Goal: Task Accomplishment & Management: Manage account settings

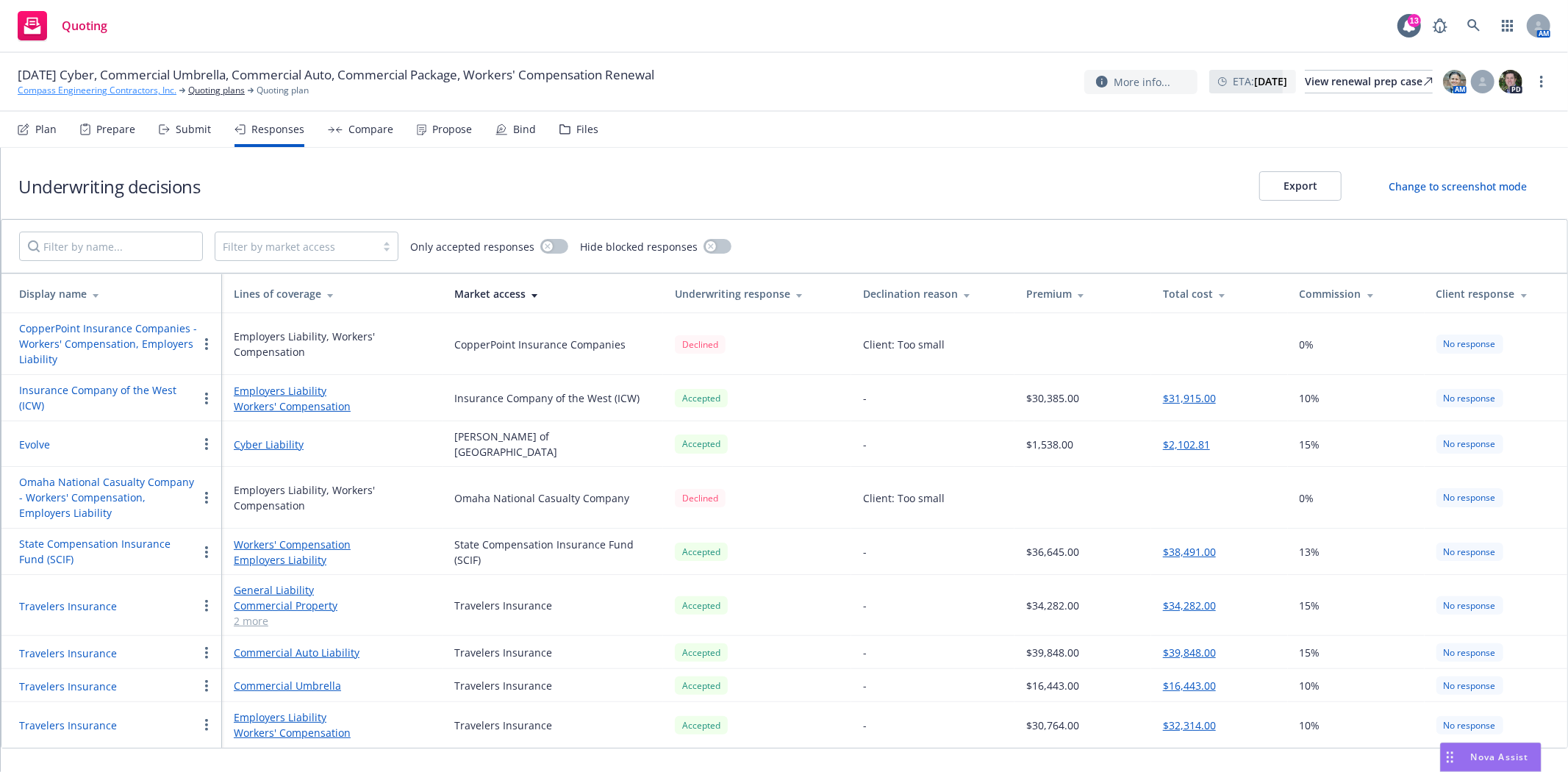
click at [54, 85] on link "Compass Engineering Contractors, Inc." at bounding box center [98, 90] width 159 height 14
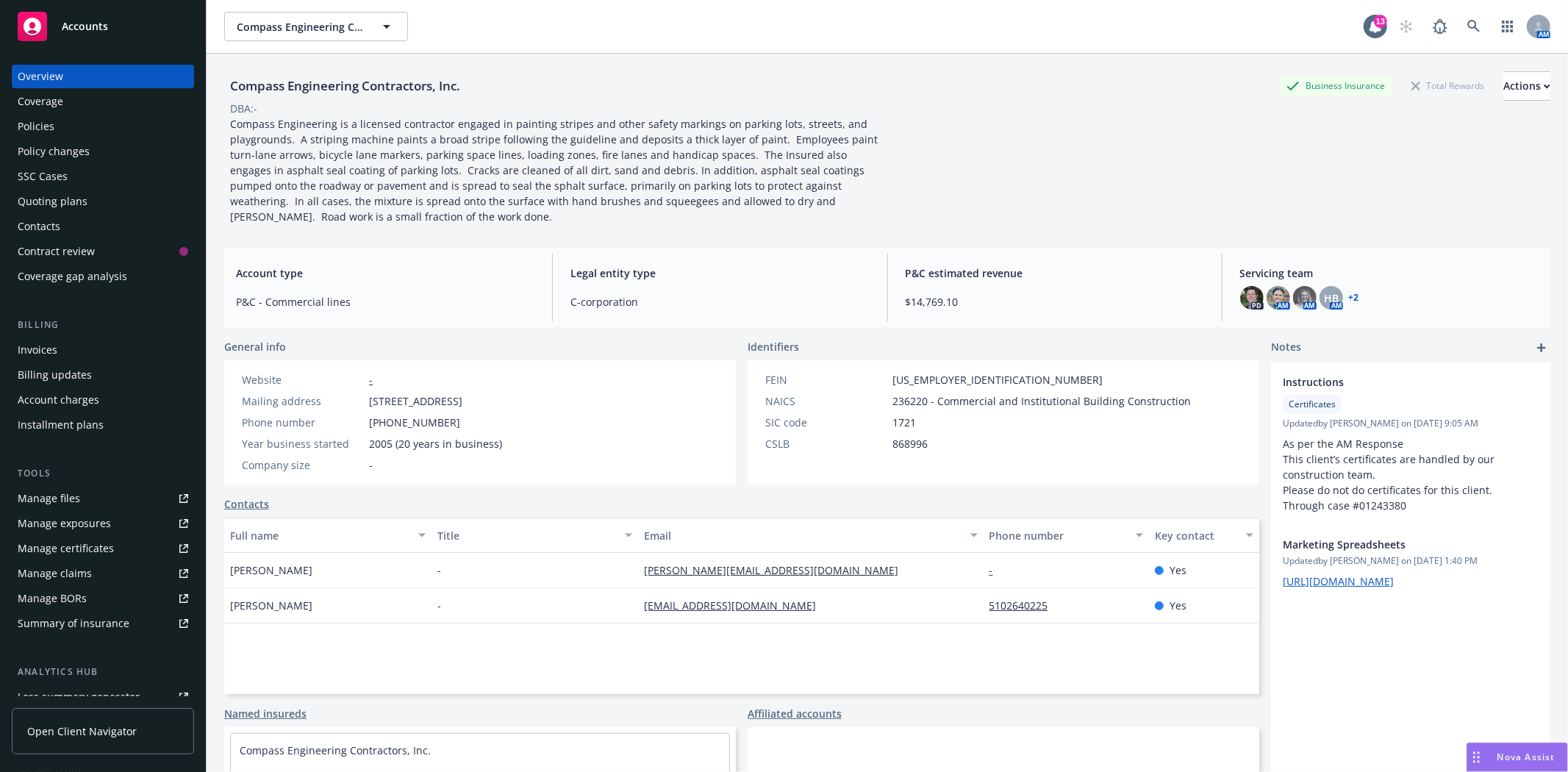
click at [89, 33] on div "Accounts" at bounding box center [103, 26] width 171 height 30
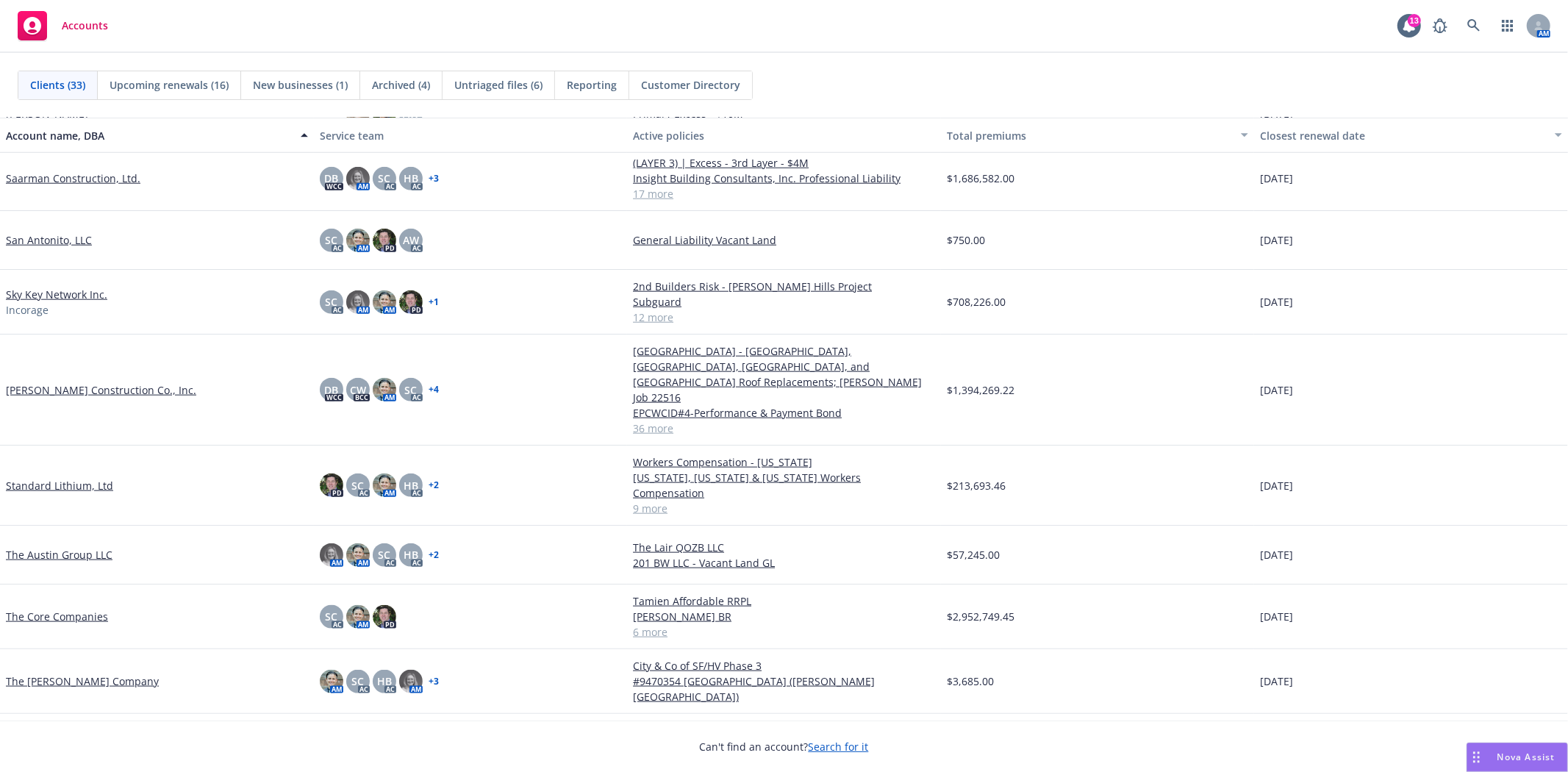
scroll to position [1389, 0]
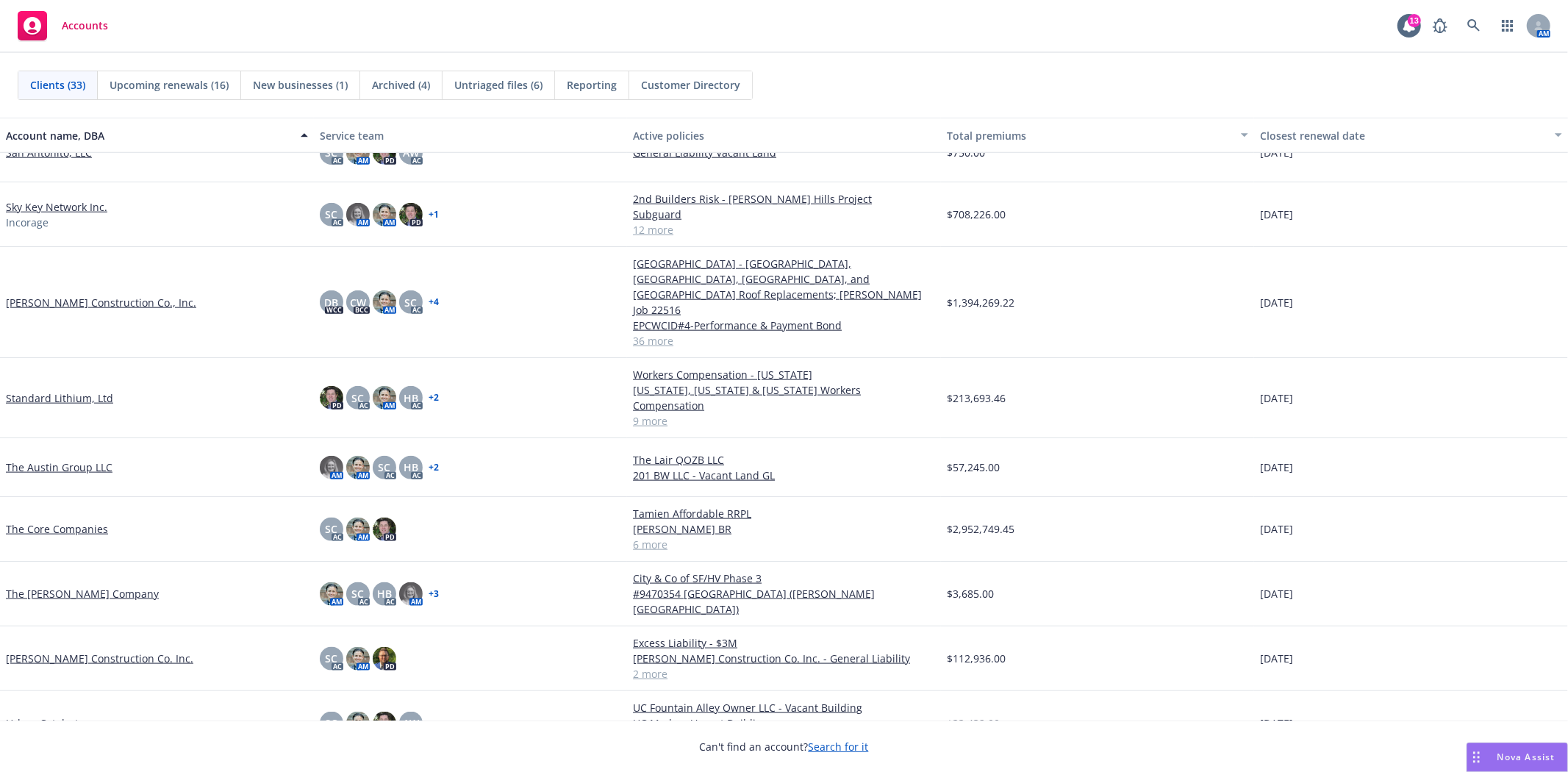
click at [84, 651] on link "[PERSON_NAME] Construction Co. Inc." at bounding box center [99, 658] width 187 height 15
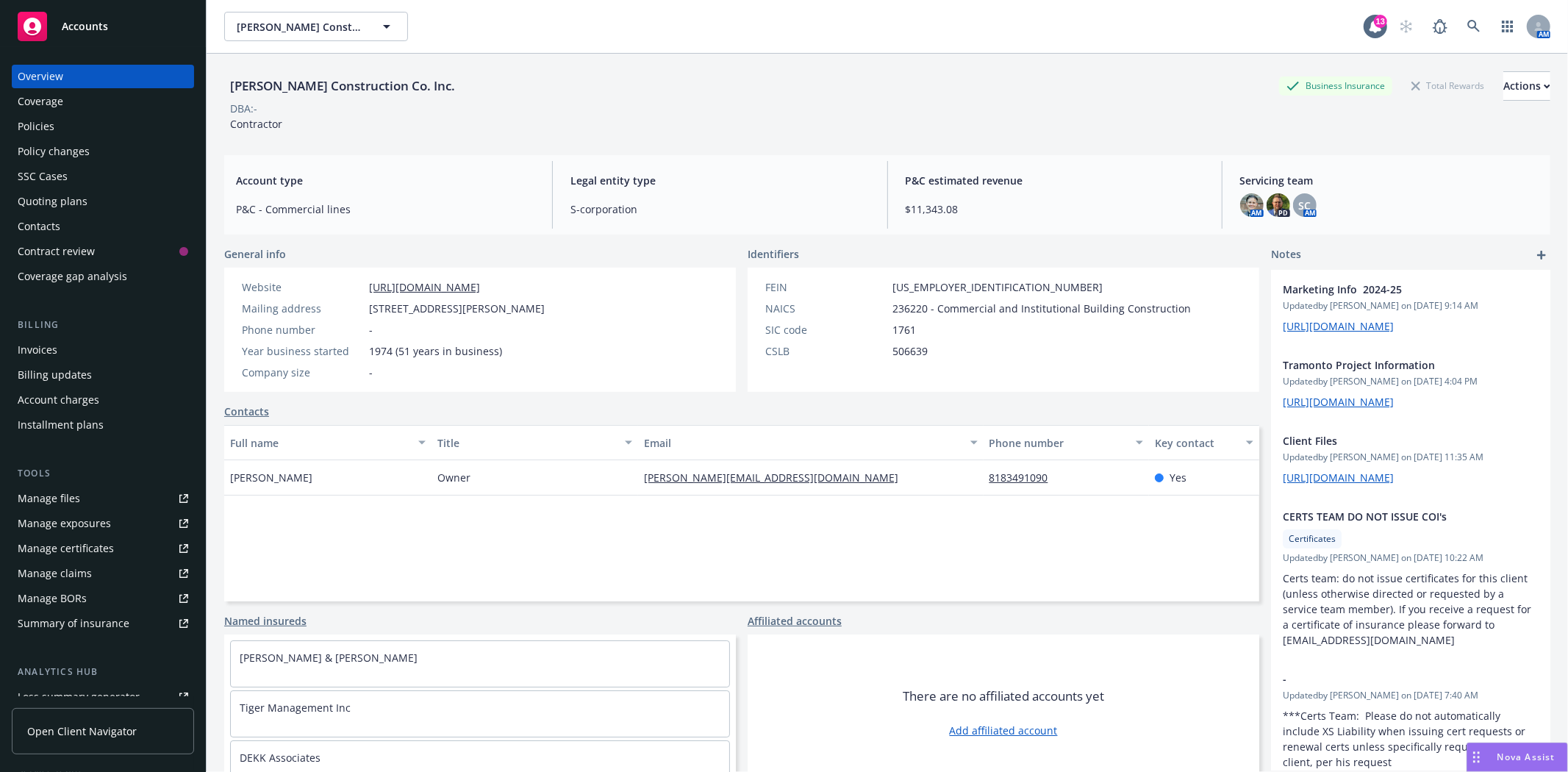
click at [97, 187] on div "SSC Cases" at bounding box center [103, 176] width 171 height 24
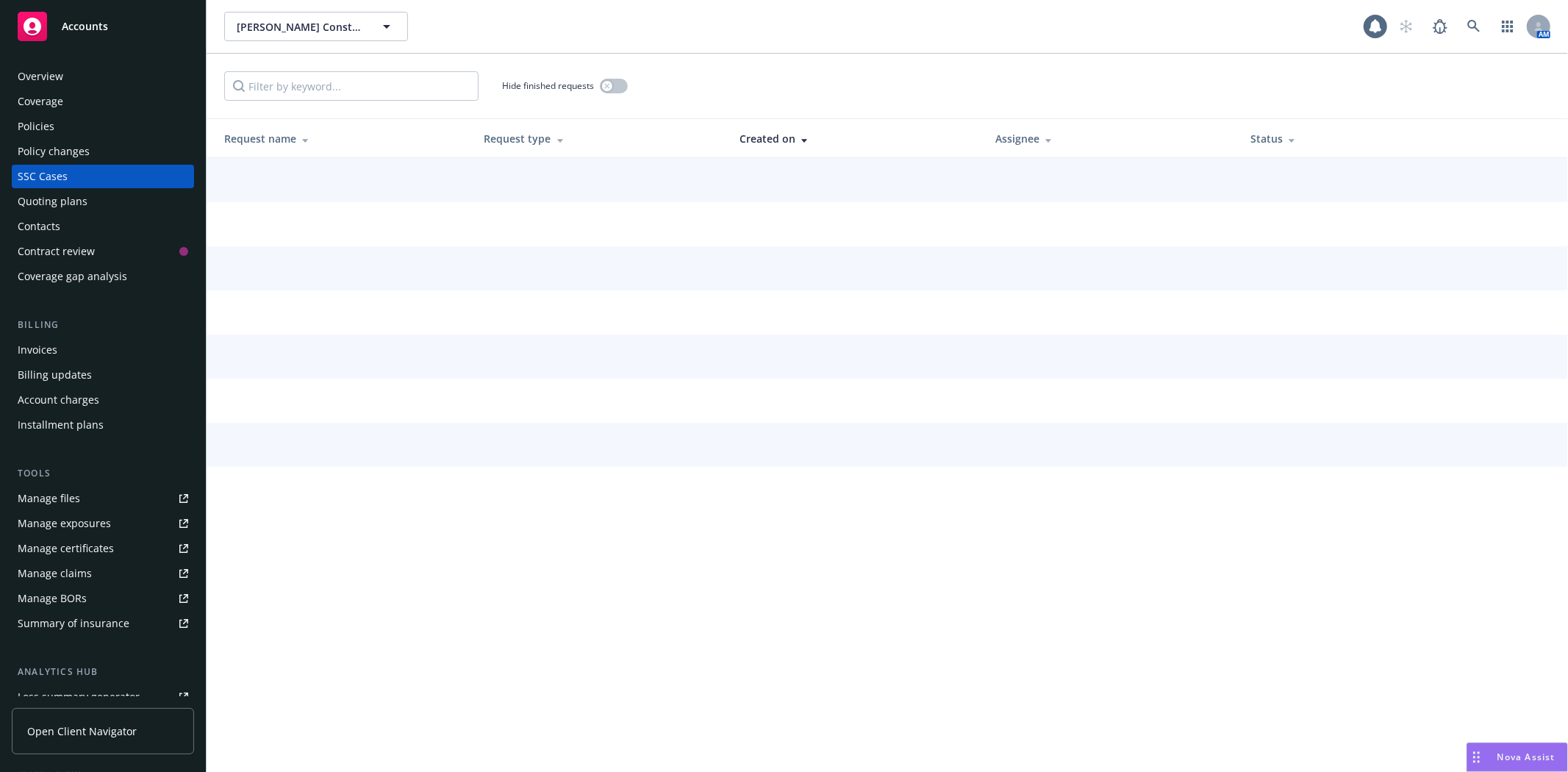
click at [92, 202] on div "Quoting plans" at bounding box center [103, 202] width 171 height 24
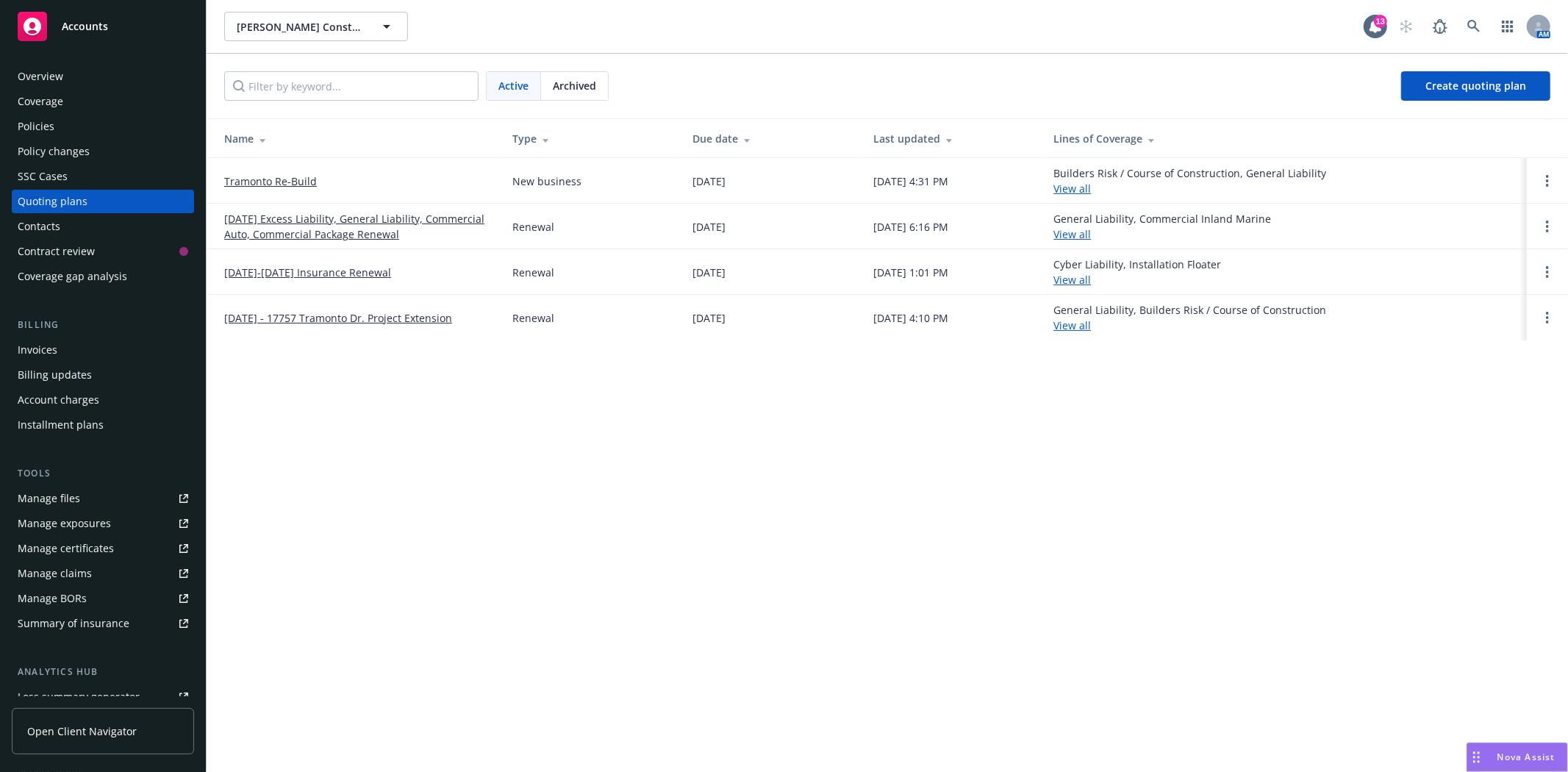
click at [577, 90] on span "Archived" at bounding box center [575, 85] width 43 height 15
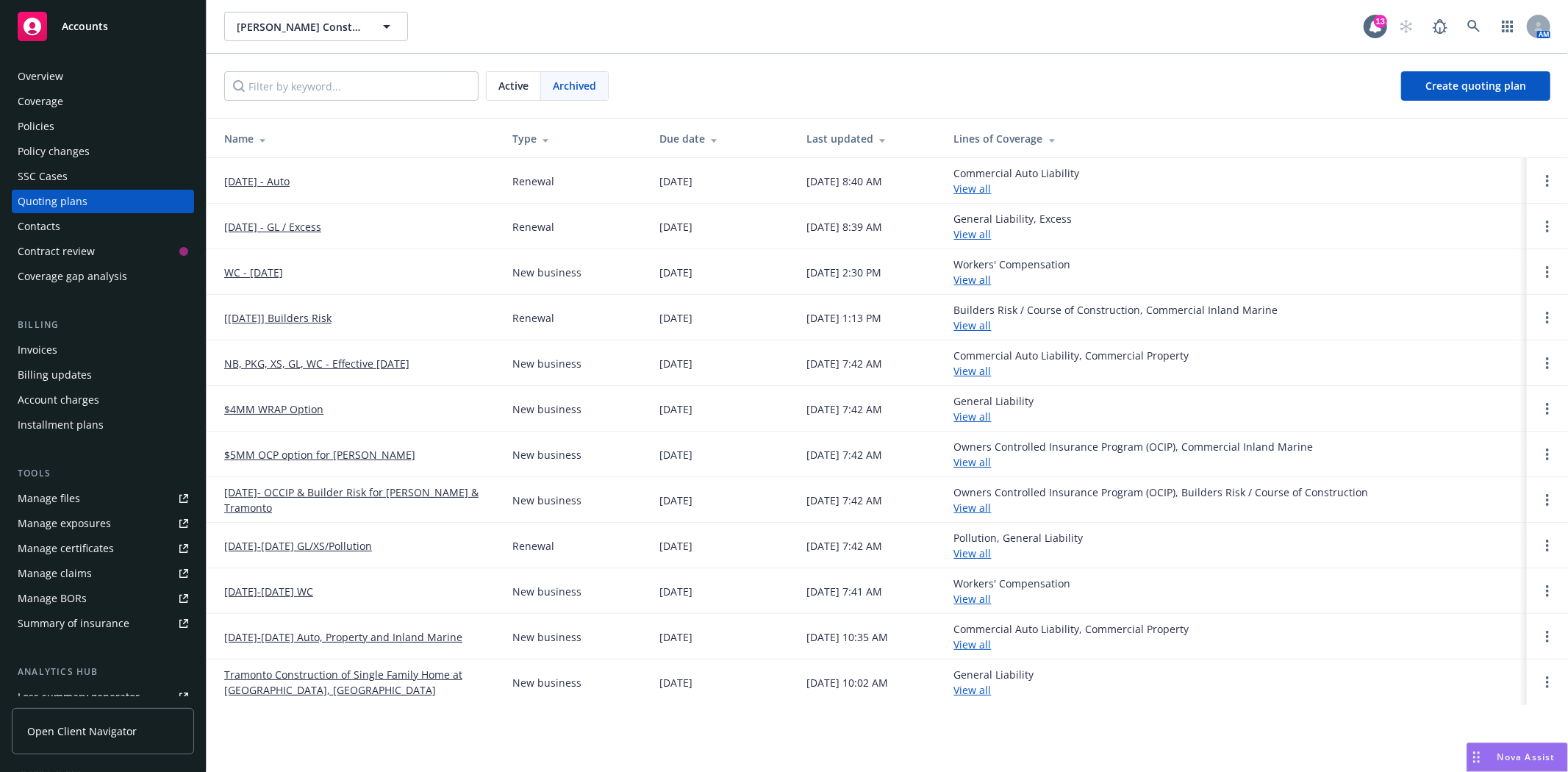
click at [500, 82] on span "Active" at bounding box center [513, 85] width 30 height 15
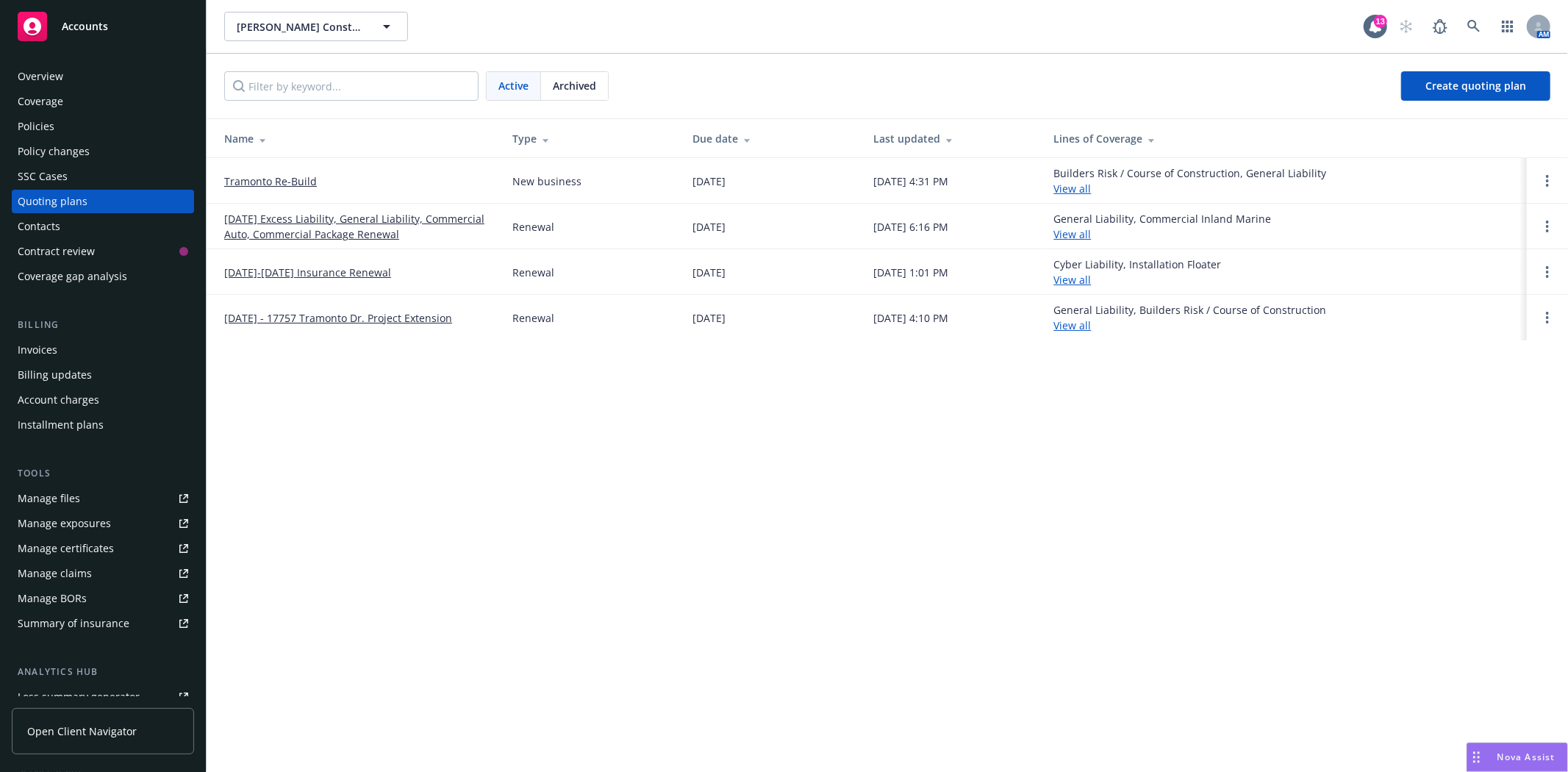
click at [361, 270] on link "11/21/24-11/21/2025 Insurance Renewal" at bounding box center [307, 272] width 167 height 15
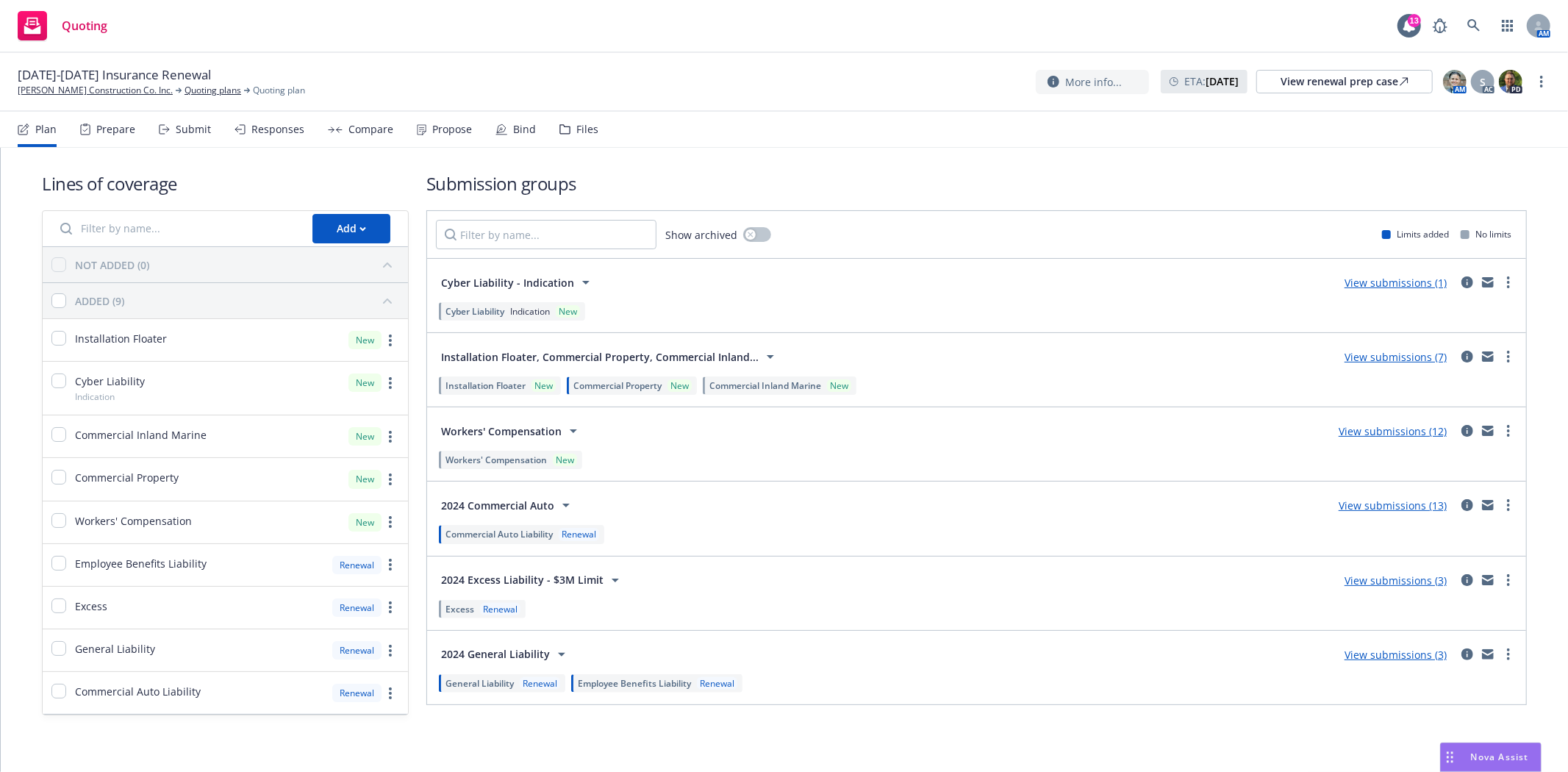
click at [119, 135] on div "Prepare" at bounding box center [116, 129] width 39 height 12
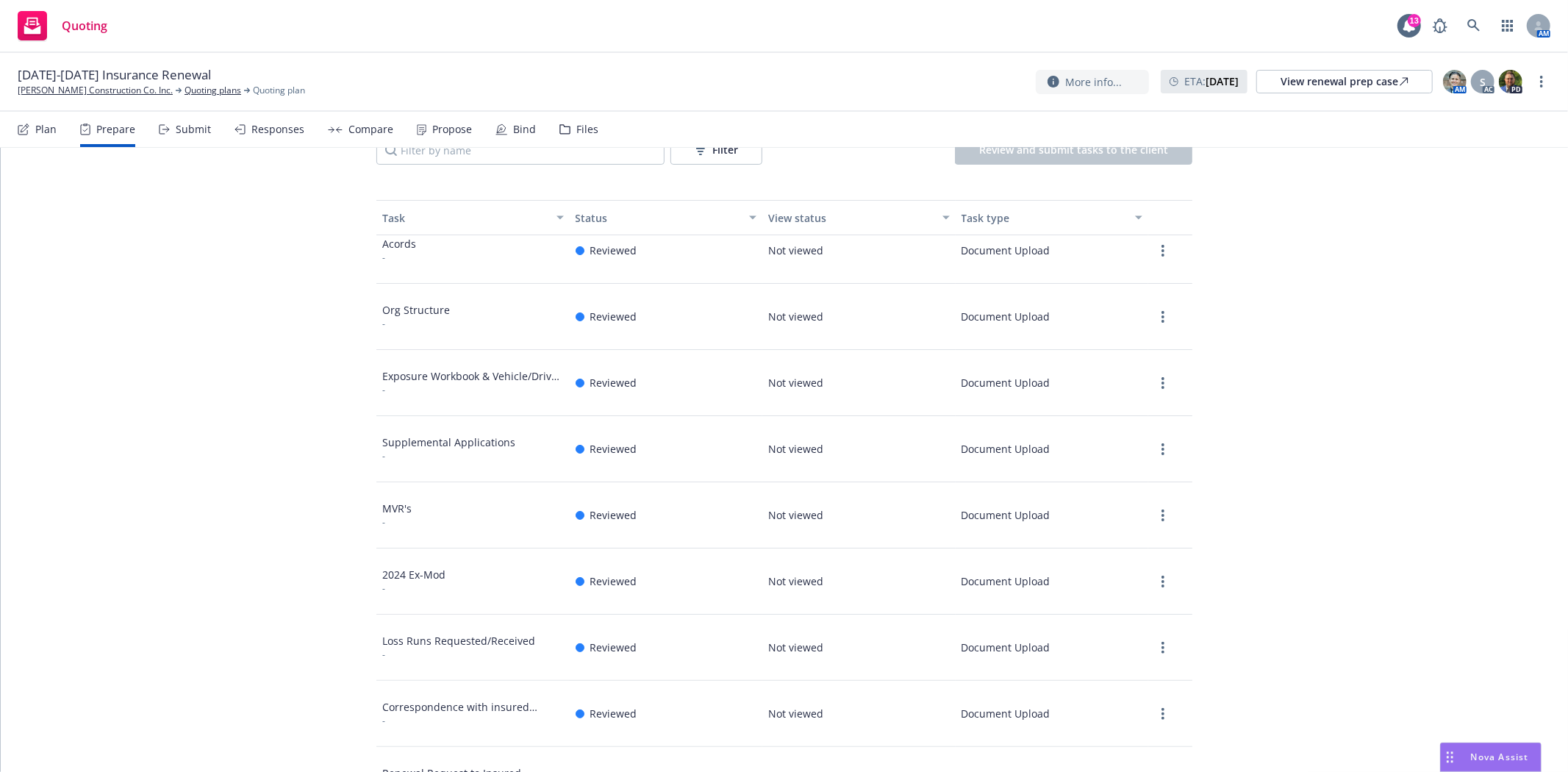
scroll to position [245, 0]
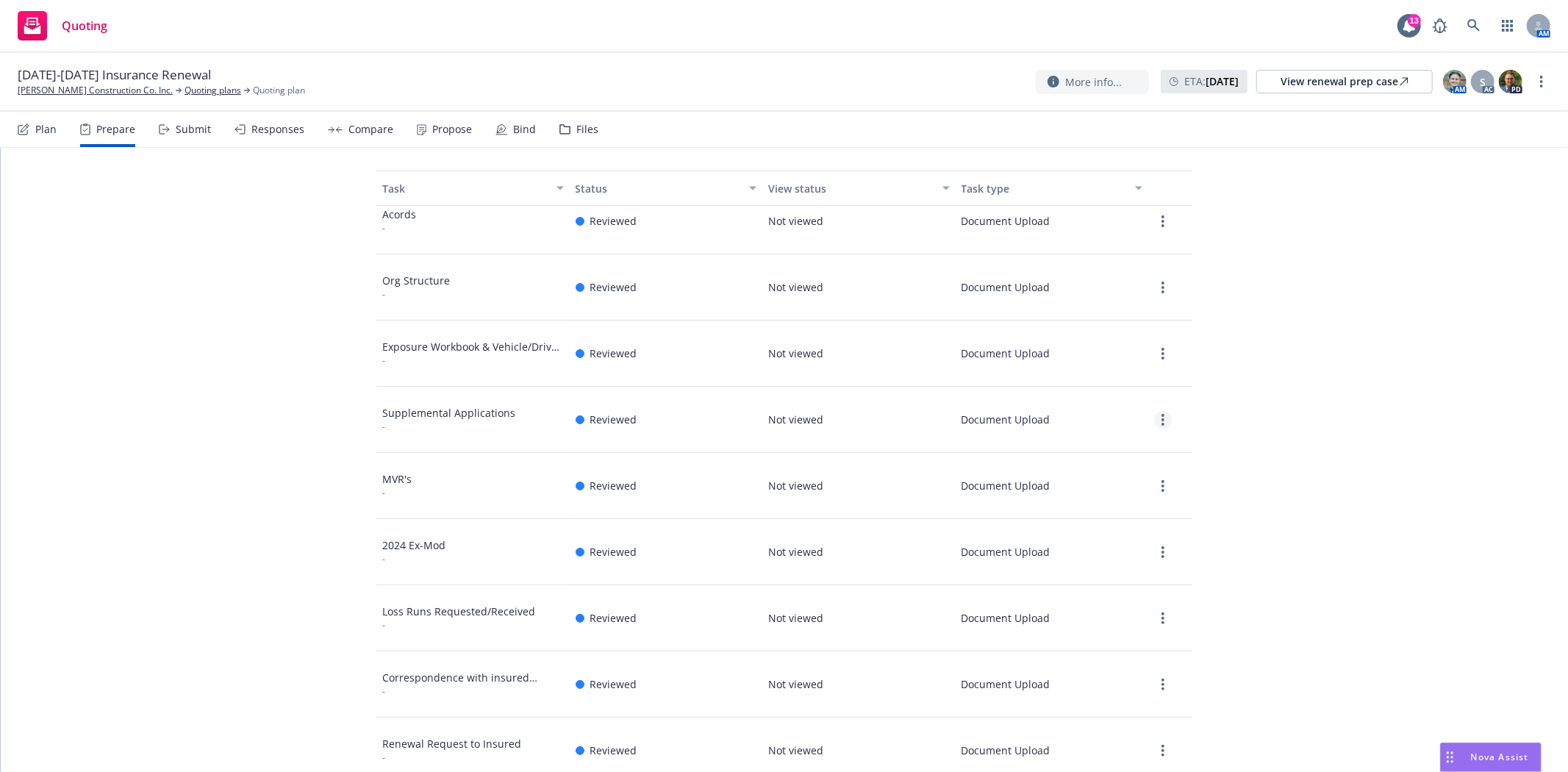
click at [1154, 418] on link "more" at bounding box center [1163, 420] width 18 height 18
click at [1091, 448] on link "View" at bounding box center [1072, 449] width 186 height 30
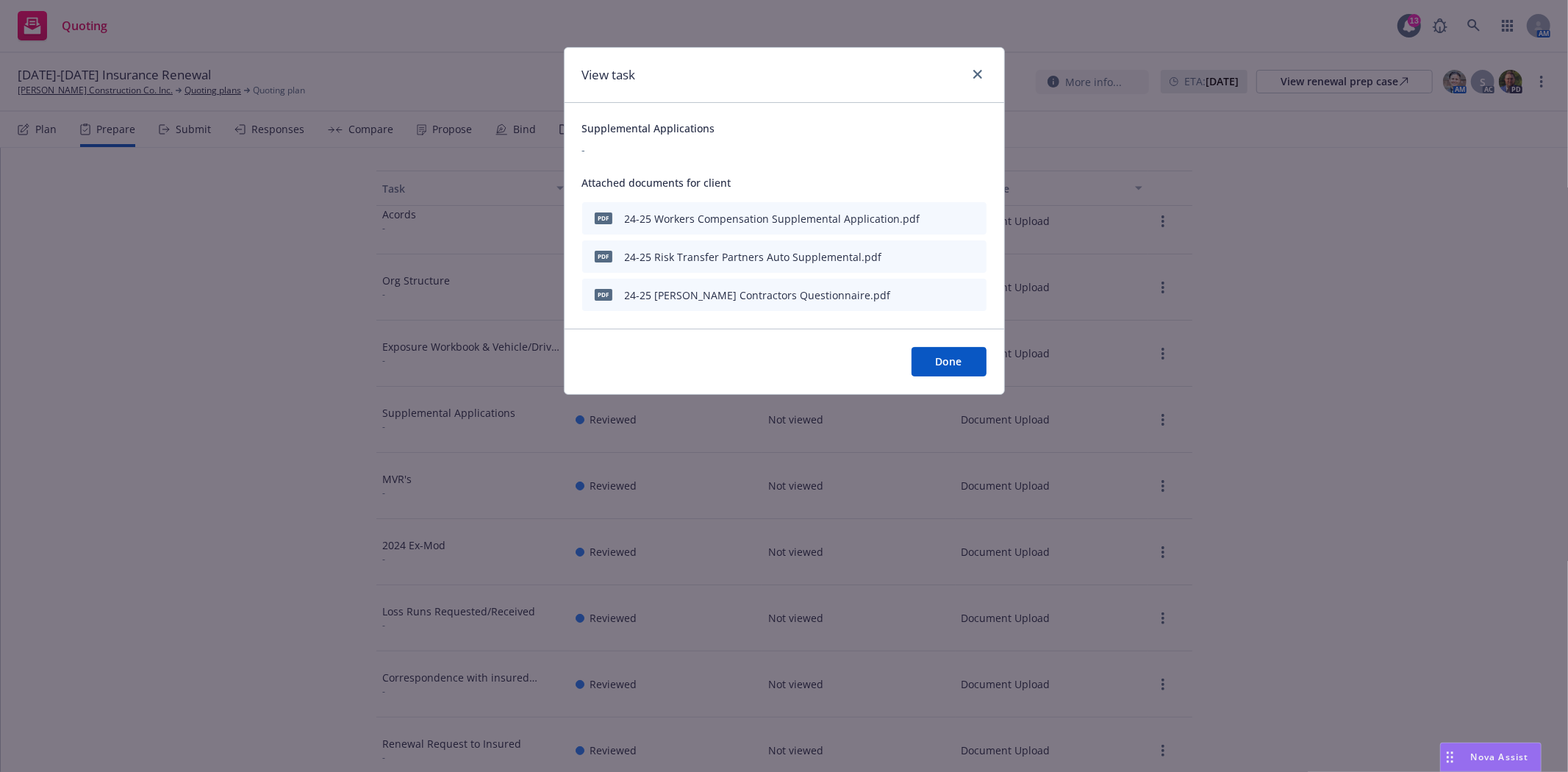
click at [944, 256] on icon "download file" at bounding box center [948, 255] width 12 height 12
click at [952, 294] on icon "download file" at bounding box center [948, 293] width 12 height 12
click at [948, 221] on icon "download file" at bounding box center [948, 216] width 12 height 12
click at [945, 363] on span "Done" at bounding box center [949, 361] width 26 height 14
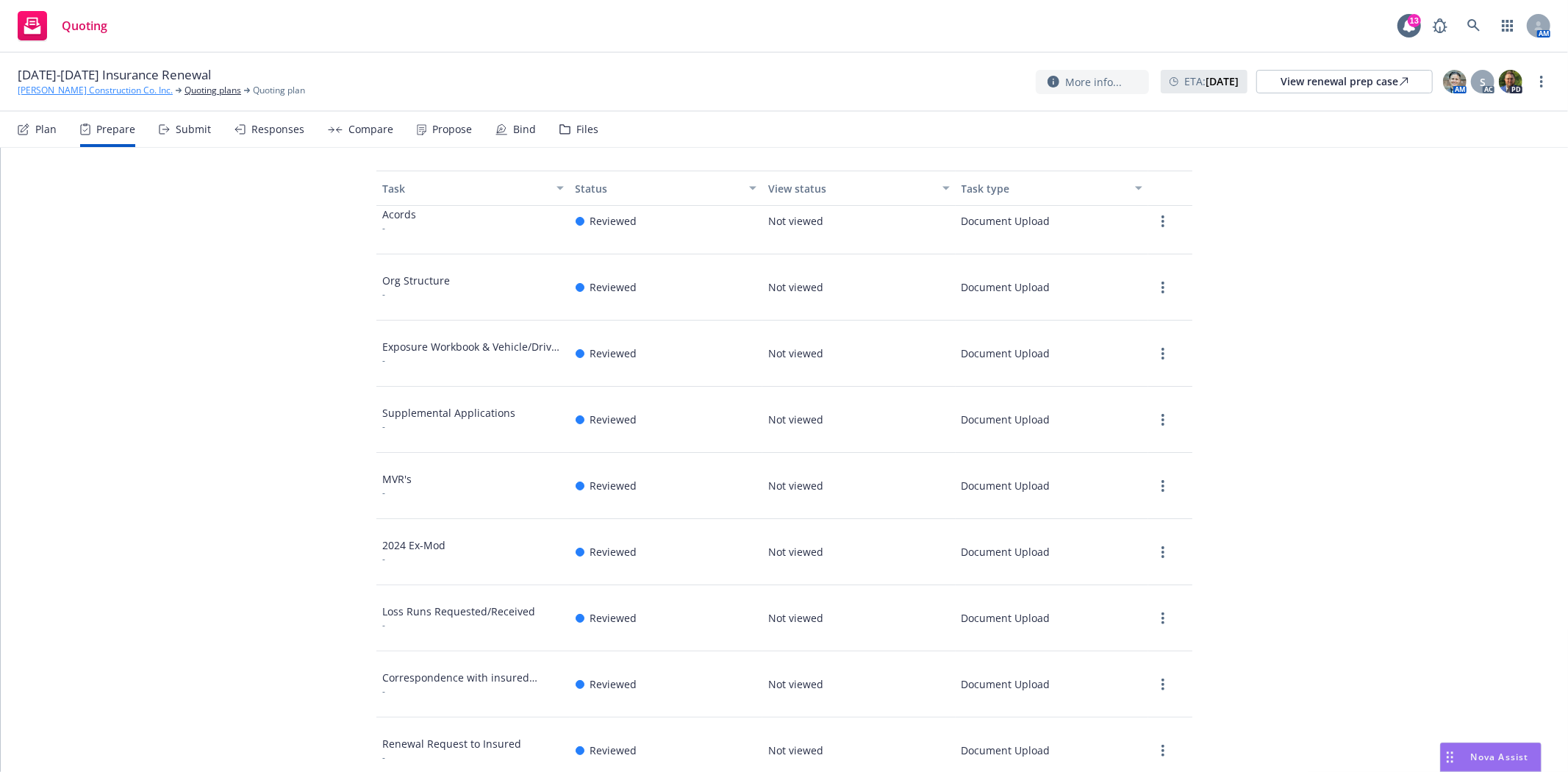
click at [80, 91] on link "T R Wurster Construction Co. Inc." at bounding box center [96, 90] width 155 height 14
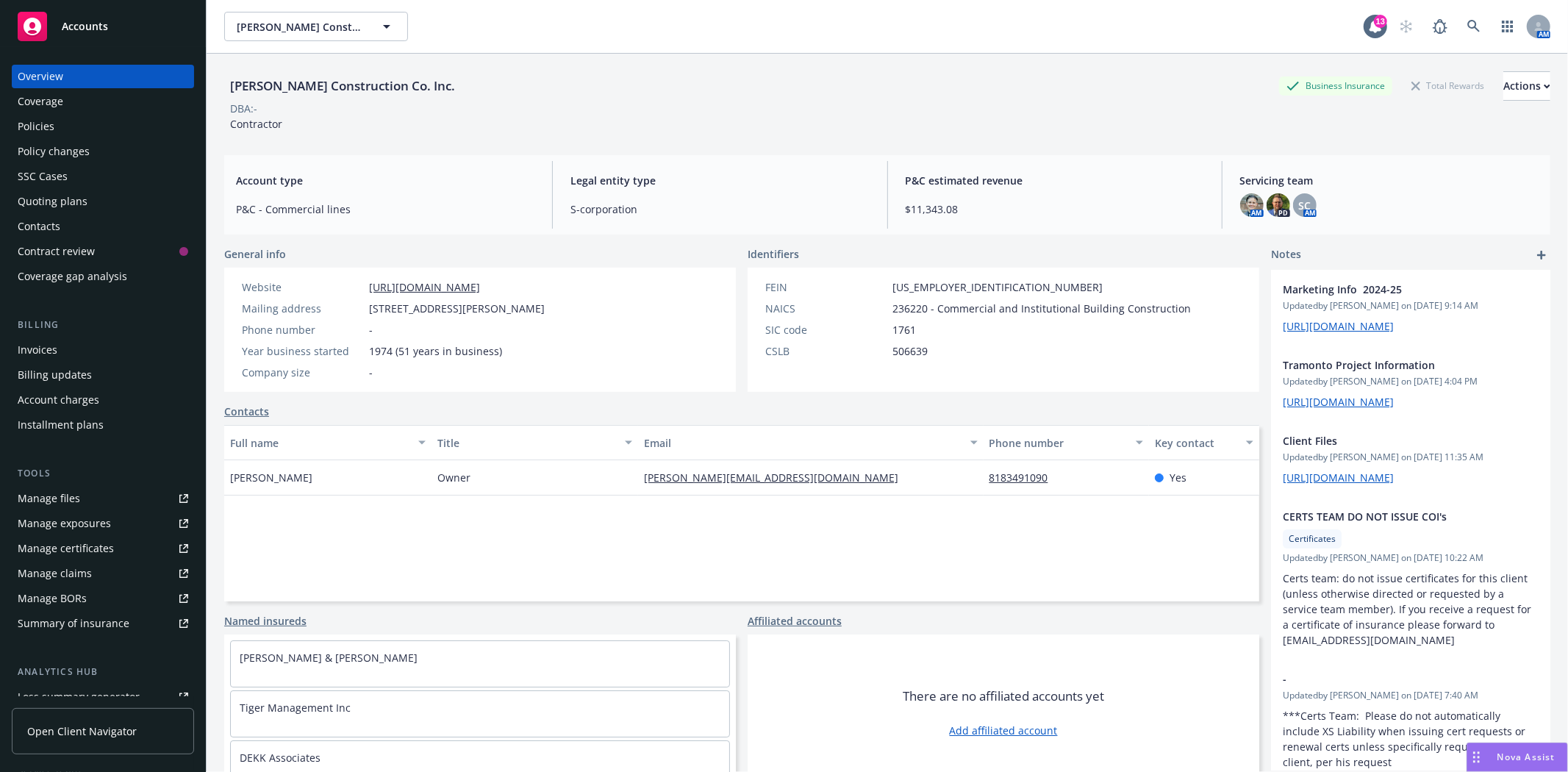
click at [85, 117] on div "Policies" at bounding box center [103, 127] width 171 height 24
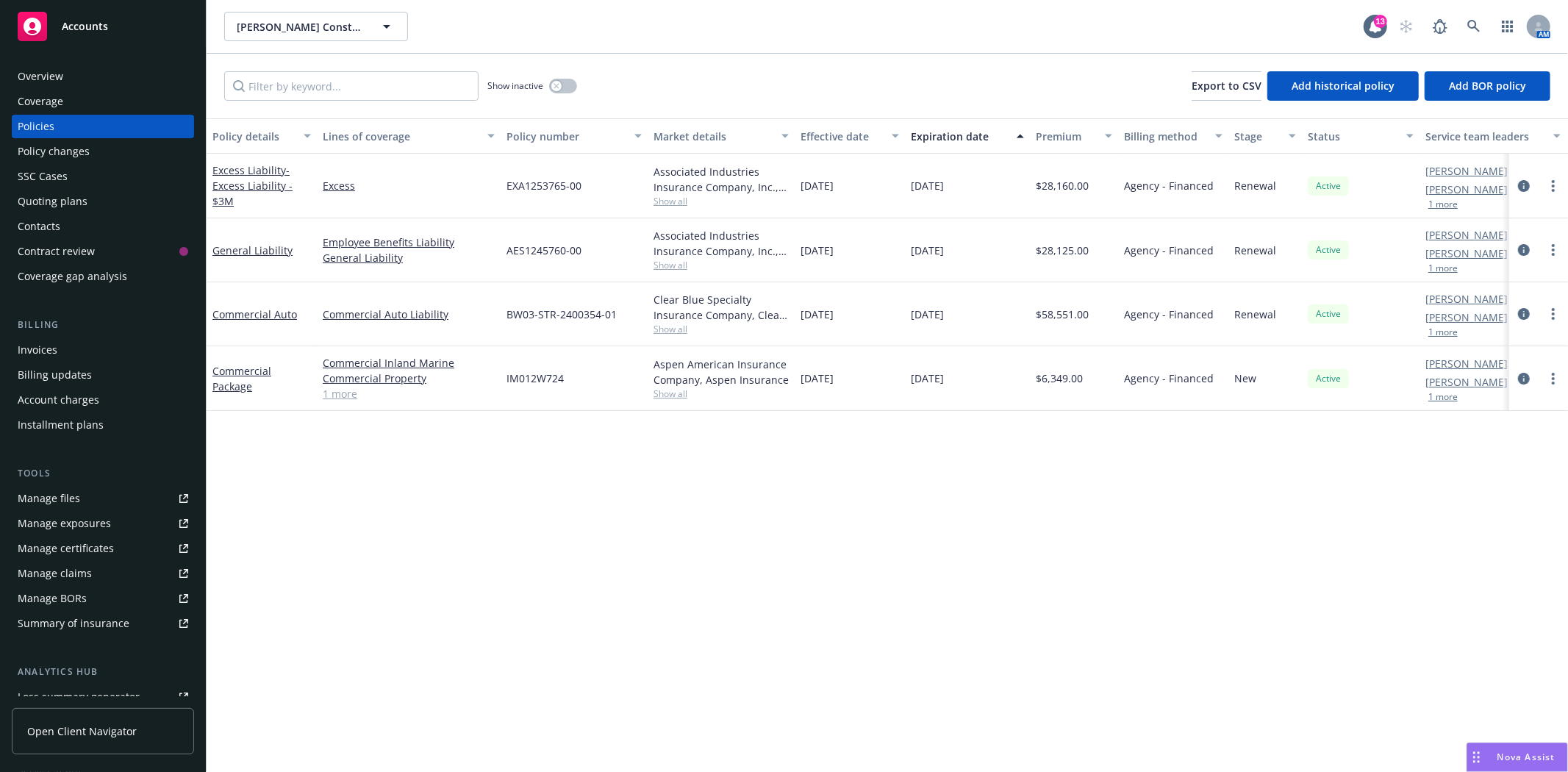
click at [107, 24] on span "Accounts" at bounding box center [84, 26] width 46 height 12
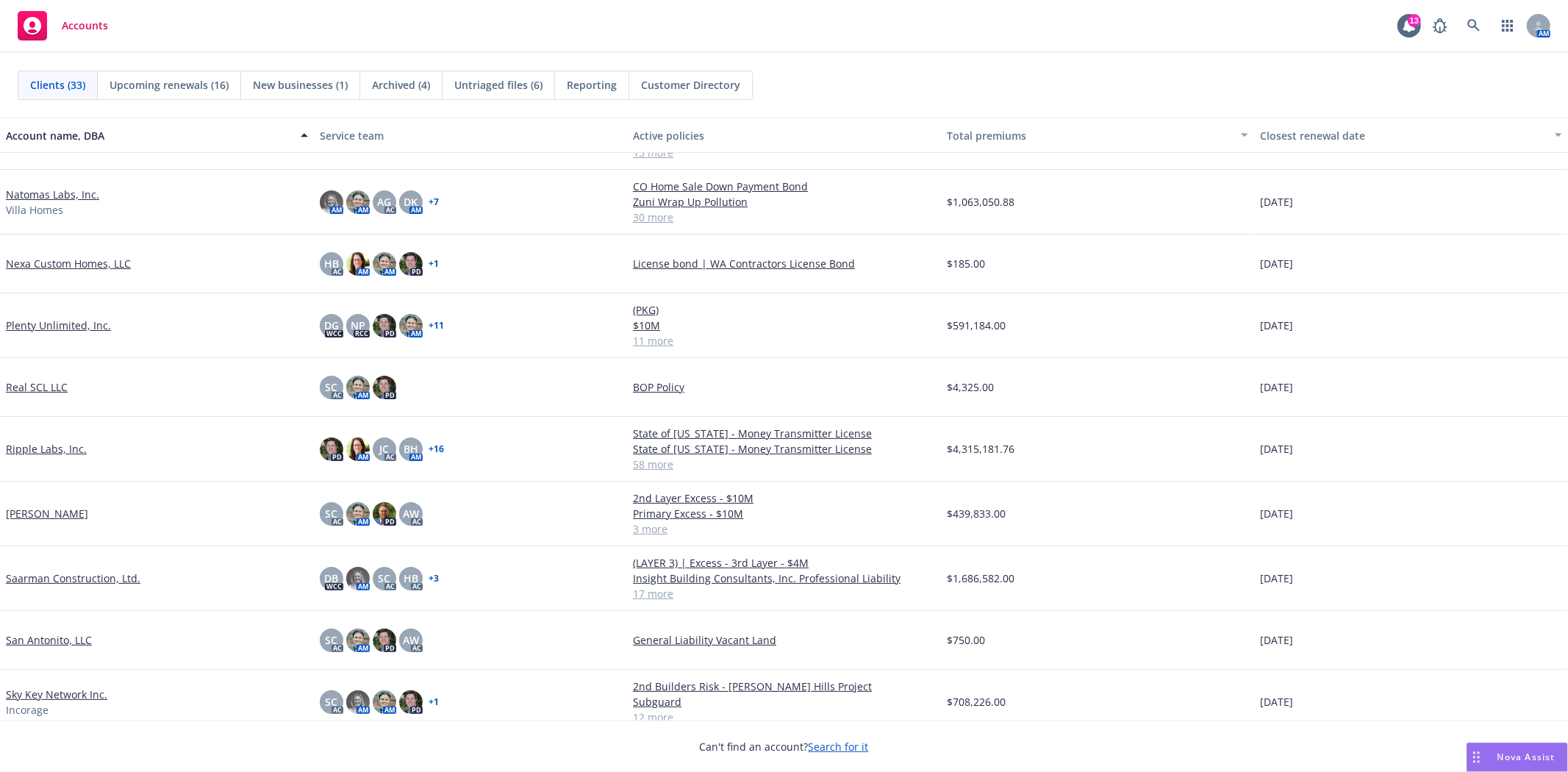
scroll to position [1062, 0]
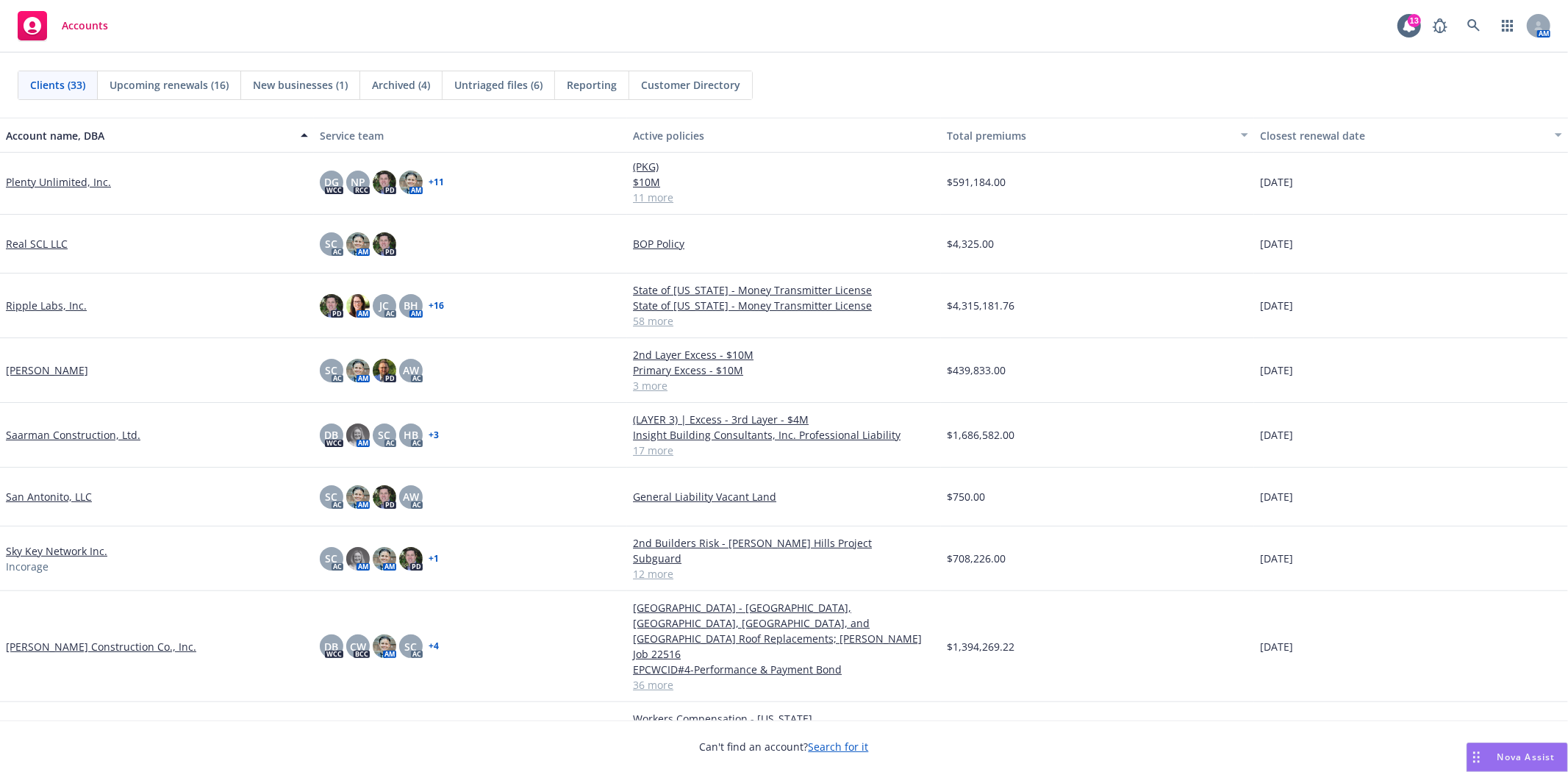
click at [78, 639] on link "Spiess Construction Co., Inc." at bounding box center [101, 646] width 191 height 15
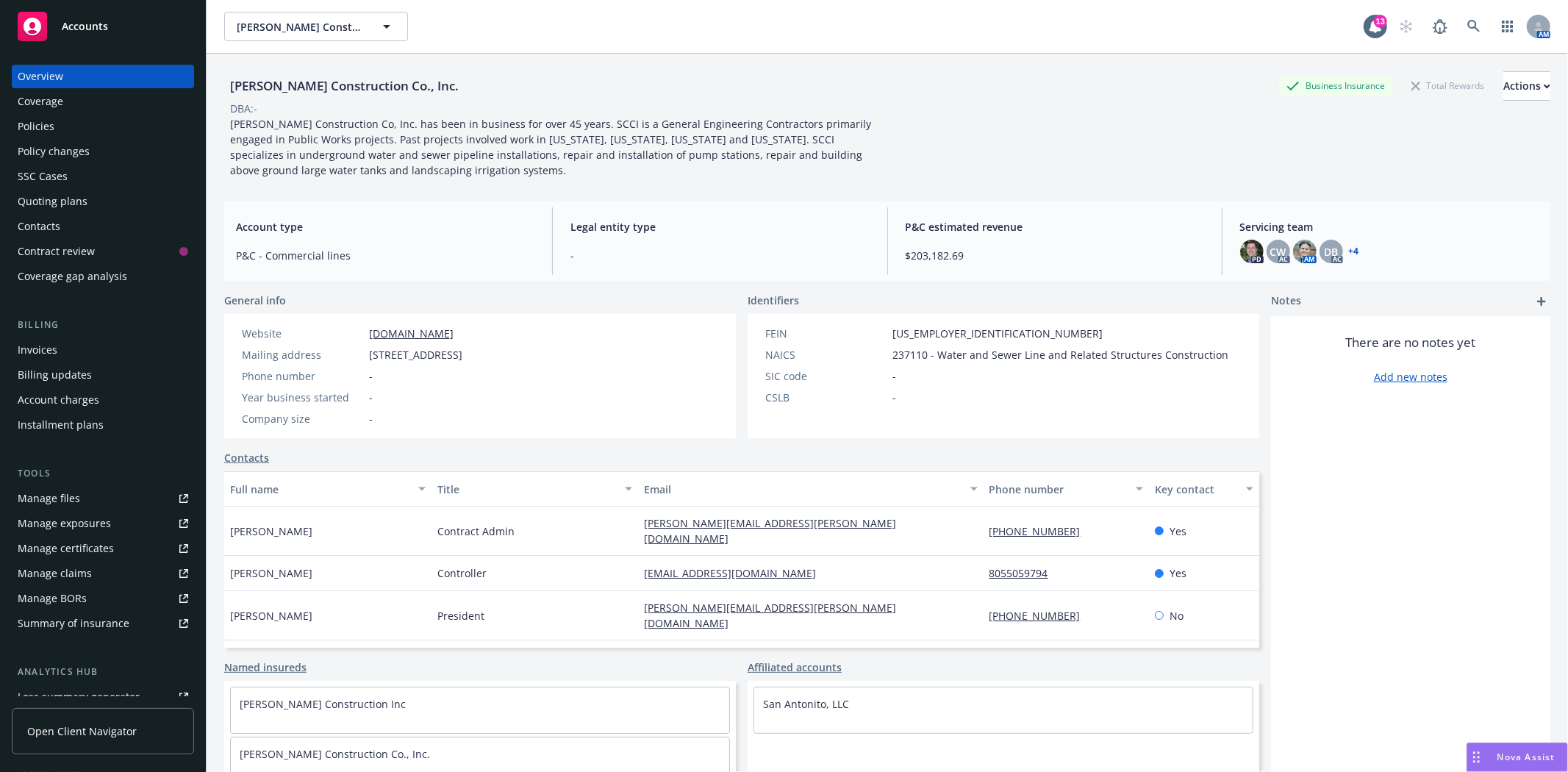
click at [77, 494] on div "Manage files" at bounding box center [49, 499] width 62 height 24
click at [133, 25] on div "Accounts" at bounding box center [103, 26] width 171 height 30
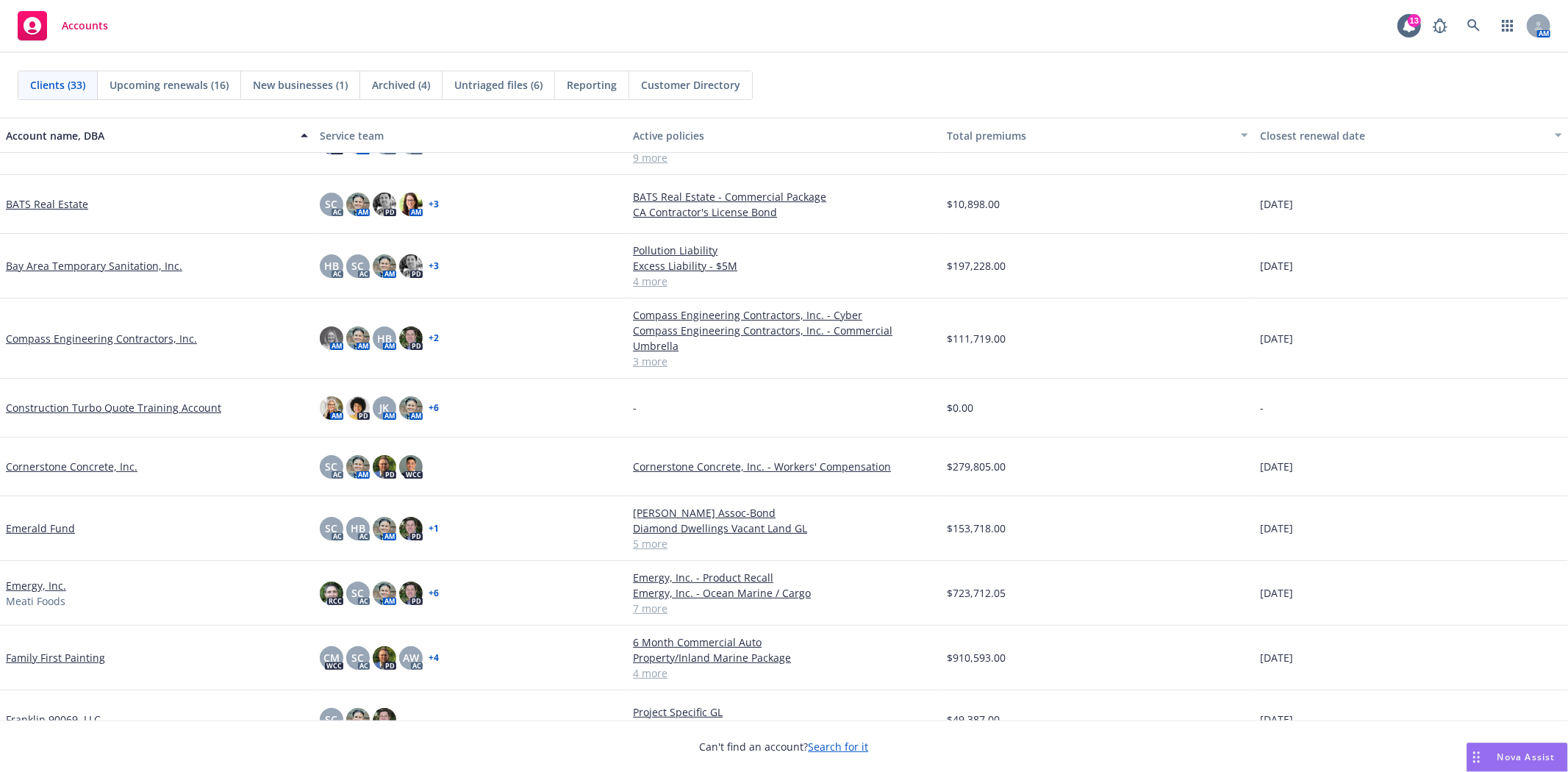
scroll to position [81, 0]
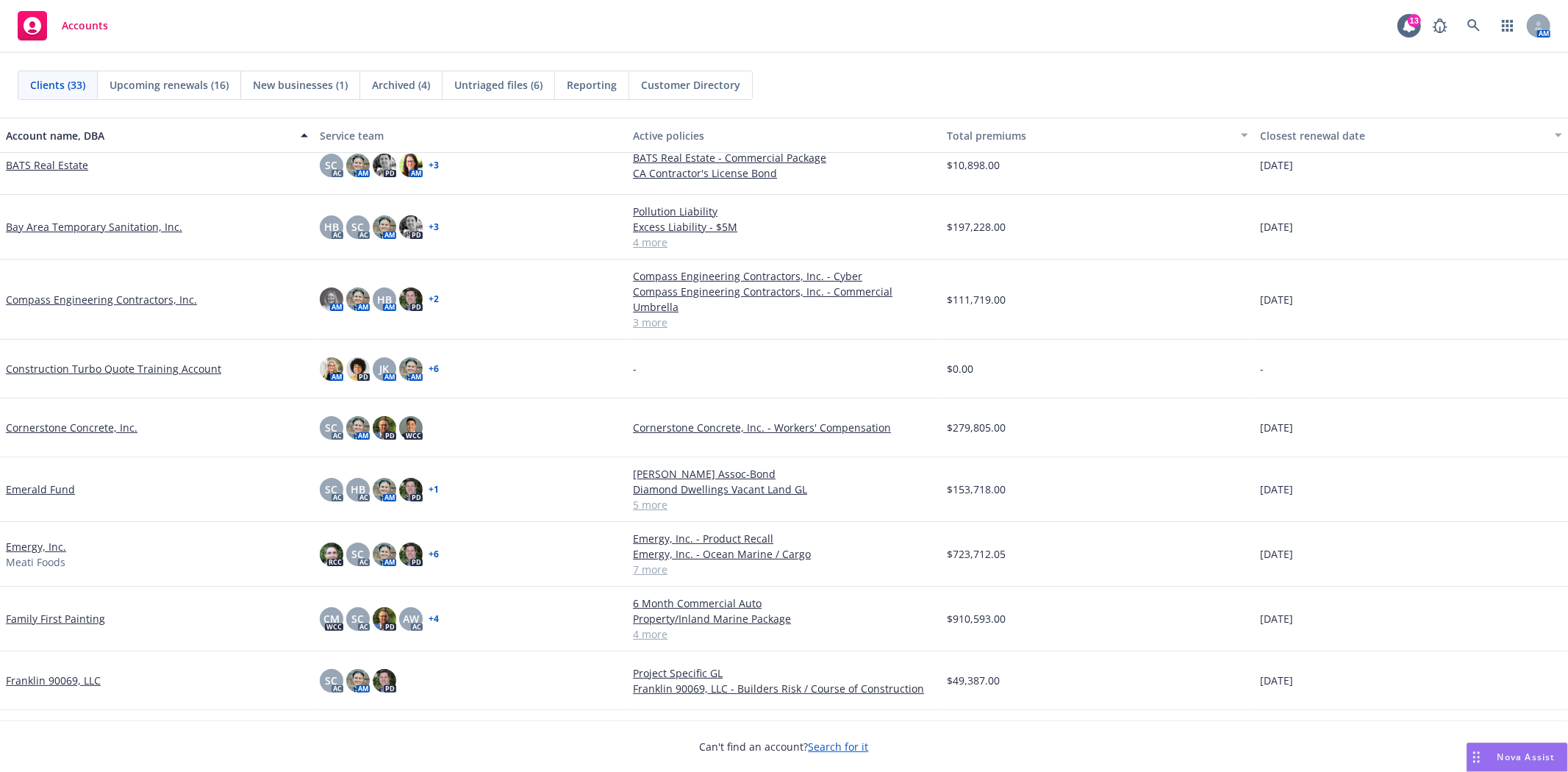
click at [66, 611] on link "Family First Painting" at bounding box center [56, 618] width 99 height 15
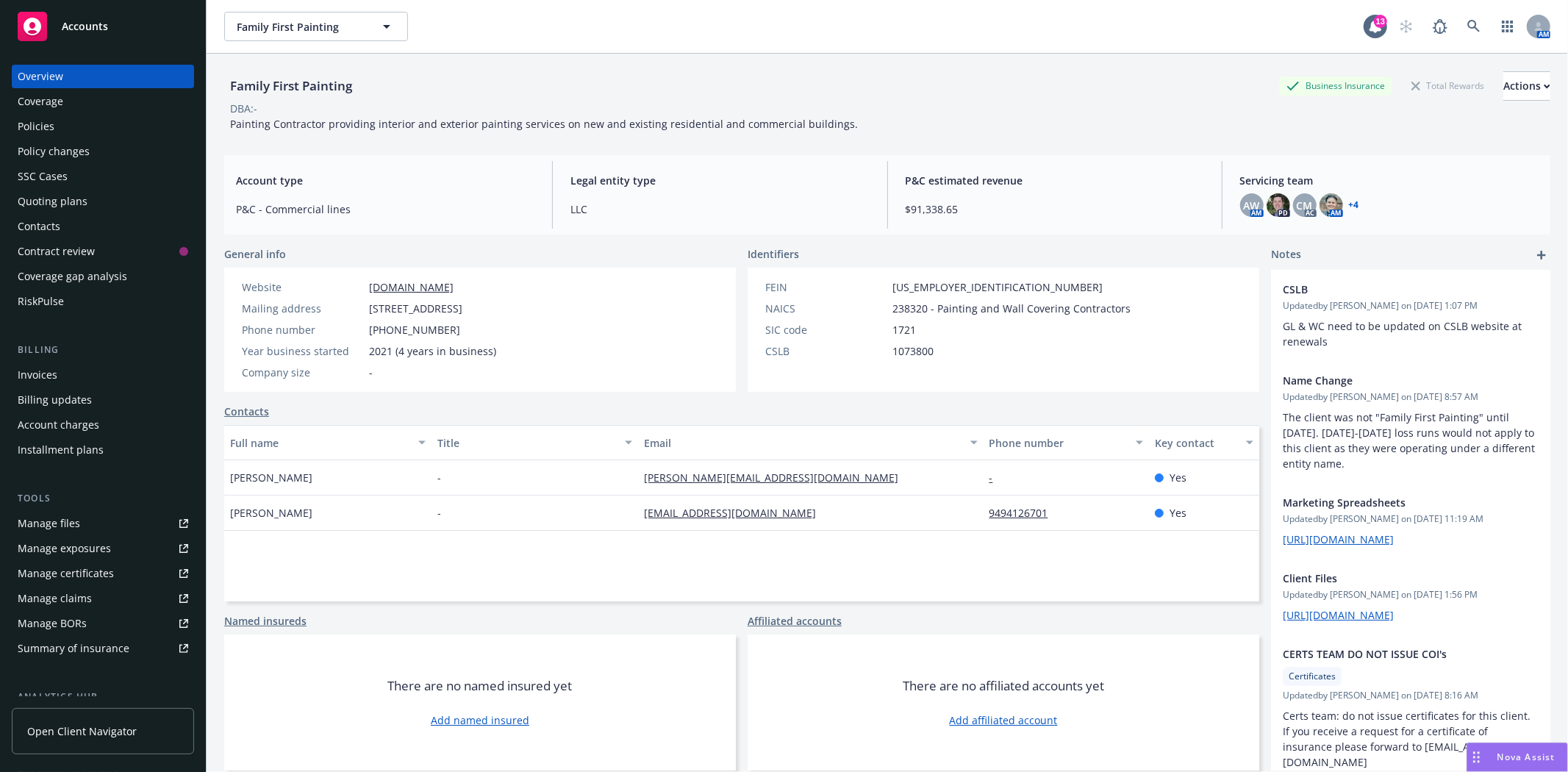
click at [61, 190] on div "Quoting plans" at bounding box center [52, 202] width 70 height 24
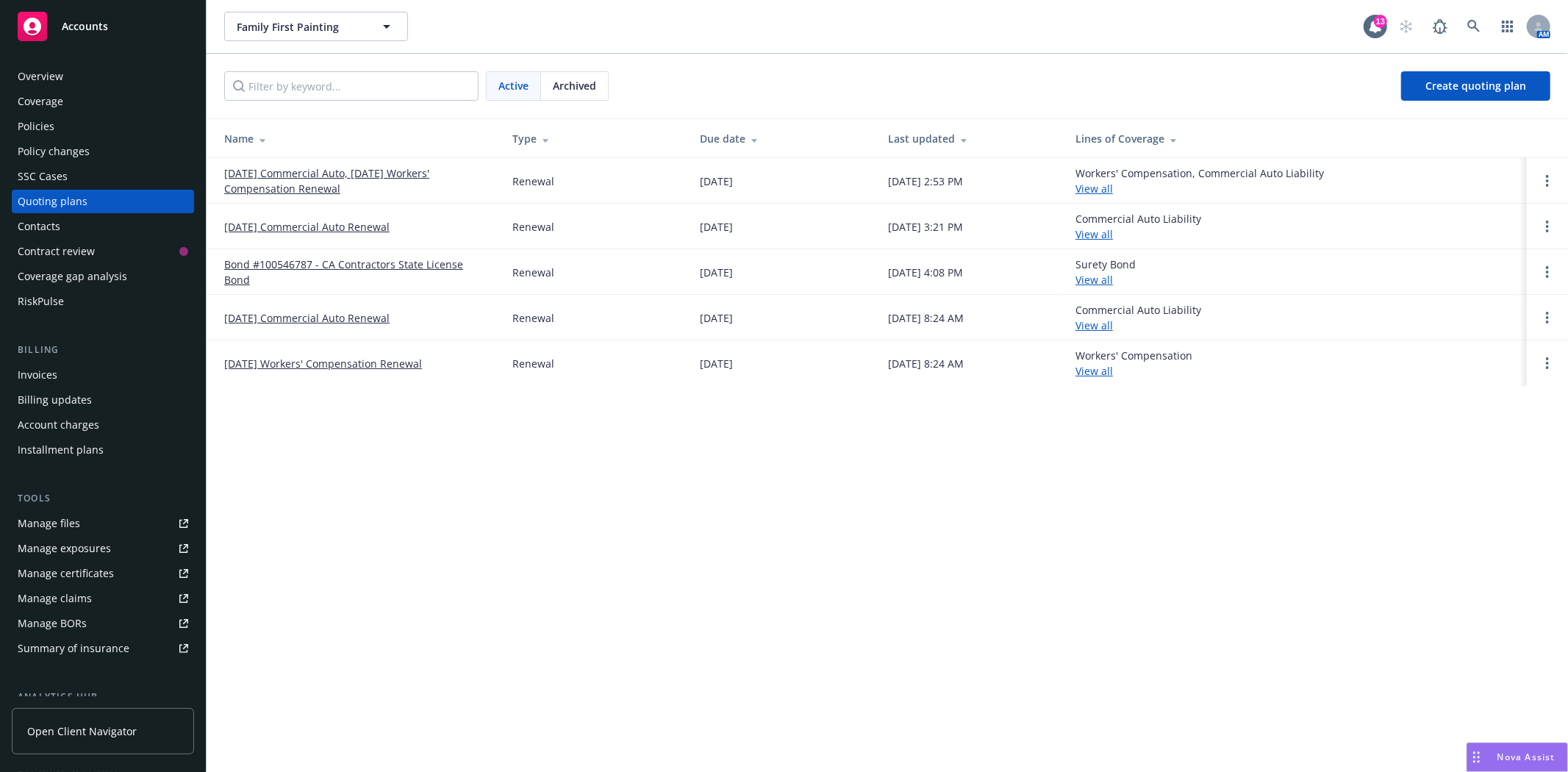
click at [361, 176] on link "[DATE] Commercial Auto, [DATE] Workers' Compensation Renewal" at bounding box center [356, 181] width 265 height 31
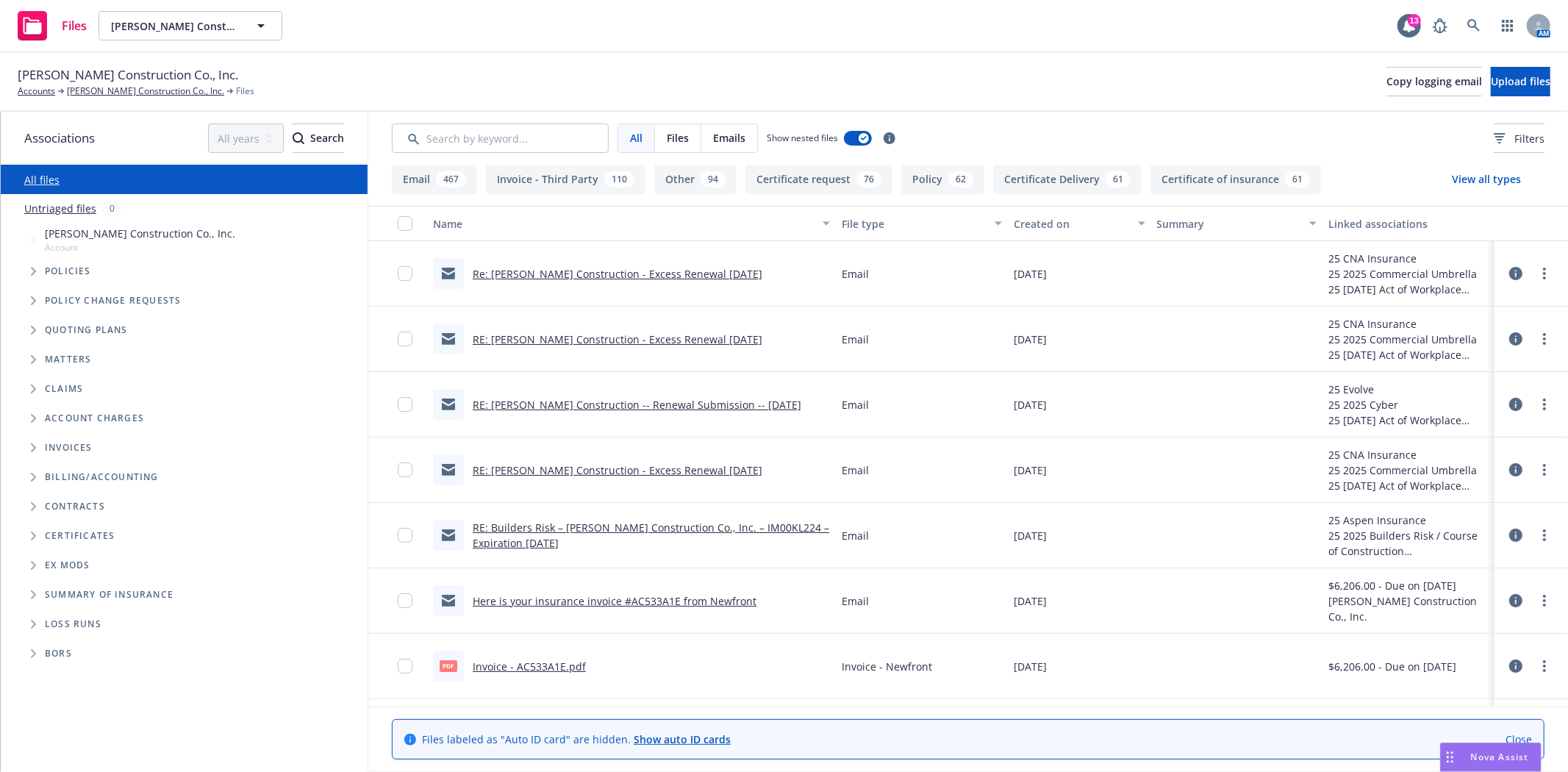
click at [73, 504] on span "Contracts" at bounding box center [75, 507] width 61 height 9
click at [34, 503] on icon "Folder Tree Example" at bounding box center [33, 507] width 6 height 9
click at [42, 565] on icon "Folder Tree Example" at bounding box center [45, 562] width 6 height 9
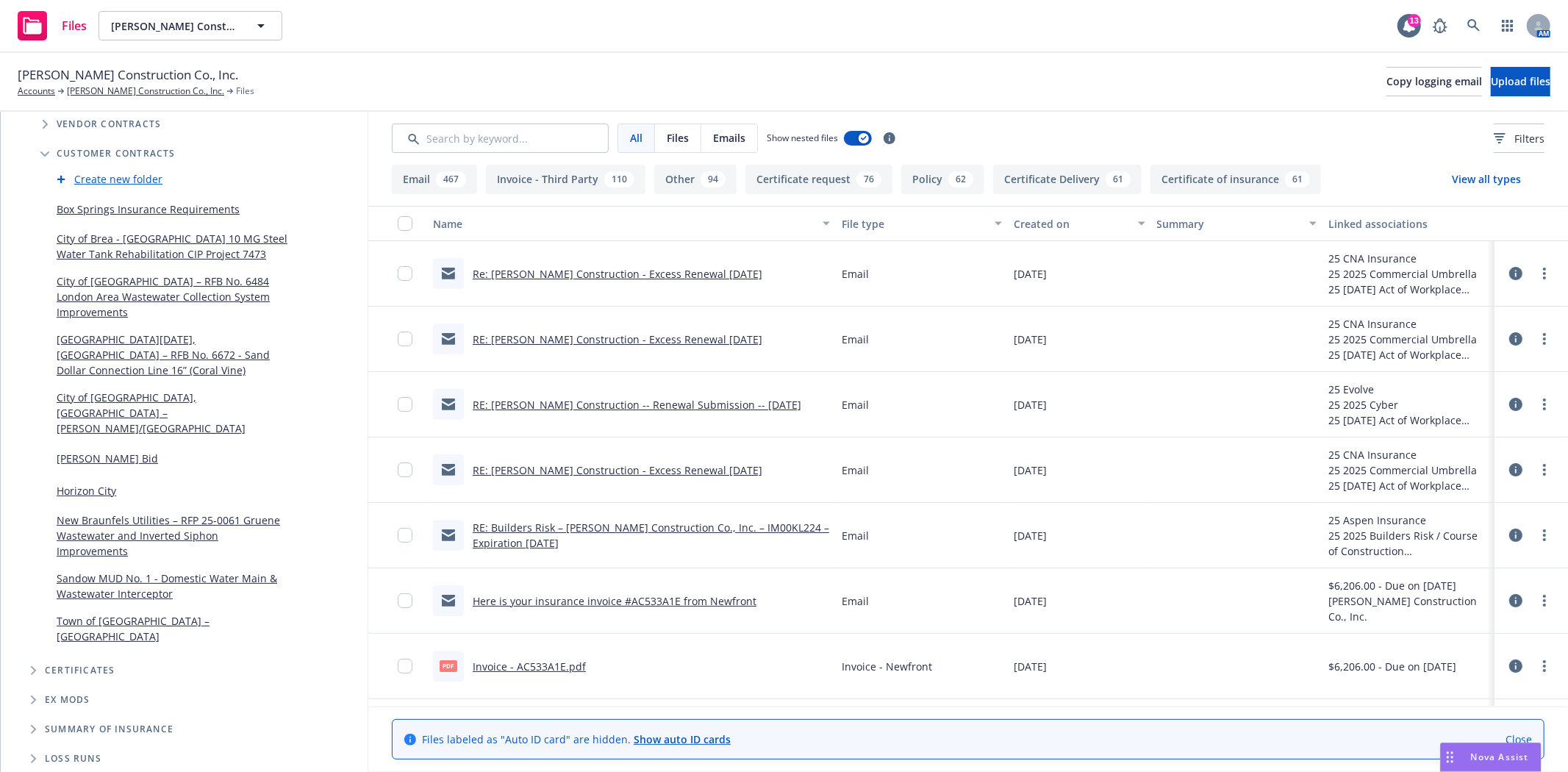
scroll to position [408, 0]
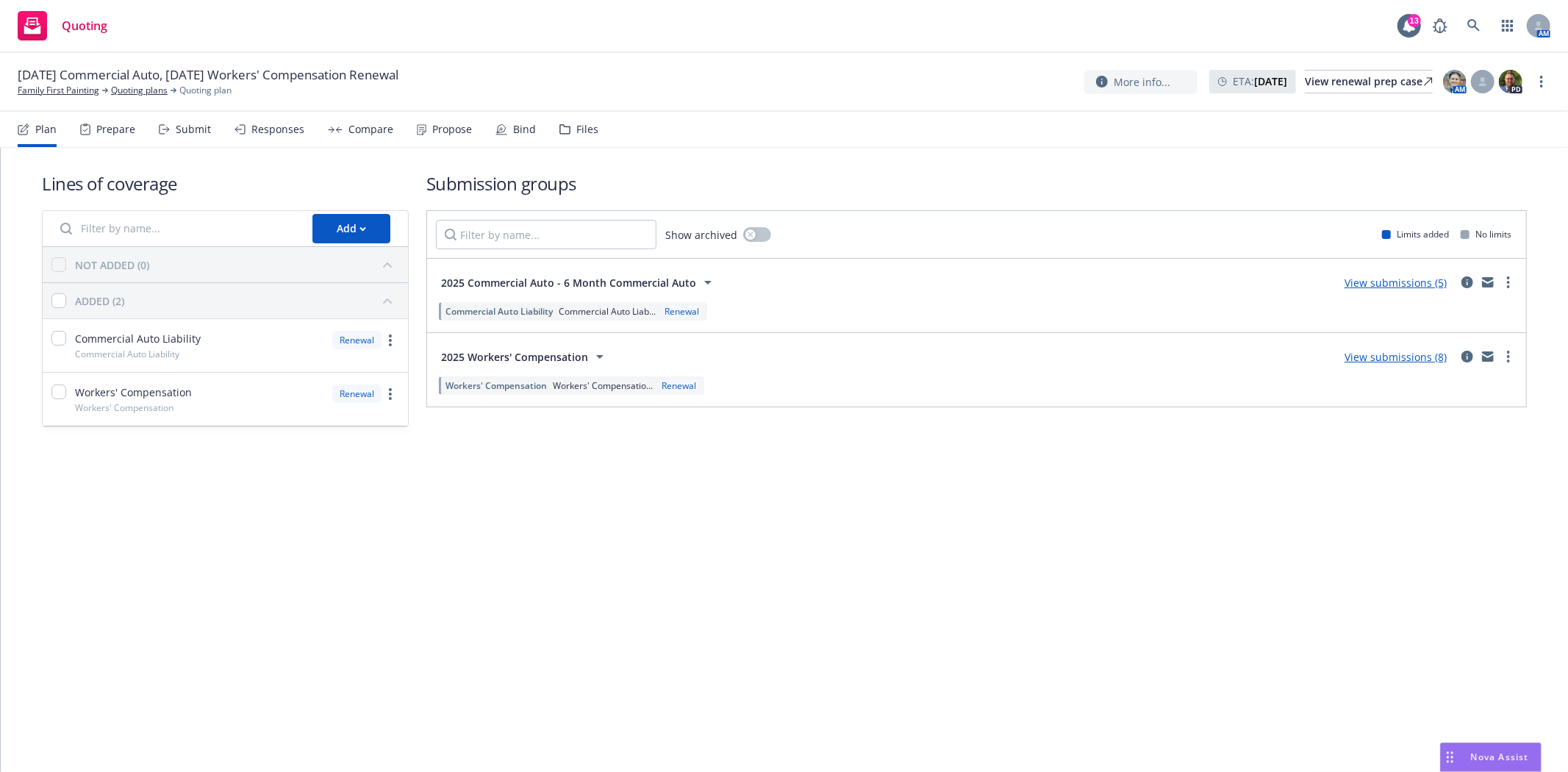
click at [183, 128] on div "Submit" at bounding box center [192, 129] width 35 height 12
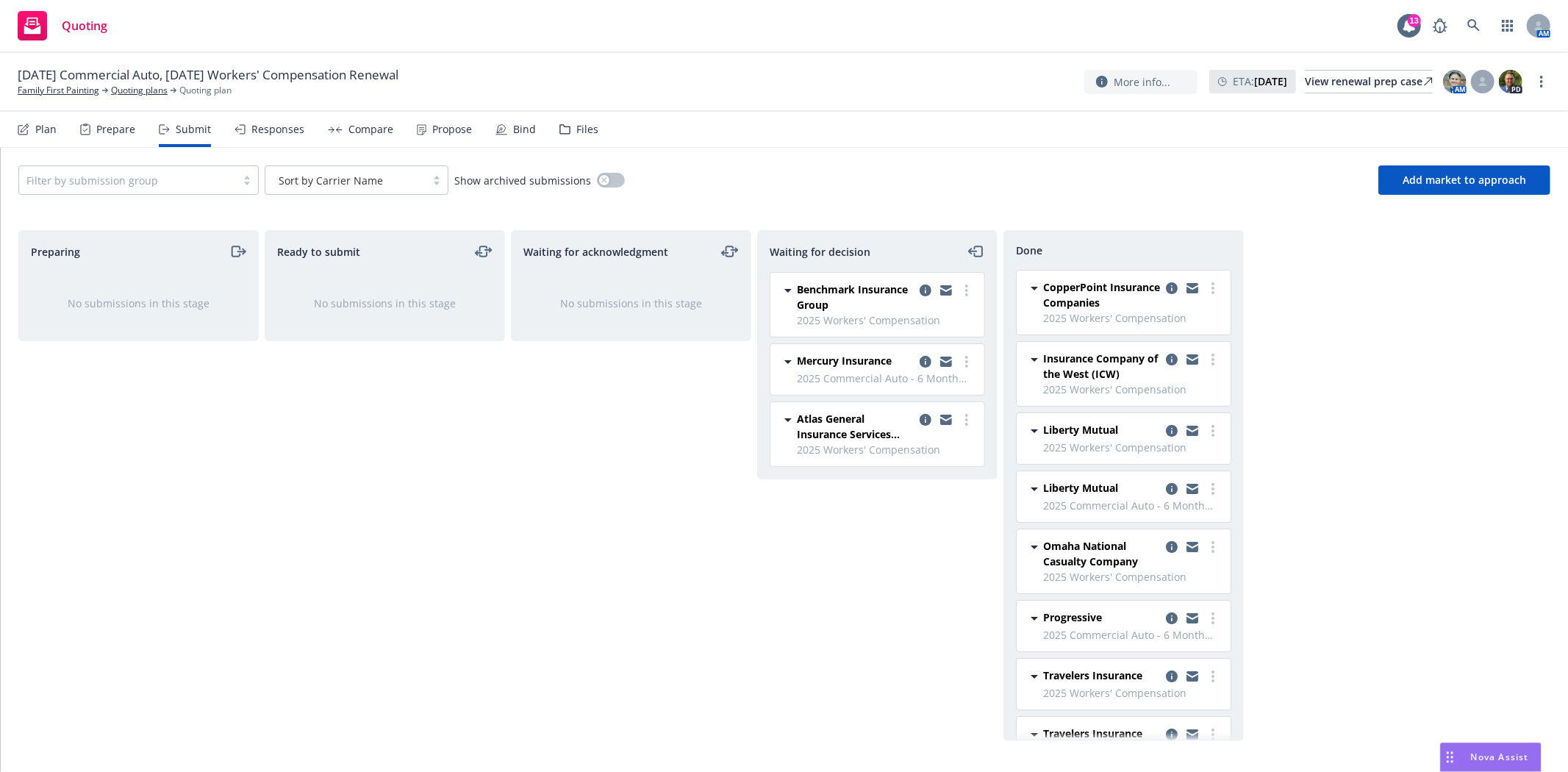
click at [277, 130] on div "Responses" at bounding box center [277, 129] width 53 height 12
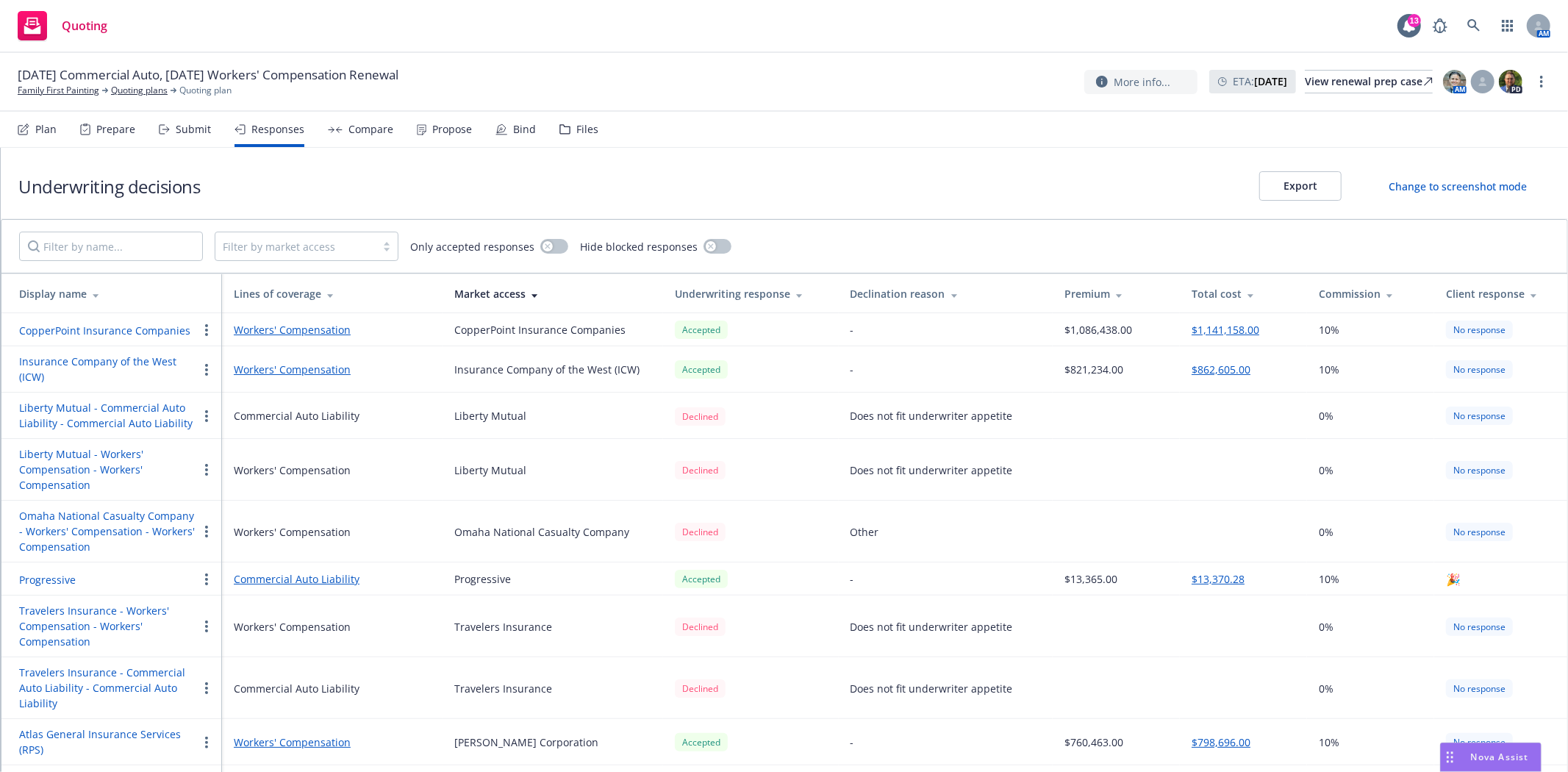
click at [140, 369] on button "Insurance Company of the West (ICW)" at bounding box center [108, 369] width 179 height 31
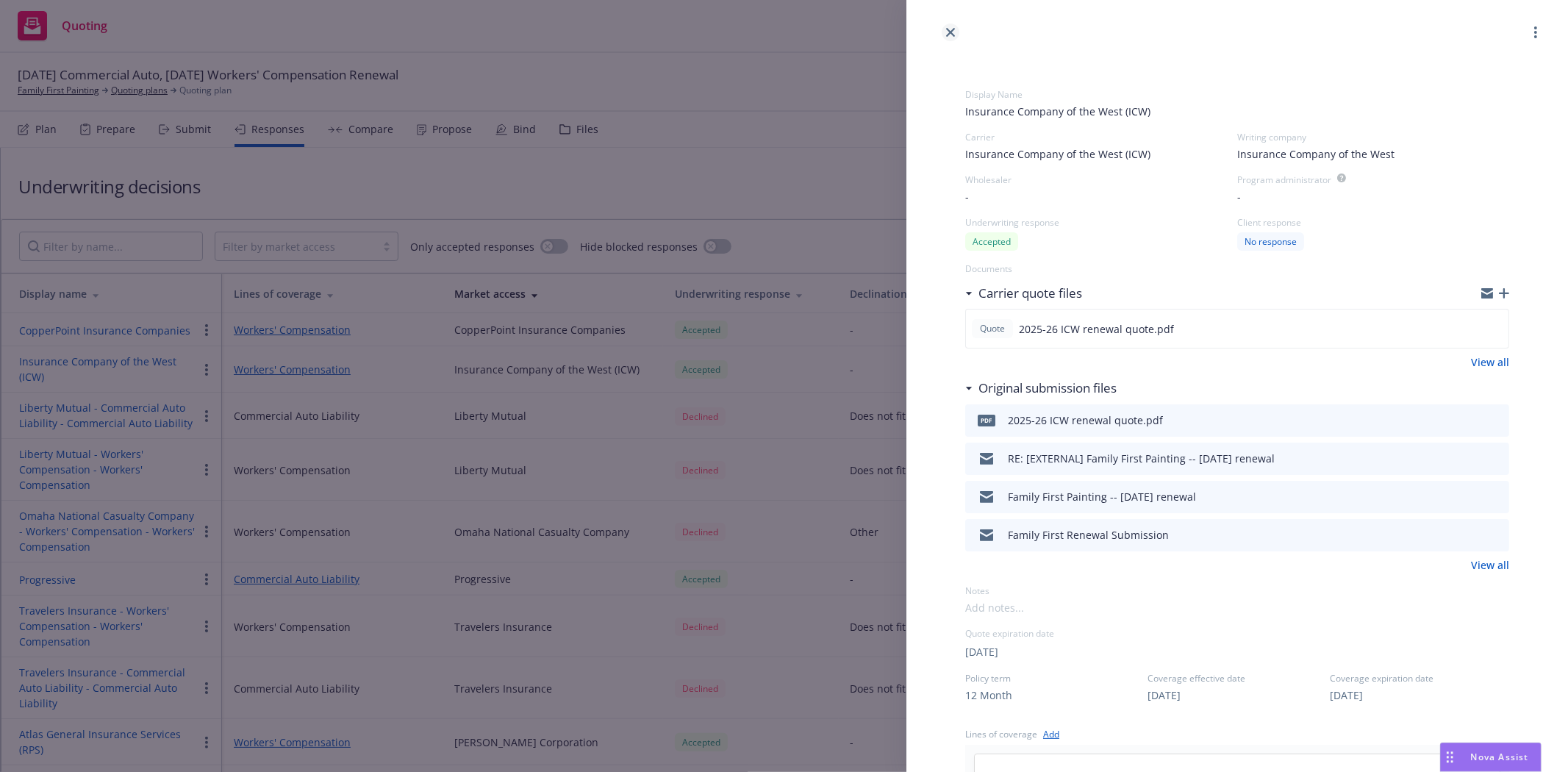
click at [951, 31] on icon "close" at bounding box center [951, 33] width 9 height 9
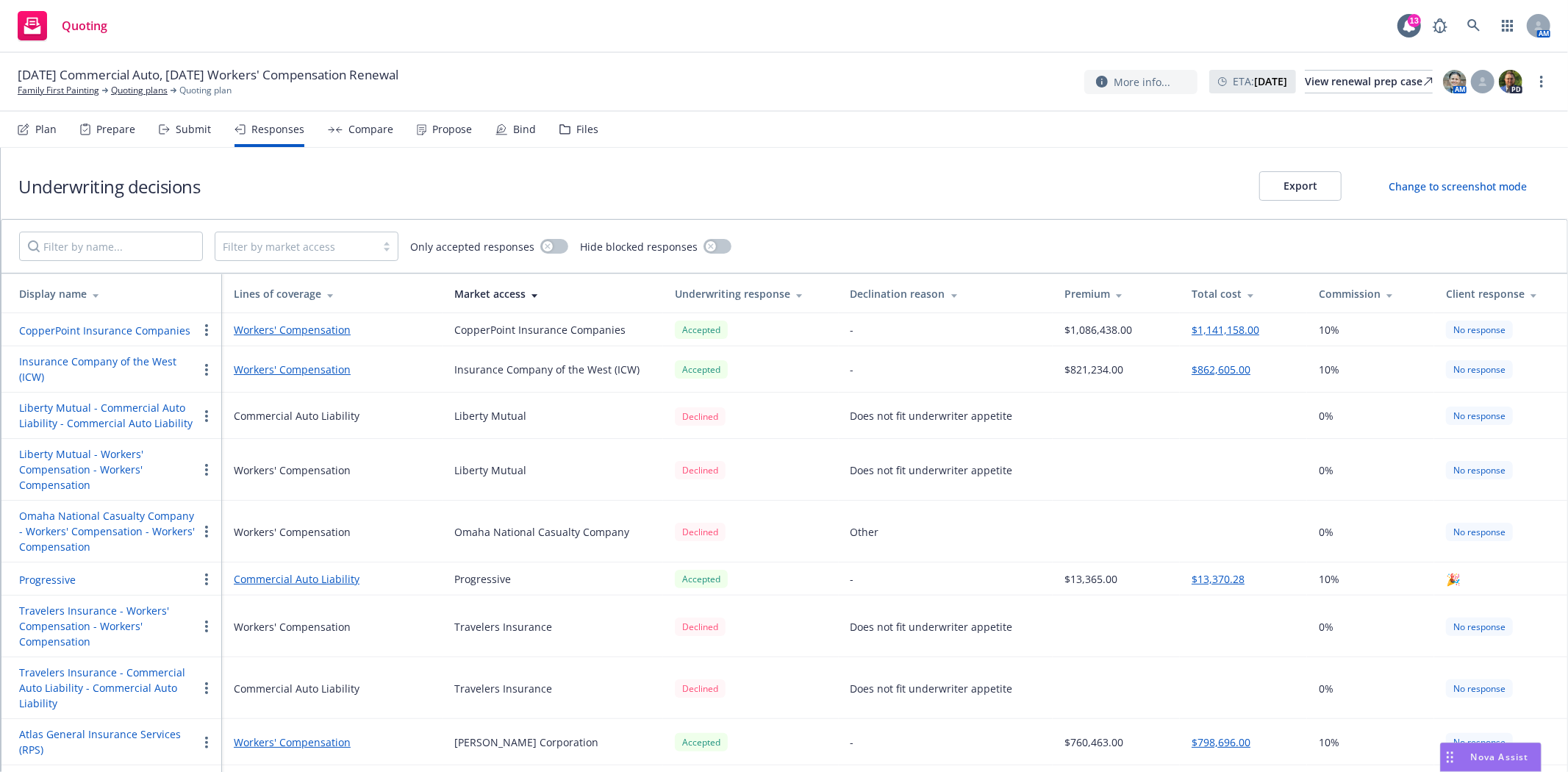
click at [359, 137] on div "Compare" at bounding box center [361, 129] width 65 height 35
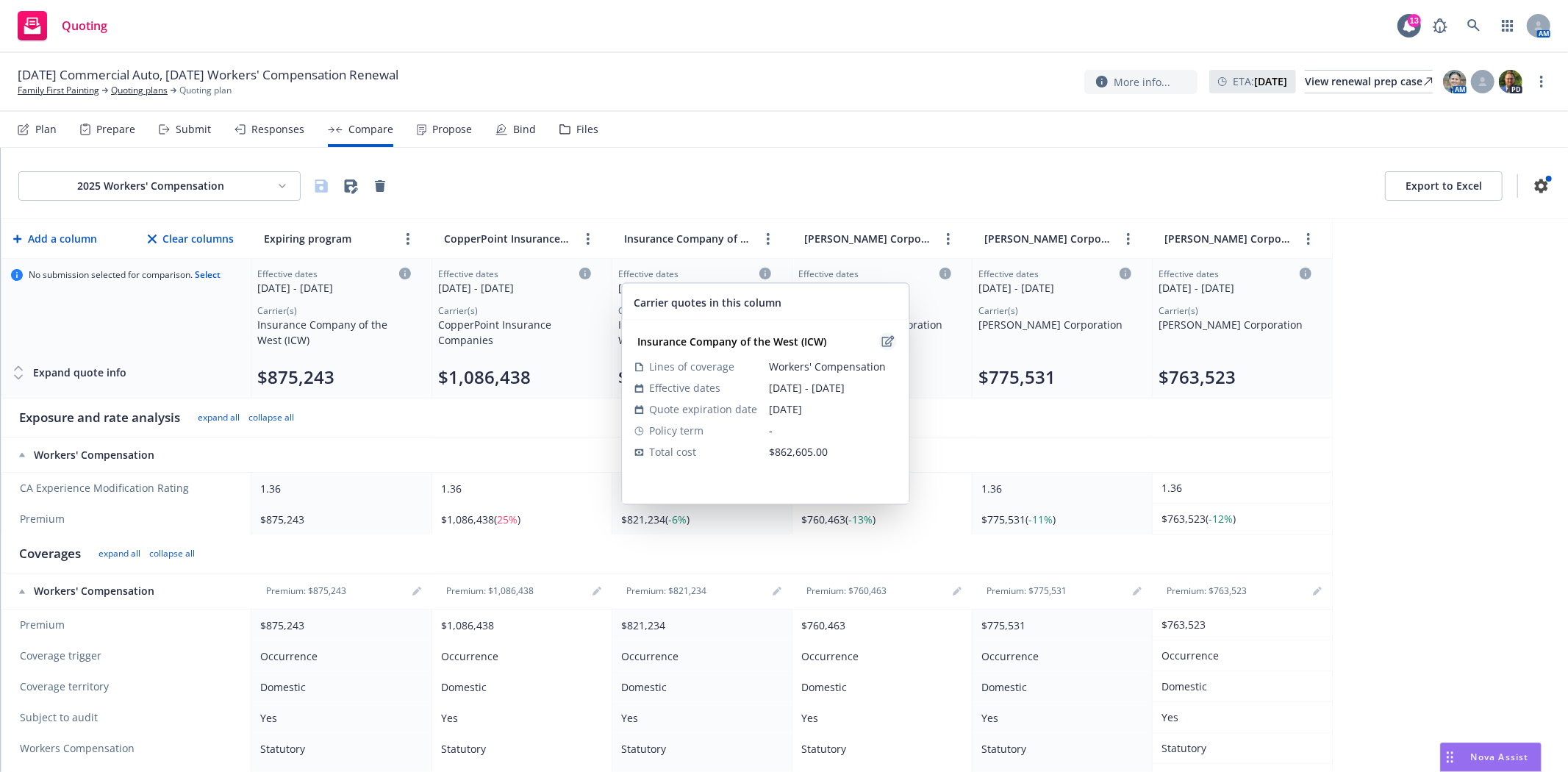
click at [887, 341] on icon "edit" at bounding box center [887, 341] width 13 height 12
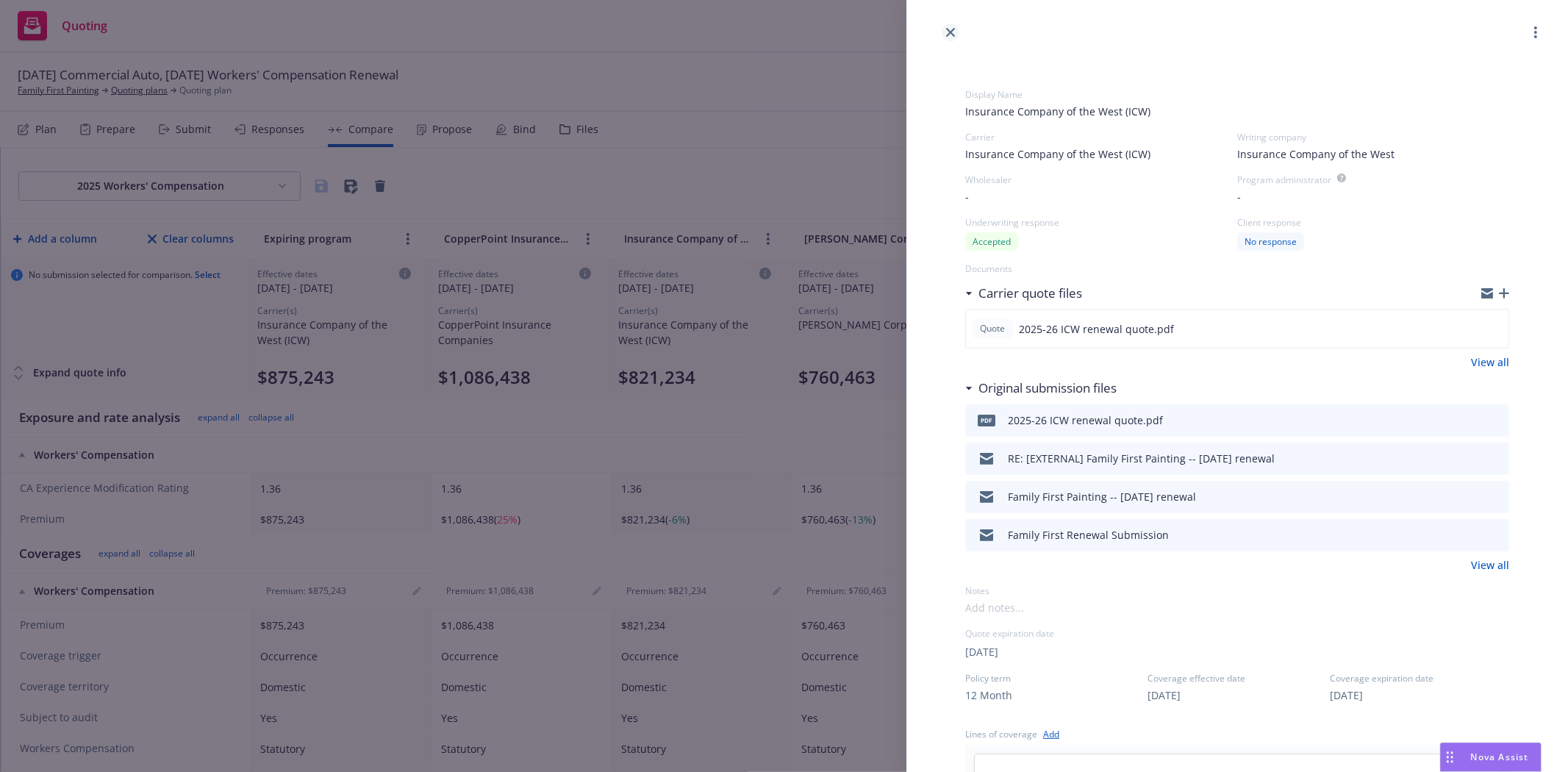
click at [952, 30] on icon "close" at bounding box center [951, 33] width 9 height 9
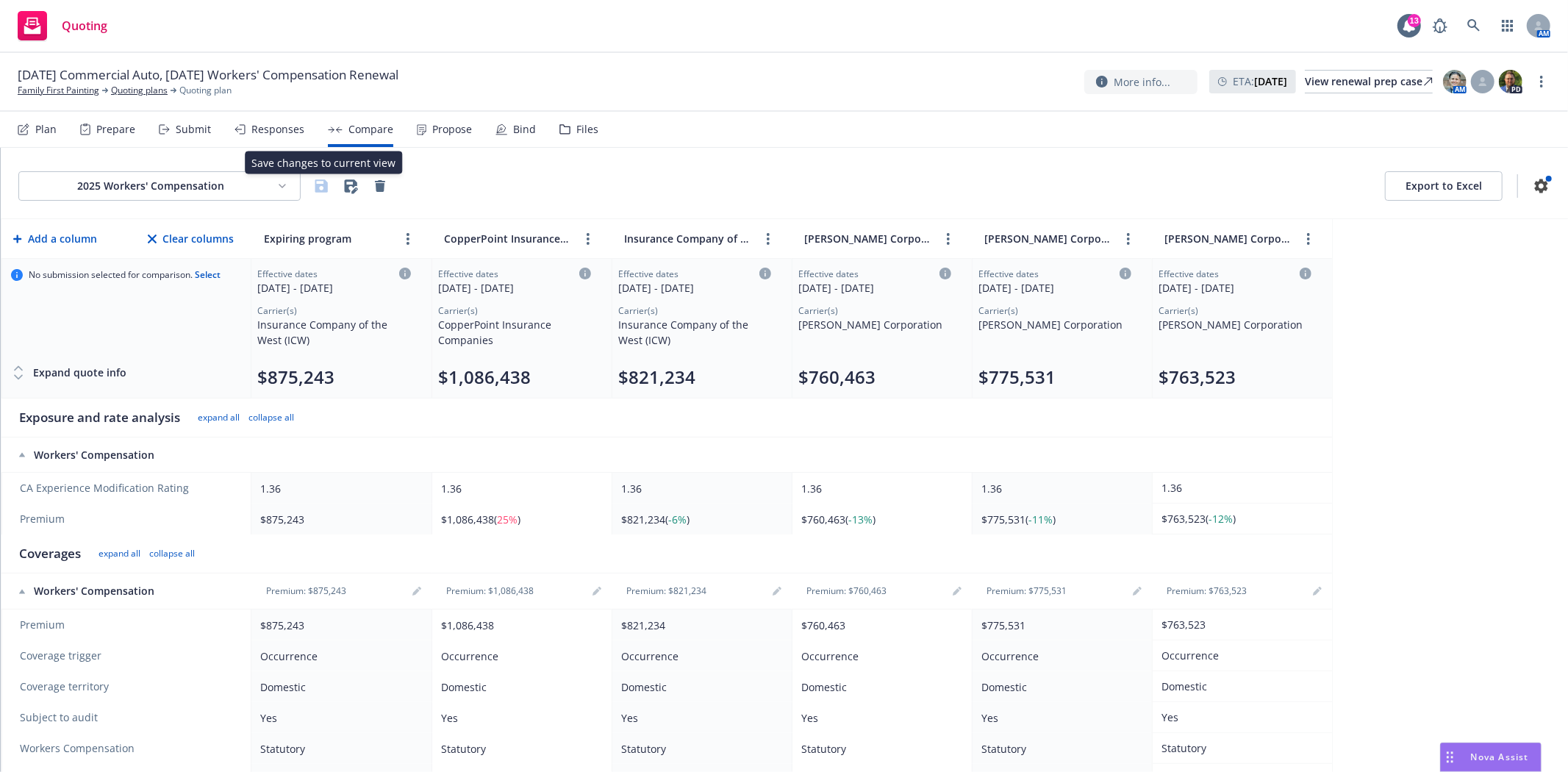
click at [274, 129] on div "Responses" at bounding box center [277, 129] width 53 height 12
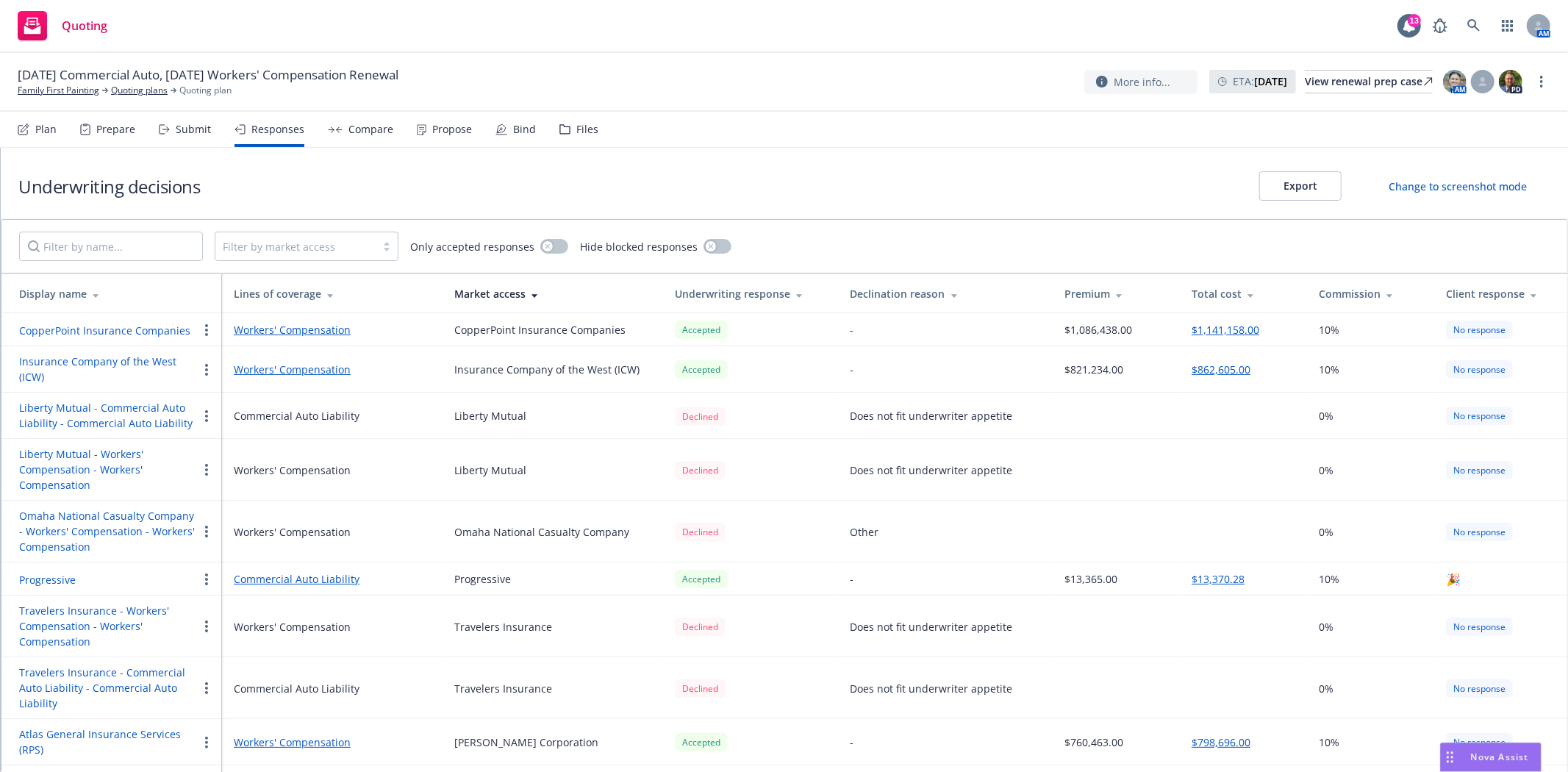
click at [1224, 372] on button "$862,605.00" at bounding box center [1221, 369] width 59 height 15
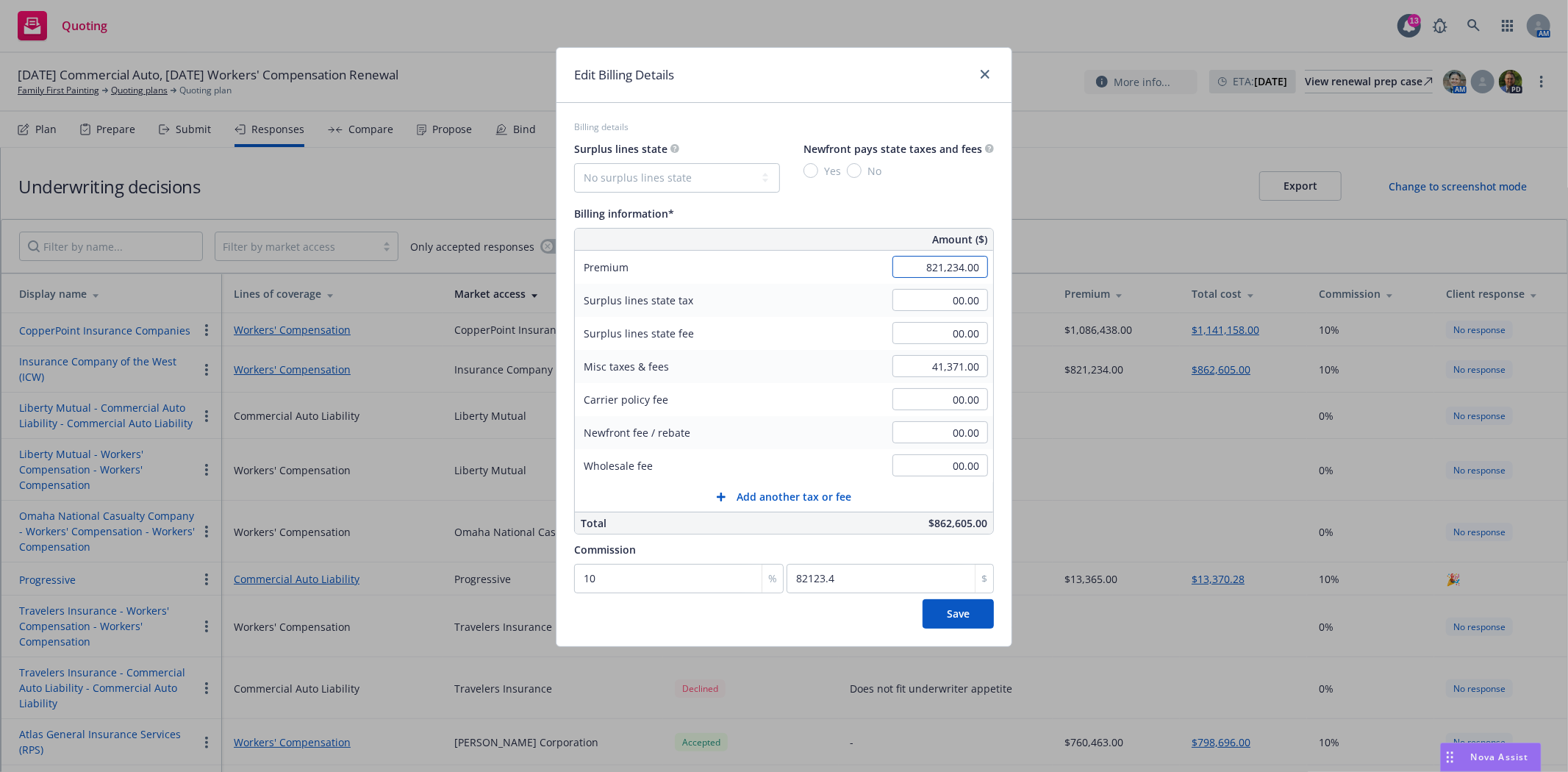
click at [916, 267] on input "821,234.00" at bounding box center [941, 267] width 96 height 22
type input "936,751.00"
type input "93675.1"
click at [952, 363] on input "41,371.00" at bounding box center [941, 366] width 96 height 22
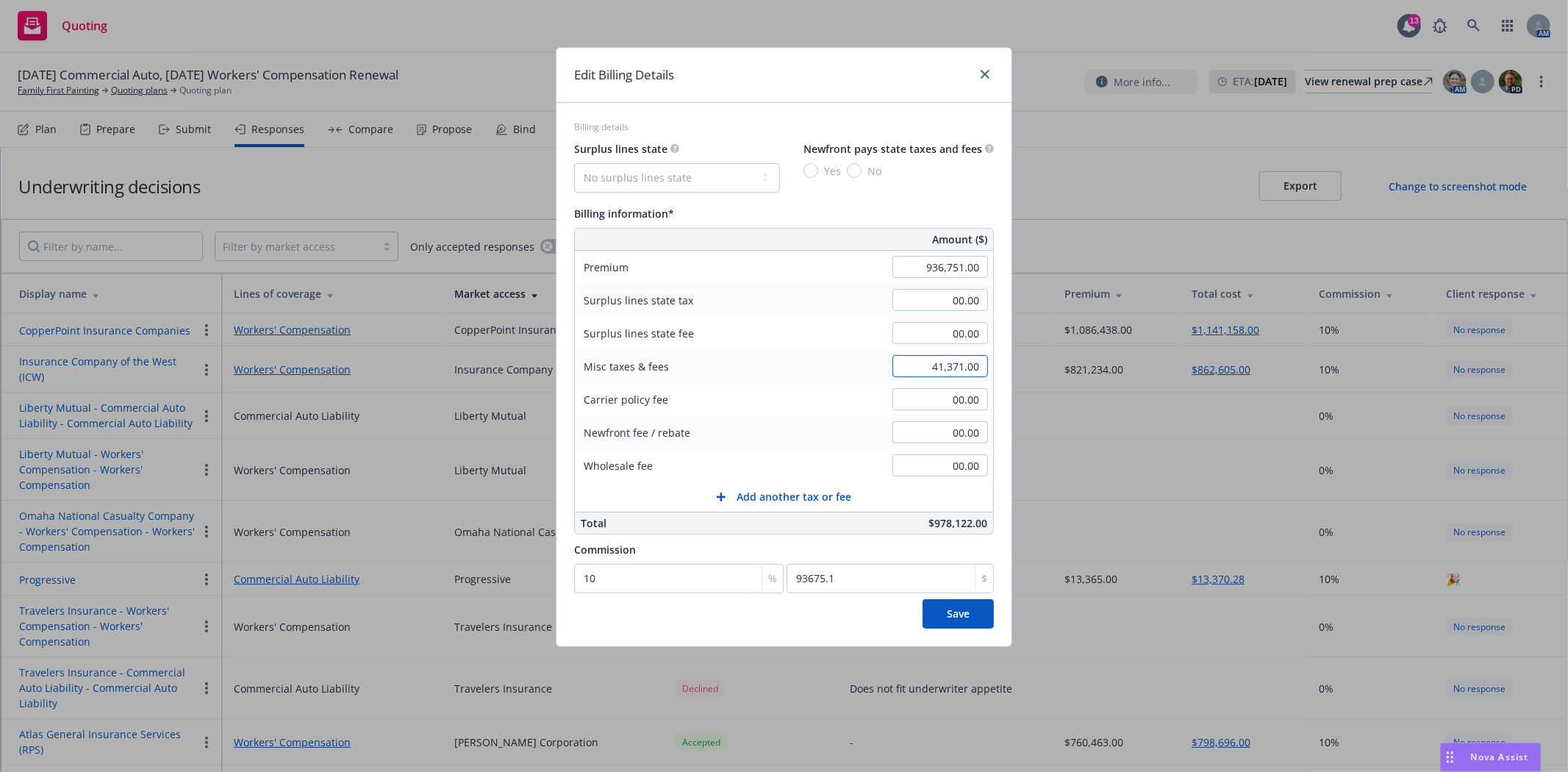
click at [952, 363] on input "41,371.00" at bounding box center [941, 366] width 96 height 22
type input "47,189.00"
click at [956, 613] on span "Save" at bounding box center [958, 613] width 23 height 14
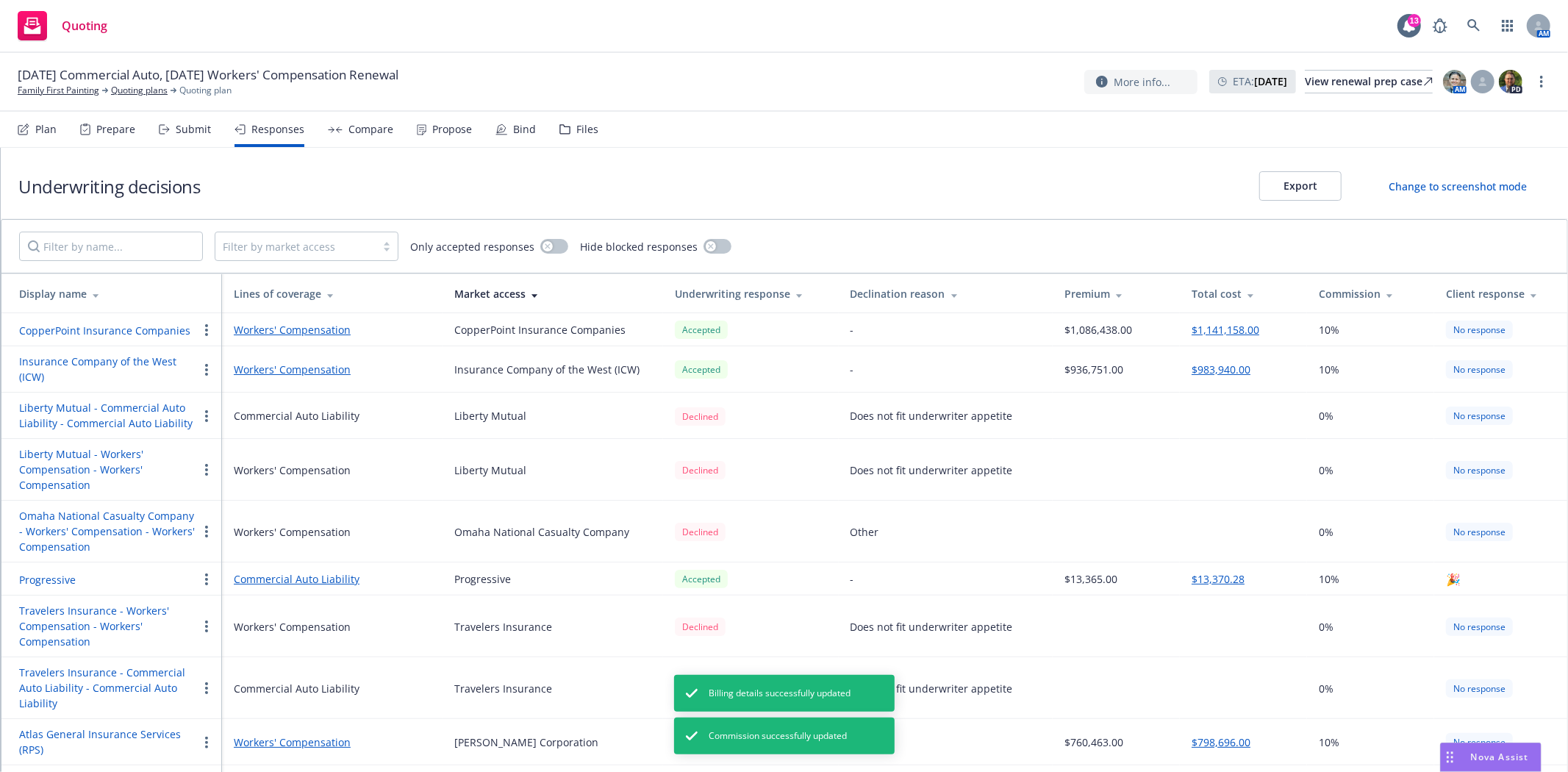
click at [436, 127] on div "Propose" at bounding box center [452, 129] width 40 height 12
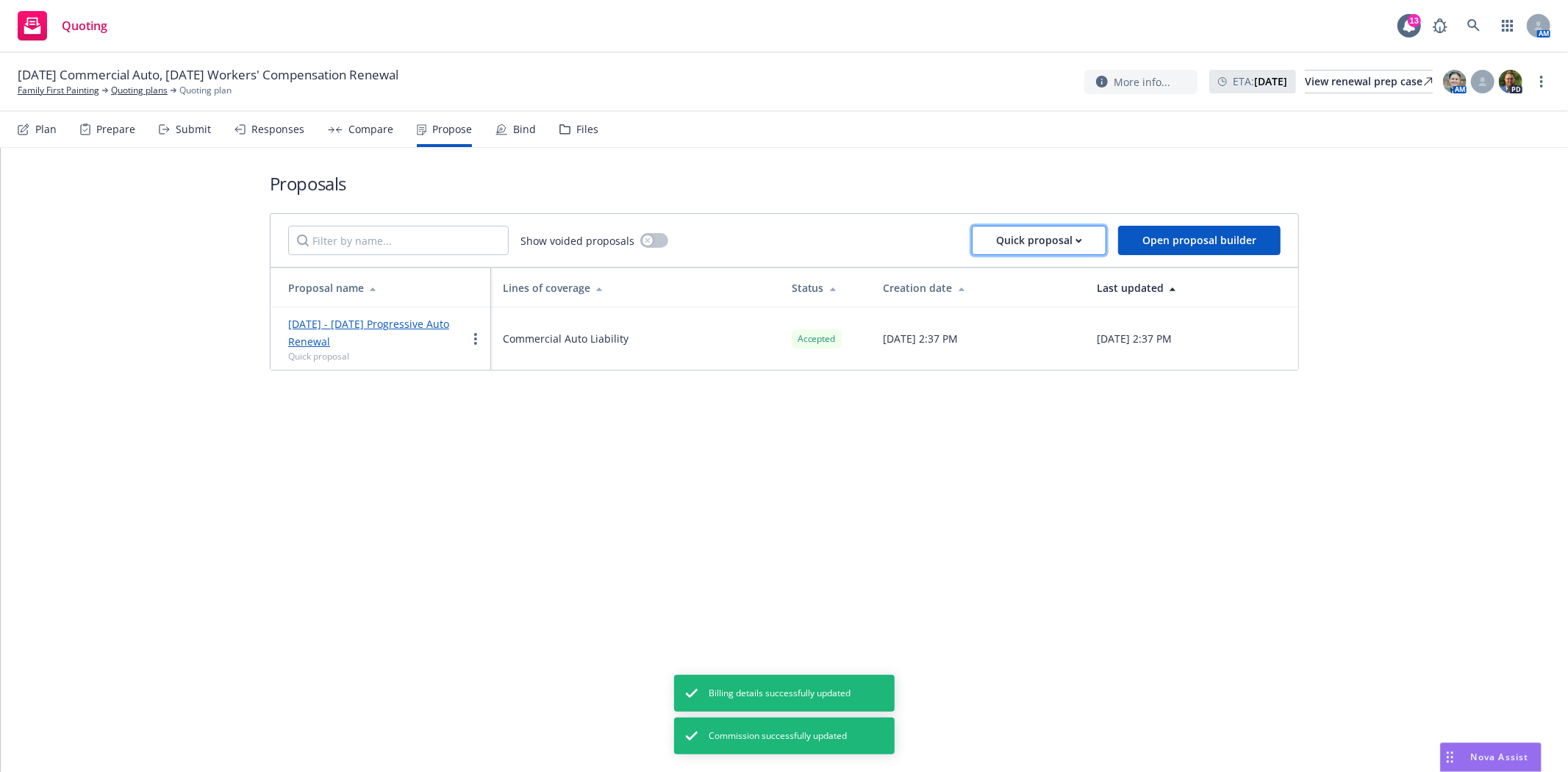
click at [1066, 230] on div "Quick proposal" at bounding box center [1038, 240] width 86 height 28
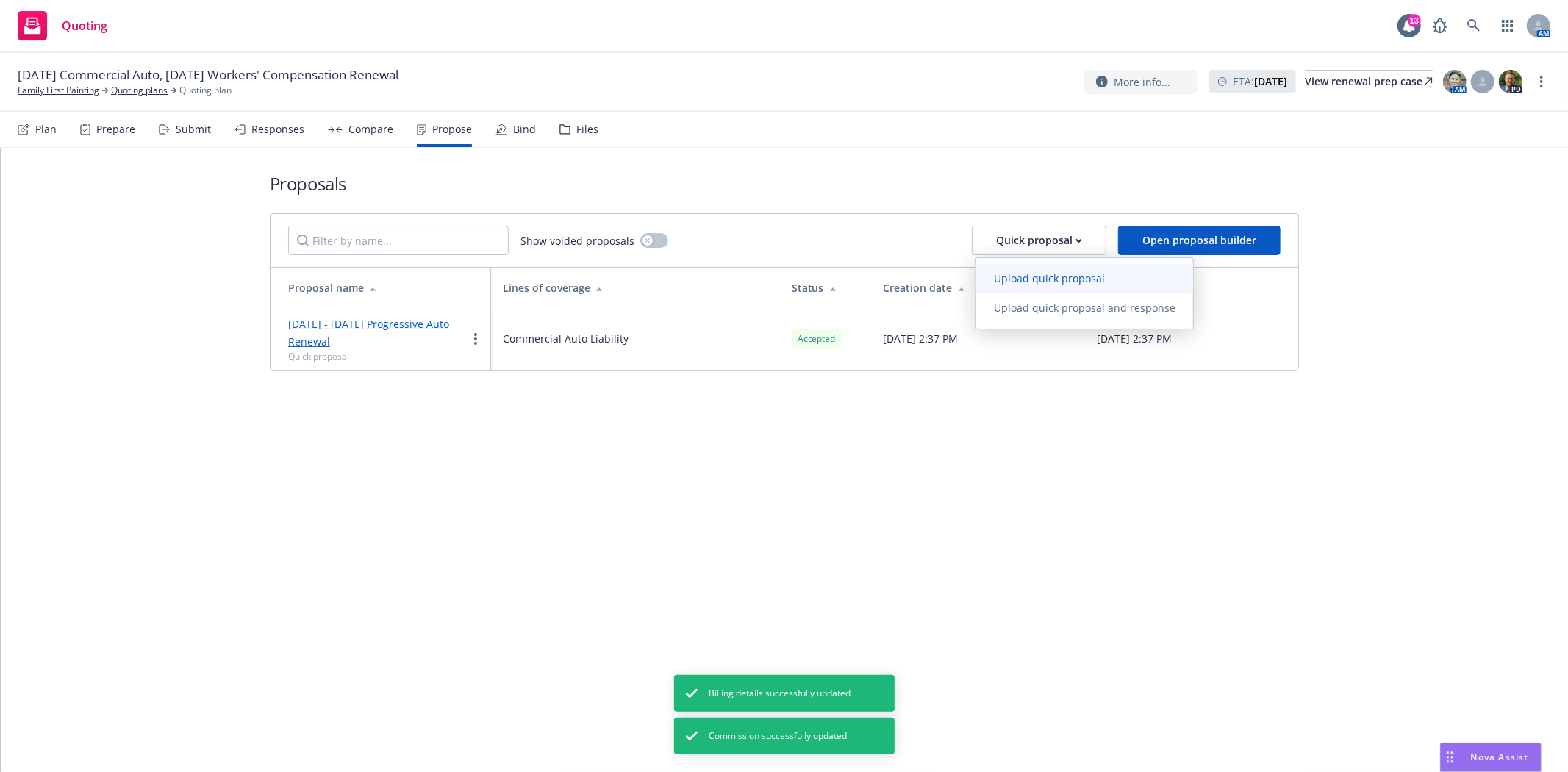
click at [1062, 280] on span "Upload quick proposal" at bounding box center [1049, 278] width 146 height 14
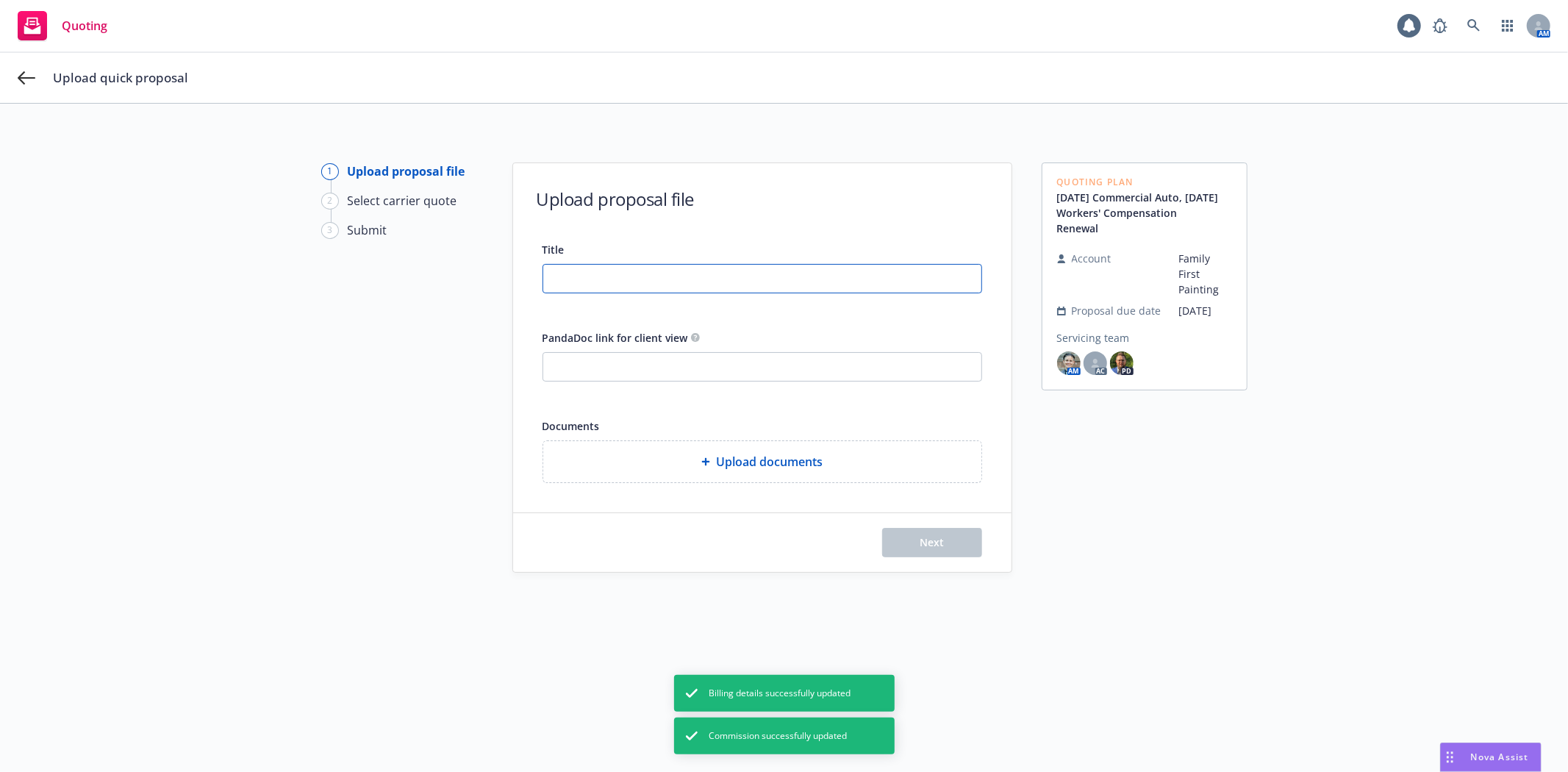
click at [585, 277] on input "Title" at bounding box center [762, 278] width 438 height 28
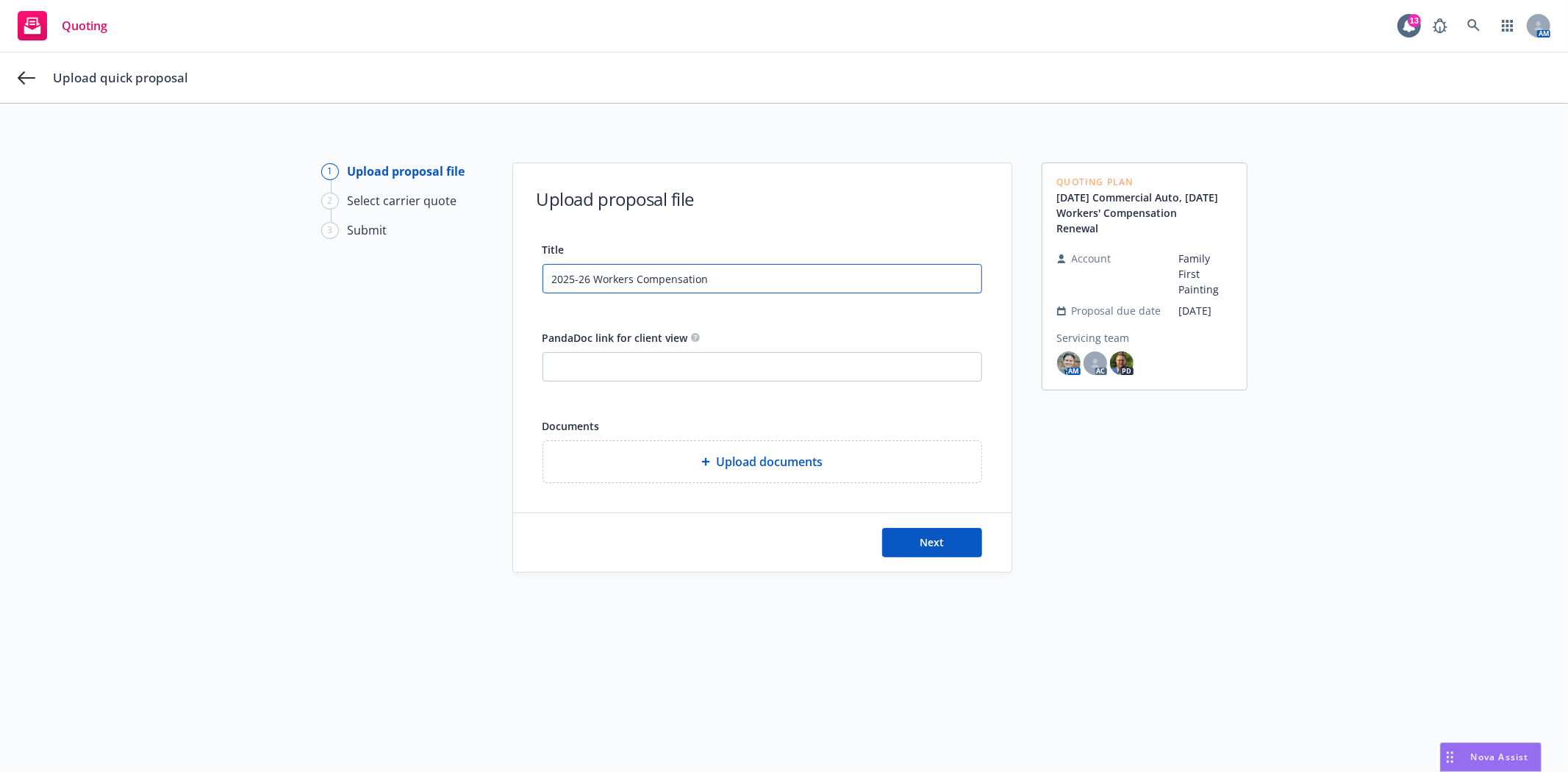
type input "2025-26 Workers Compensation"
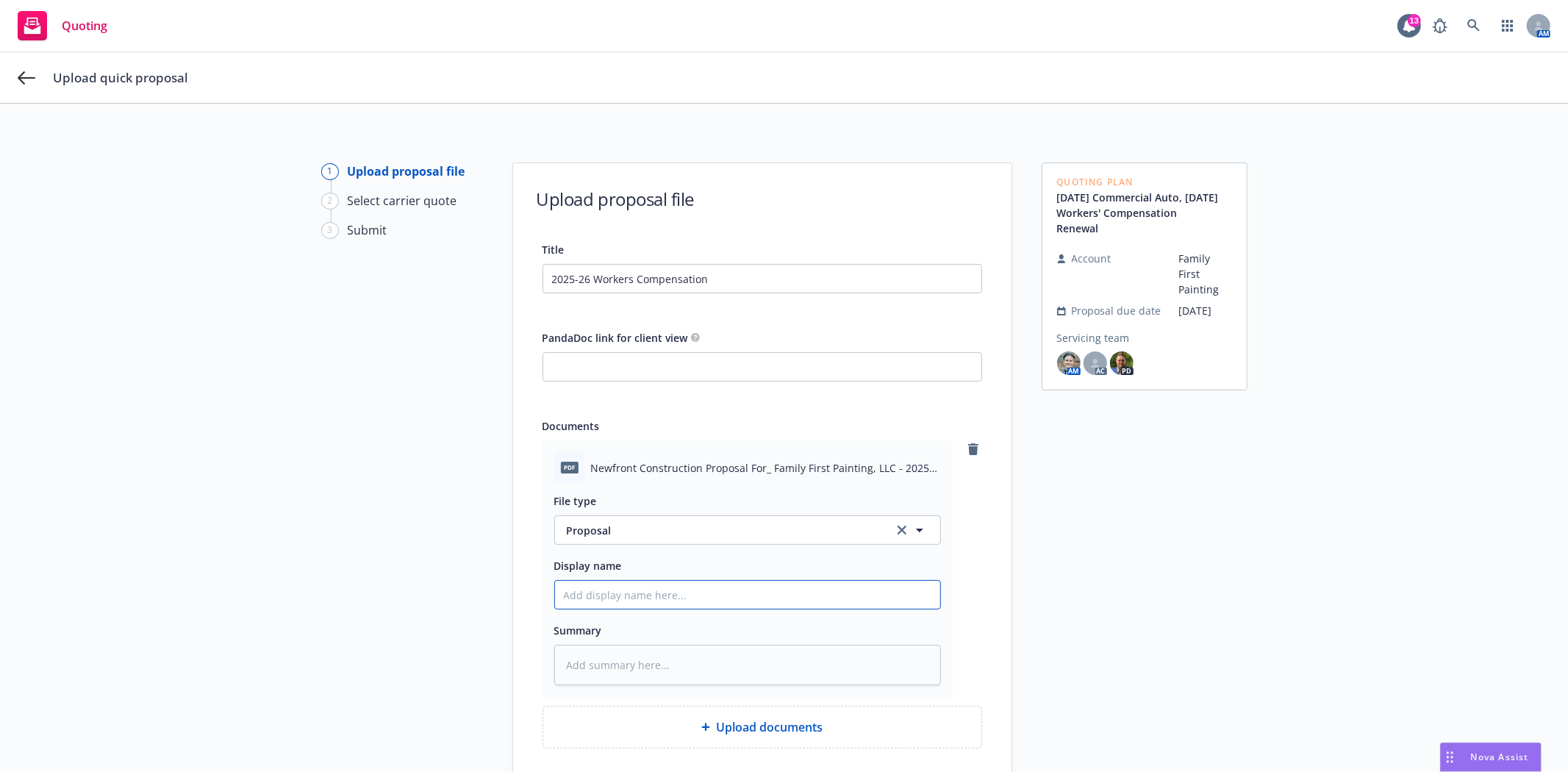
click at [624, 606] on input "Display name" at bounding box center [747, 595] width 385 height 28
type textarea "x"
type input "2"
type textarea "x"
type input "20"
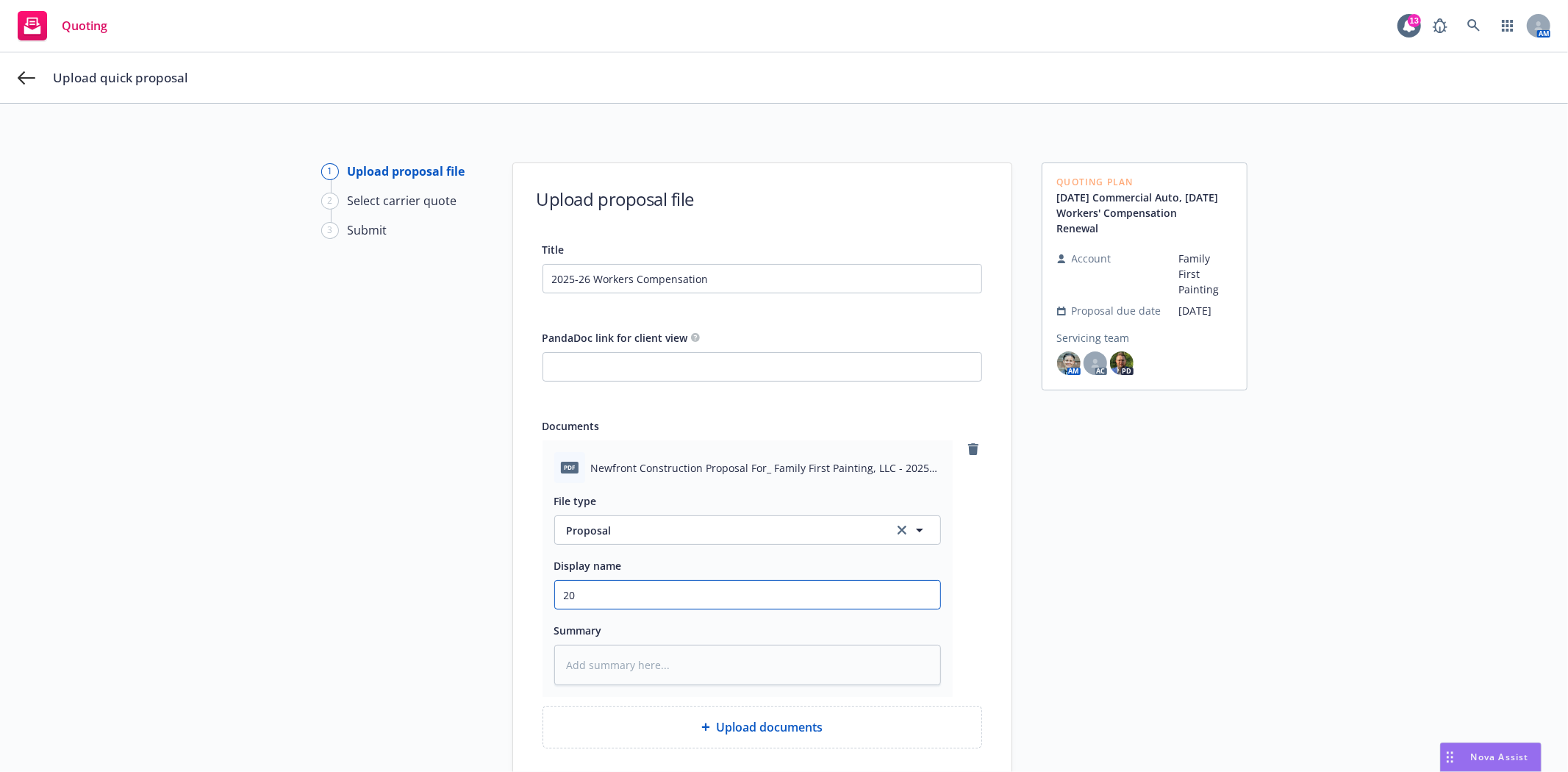
type textarea "x"
type input "202"
type textarea "x"
type input "2025"
type textarea "x"
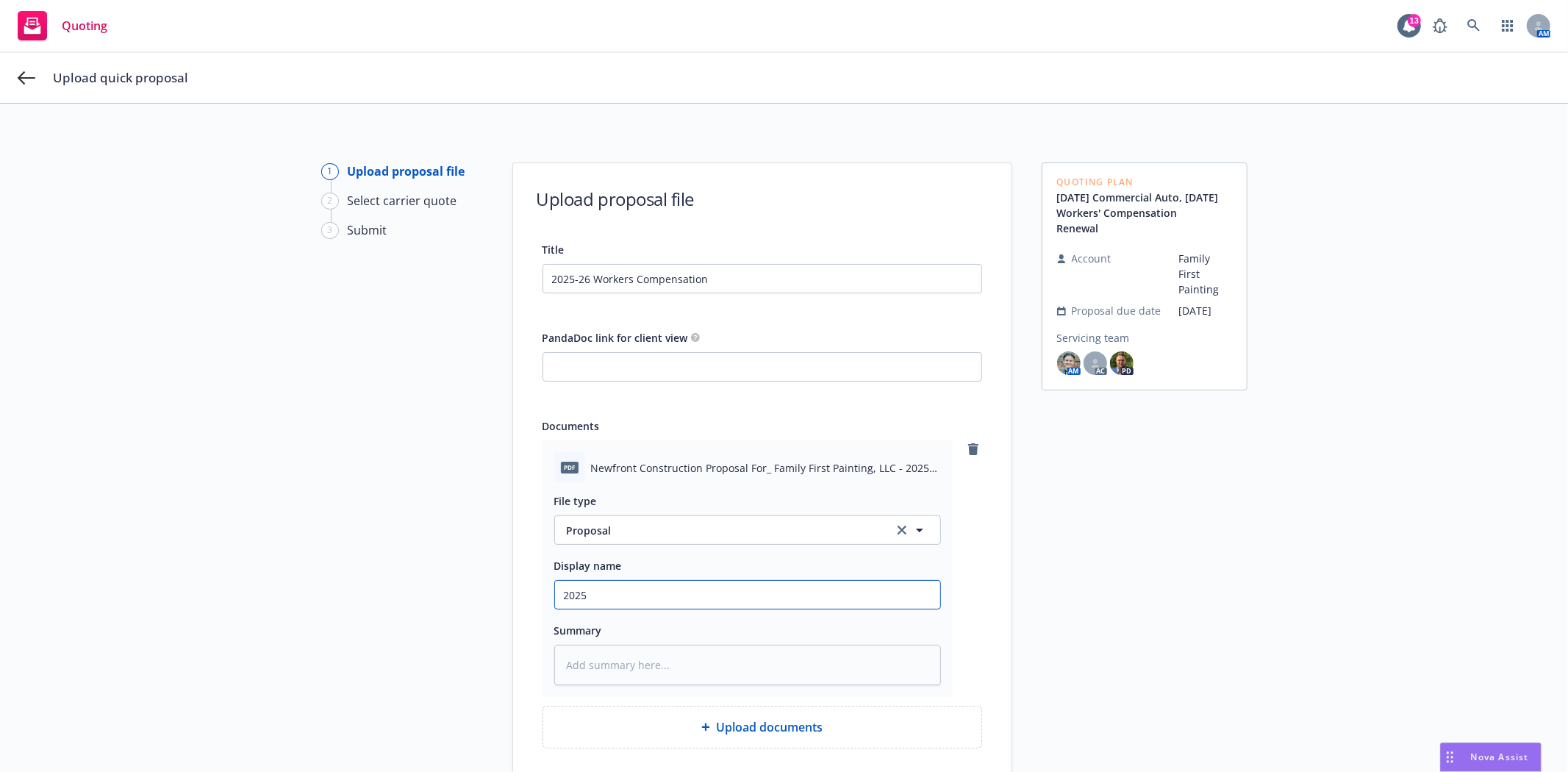
type input "2025-"
type textarea "x"
type input "2025-2"
type textarea "x"
type input "2025-26"
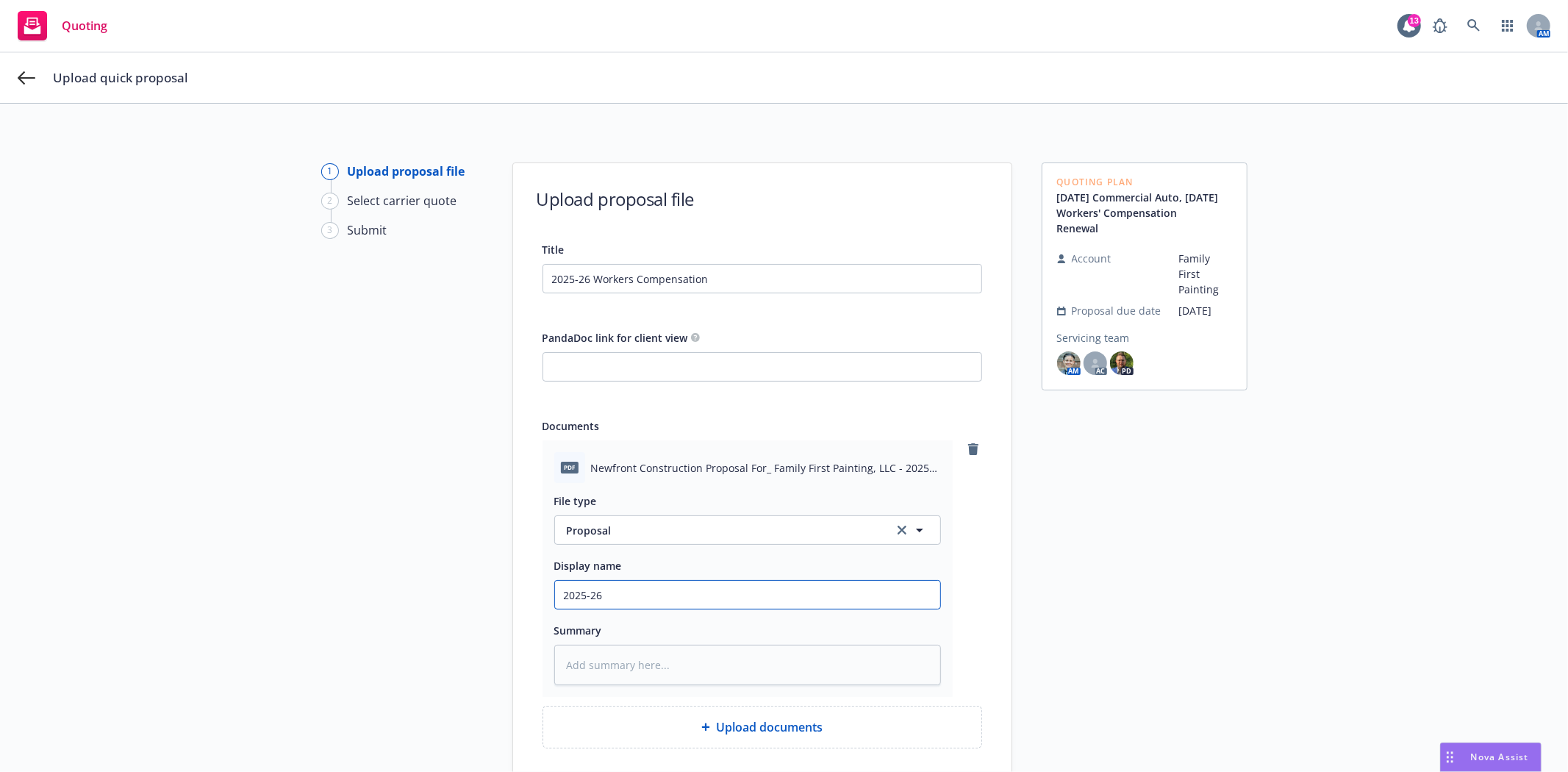
type textarea "x"
type input "2025-26"
type textarea "x"
type input "2025-26 W"
type textarea "x"
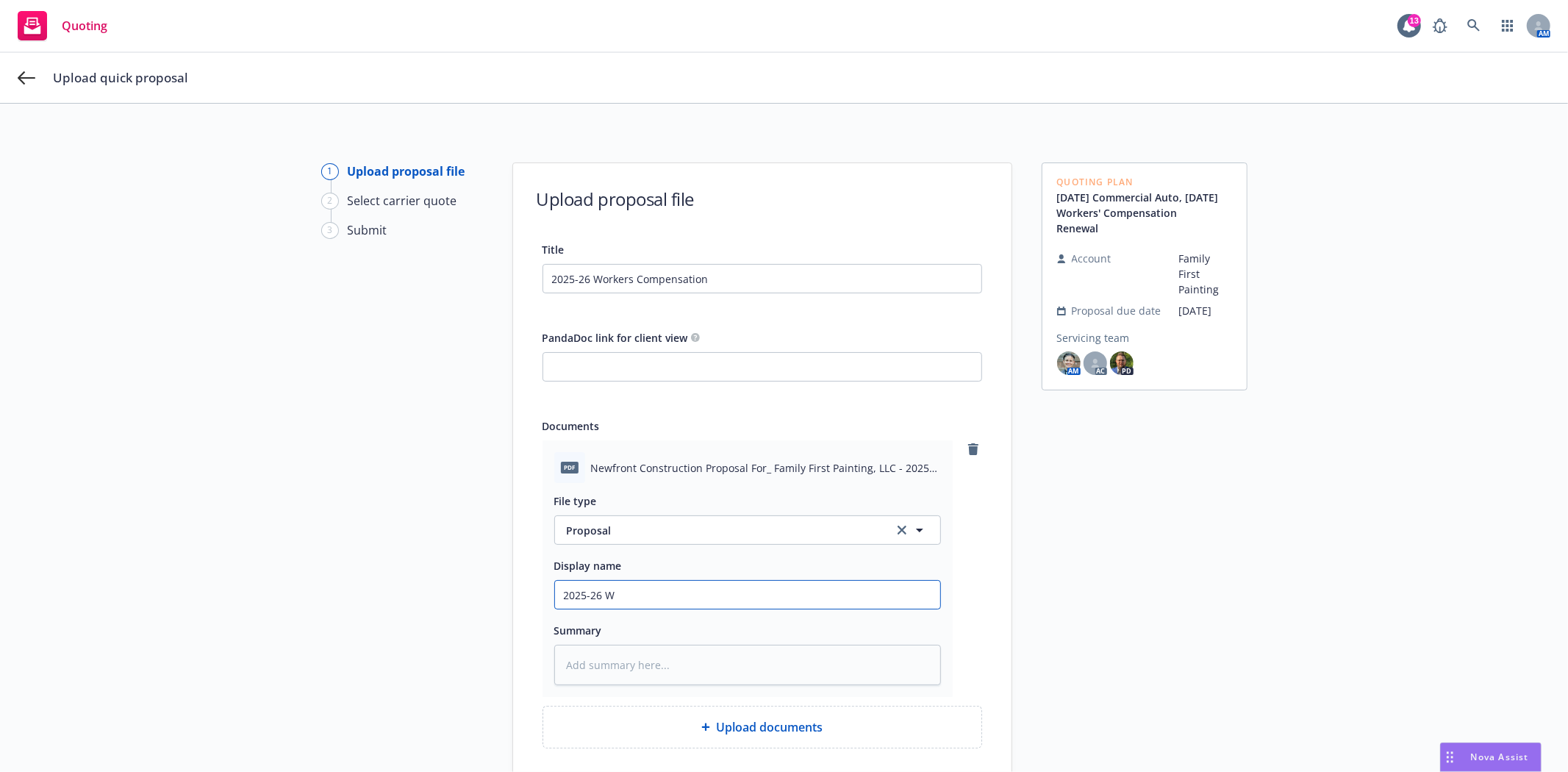
type input "2025-26 Wo"
type textarea "x"
type input "2025-26 Wor"
type textarea "x"
type input "2025-26 Work"
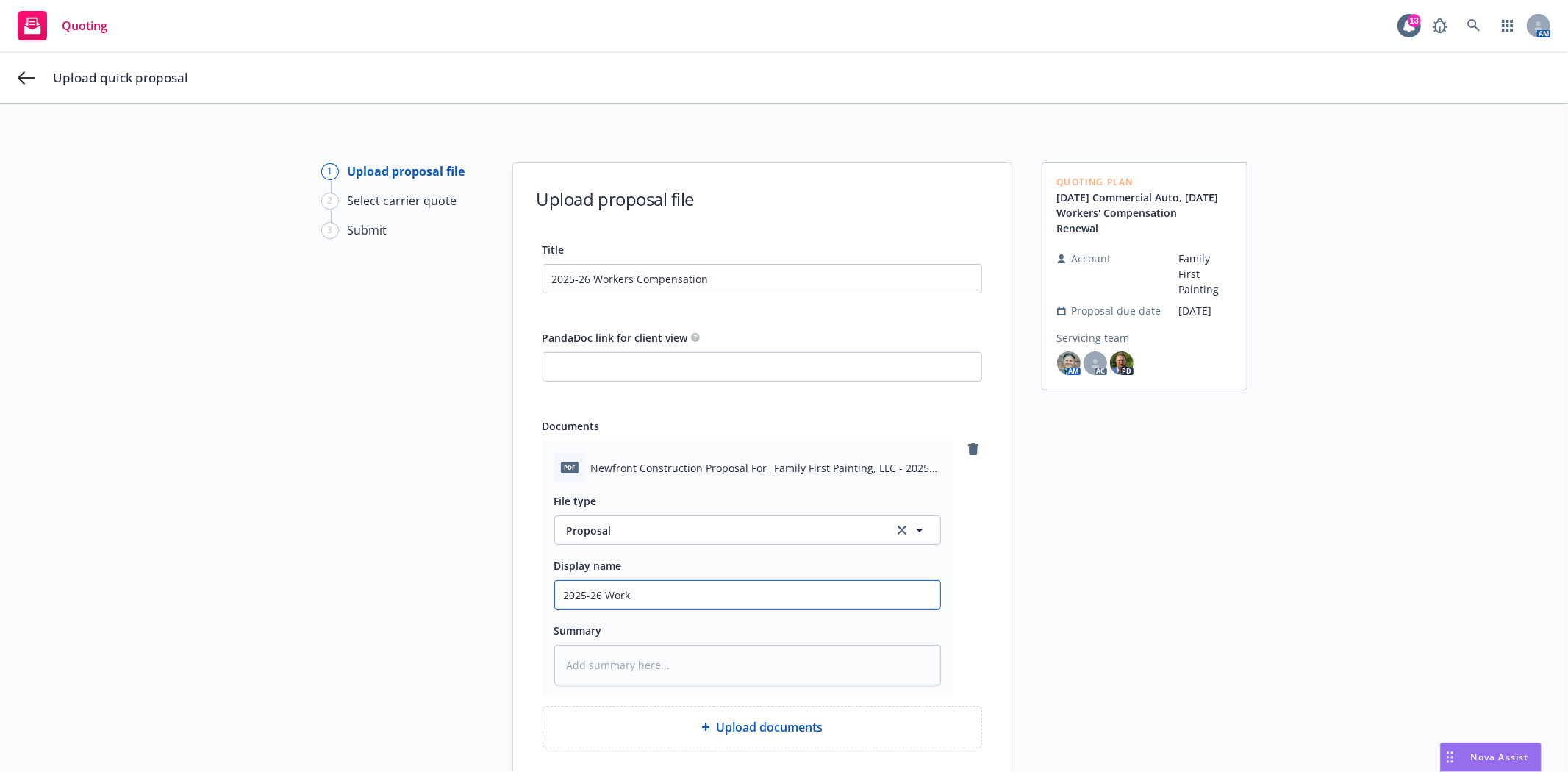
type textarea "x"
type input "2025-26 Worke"
type textarea "x"
type input "2025-26 Worker"
type textarea "x"
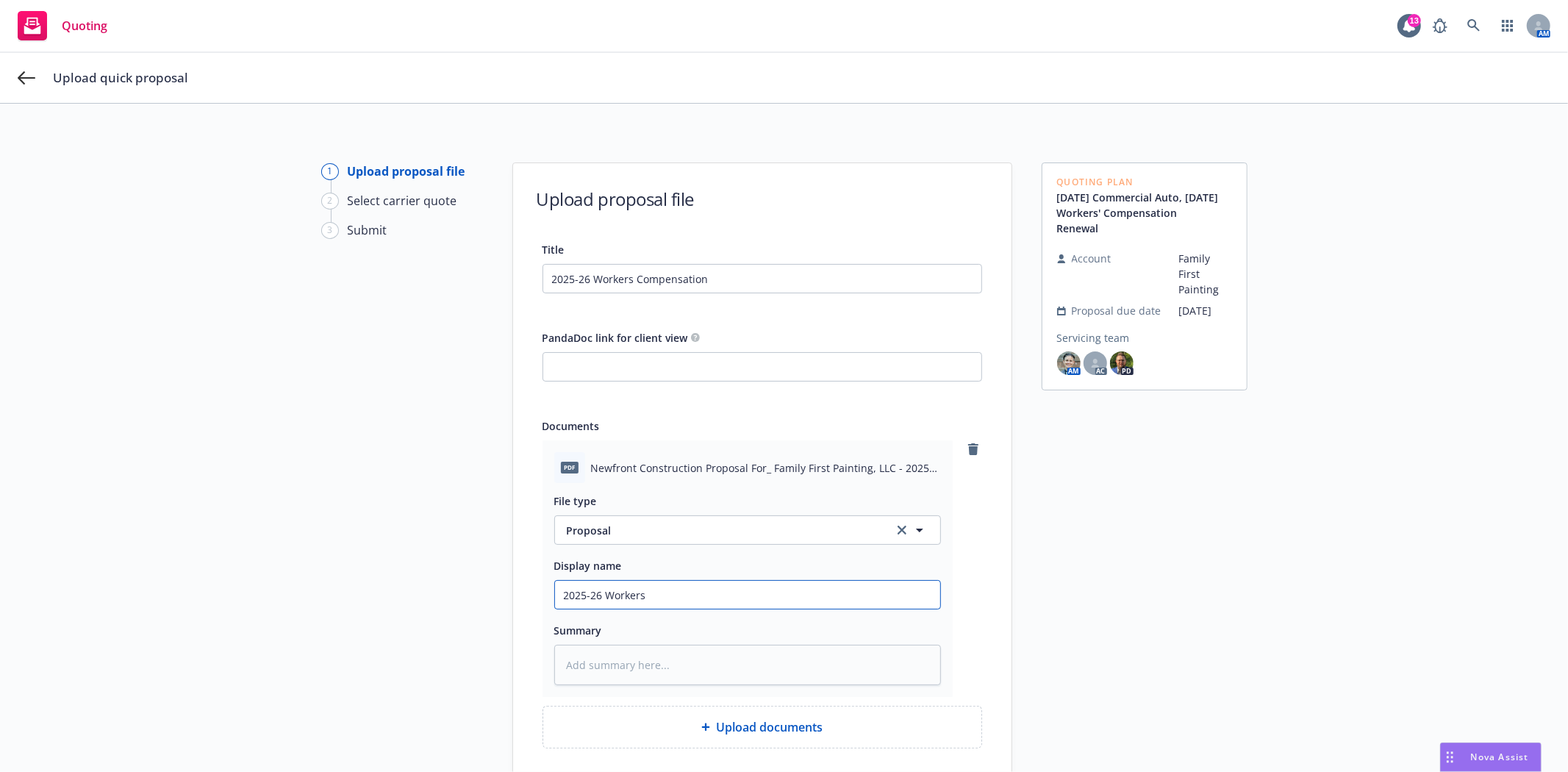
type input "2025-26 Workers"
type textarea "x"
type input "2025-26 Workers c"
type textarea "x"
type input "2025-26 Workers co"
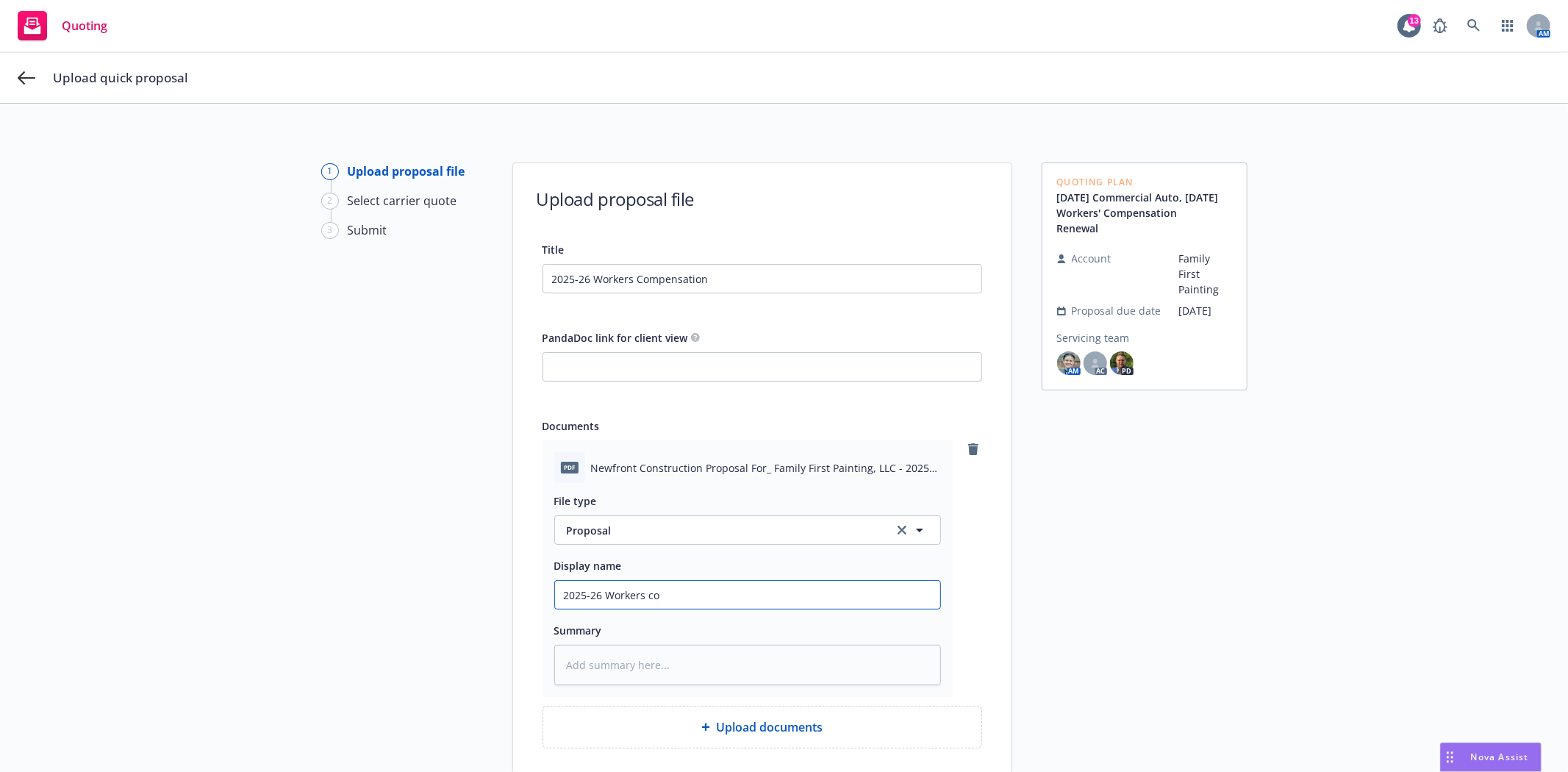
type textarea "x"
type input "2025-26 Workers com"
type textarea "x"
type input "2025-26 Workers co"
type textarea "x"
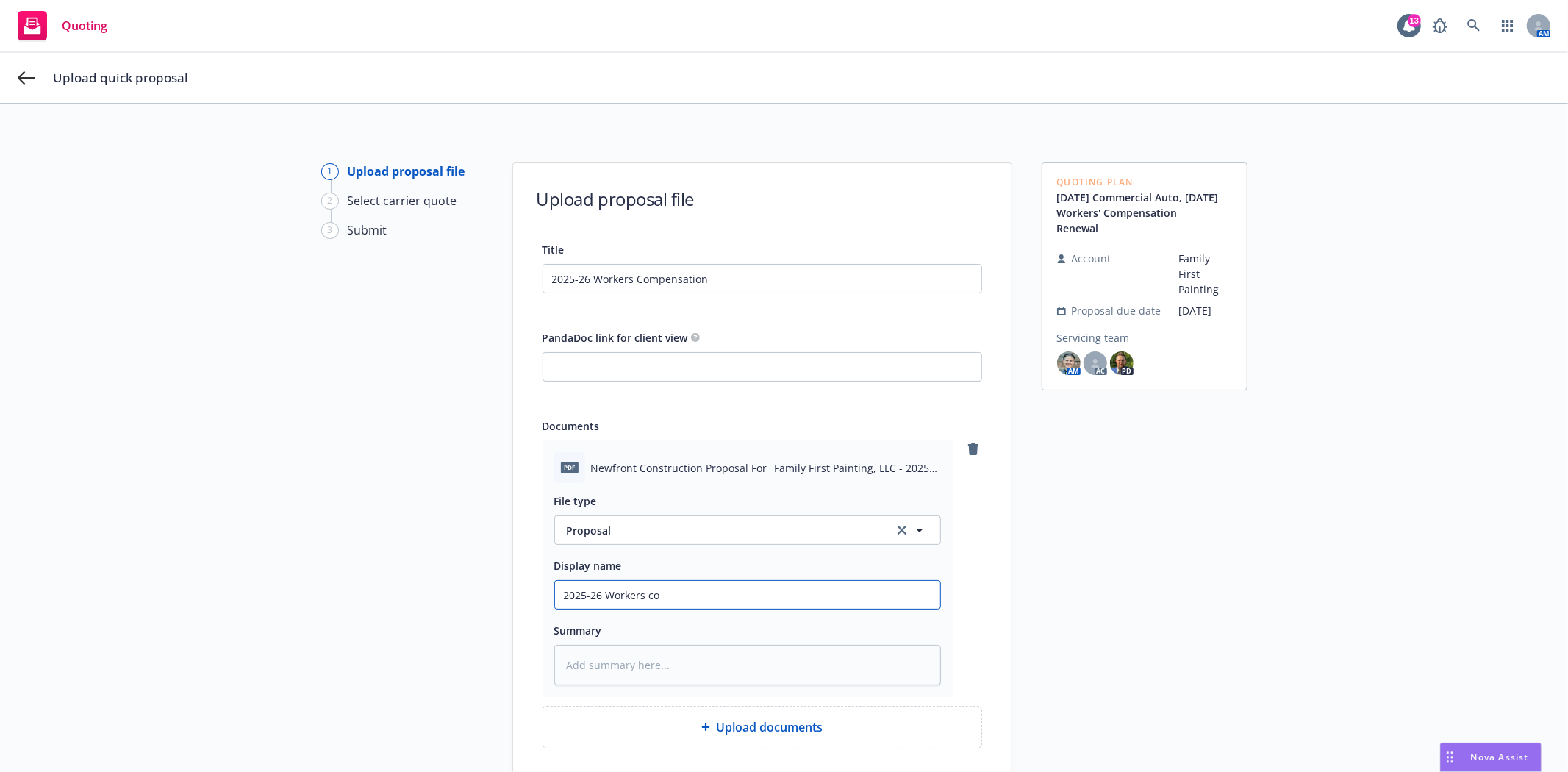
type input "2025-26 Workers c"
type textarea "x"
type input "2025-26 Workers"
type textarea "x"
type input "2025-26 Workers C"
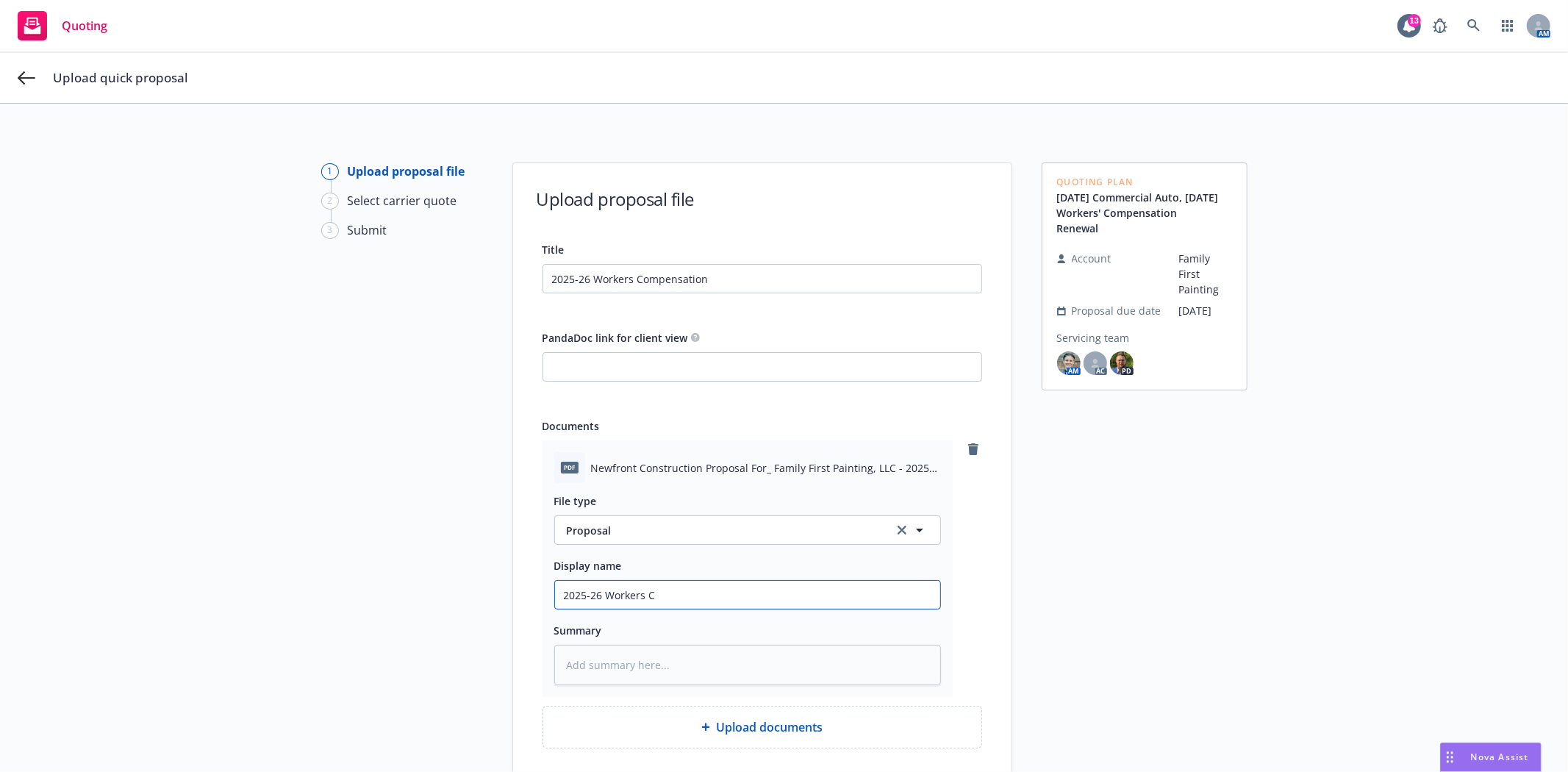
type textarea "x"
type input "2025-26 Workers Co"
type textarea "x"
type input "2025-26 Workers Com"
type textarea "x"
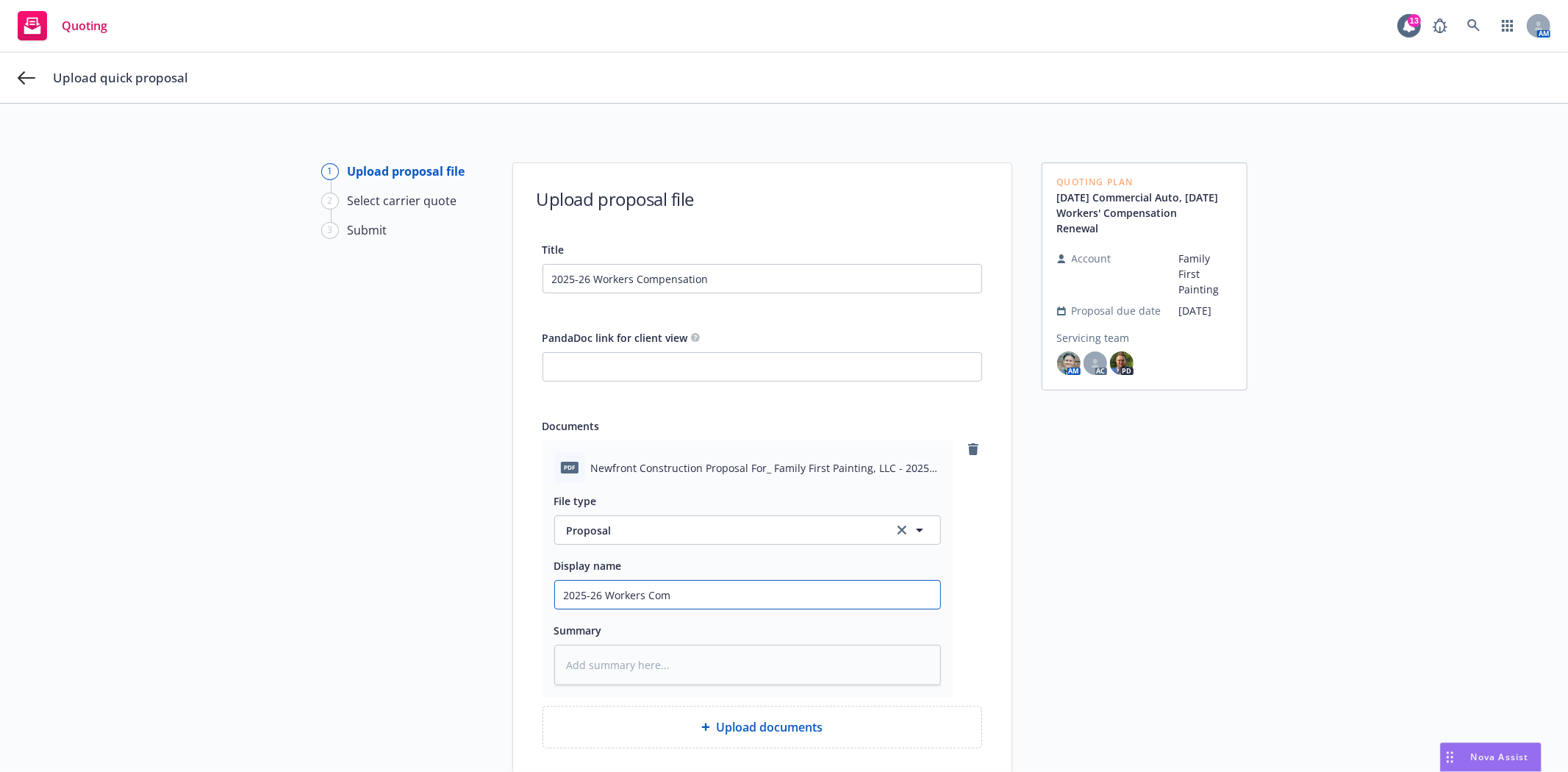
type input "2025-26 Workers Comp"
type textarea "x"
type input "2025-26 Workers Comp"
type textarea "x"
type input "2025-26 Workers Comp r"
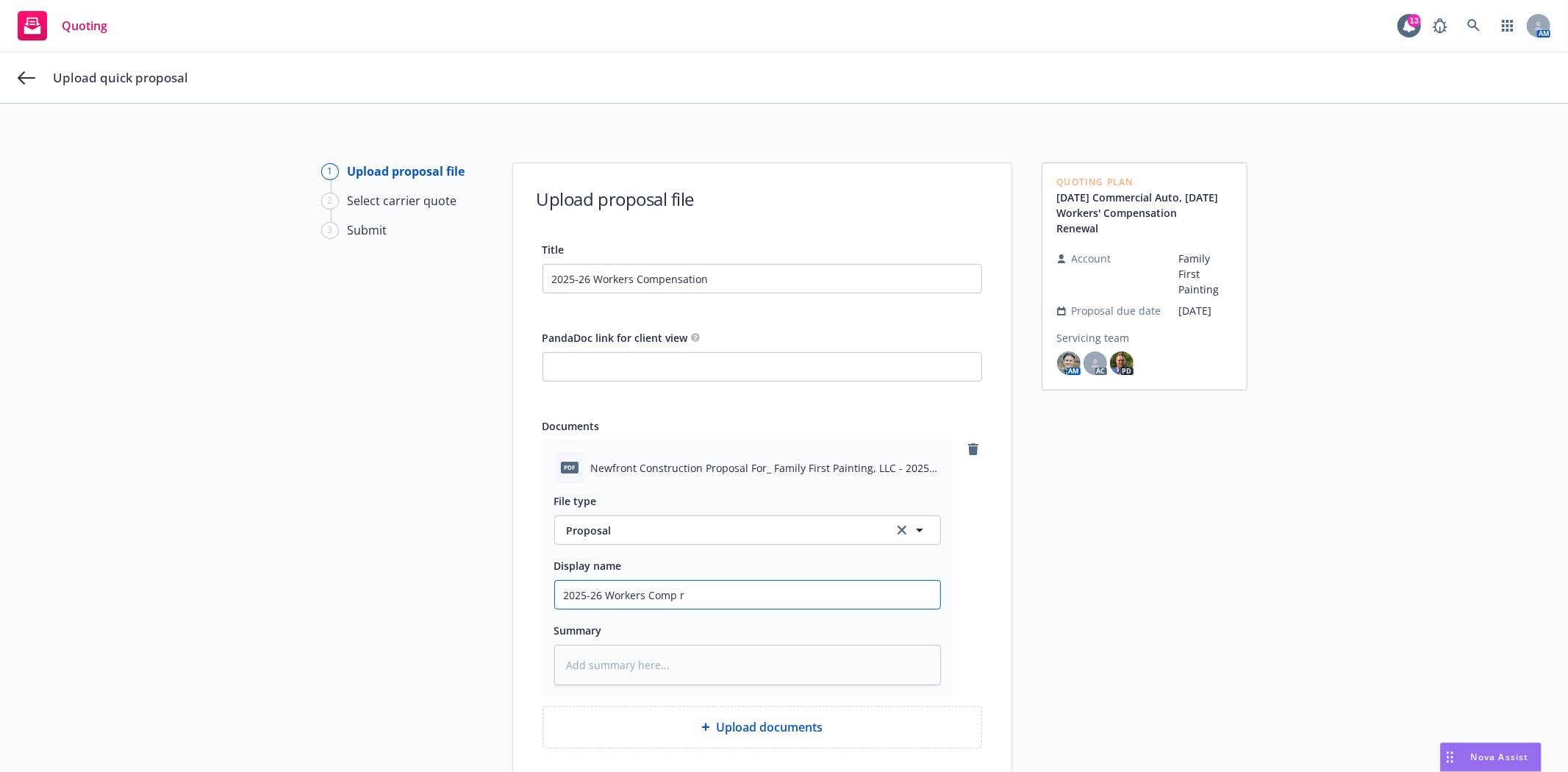
type textarea "x"
type input "2025-26 Workers Comp re"
type textarea "x"
type input "2025-26 Workers Comp ren"
type textarea "x"
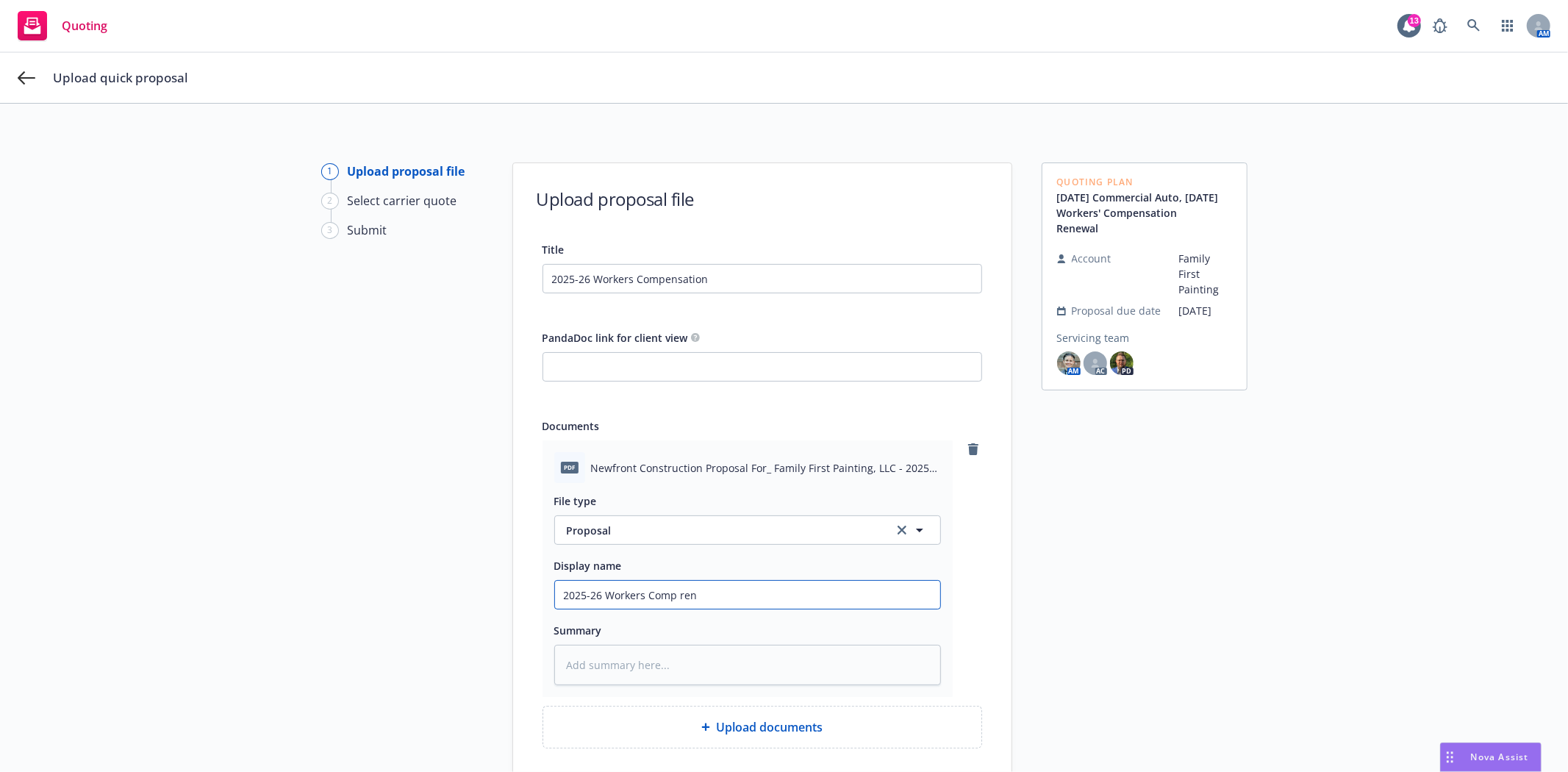
type input "2025-26 Workers Comp [PERSON_NAME]"
type textarea "x"
type input "2025-26 Workers Comp renew"
type textarea "x"
type input "2025-26 Workers Comp renewal"
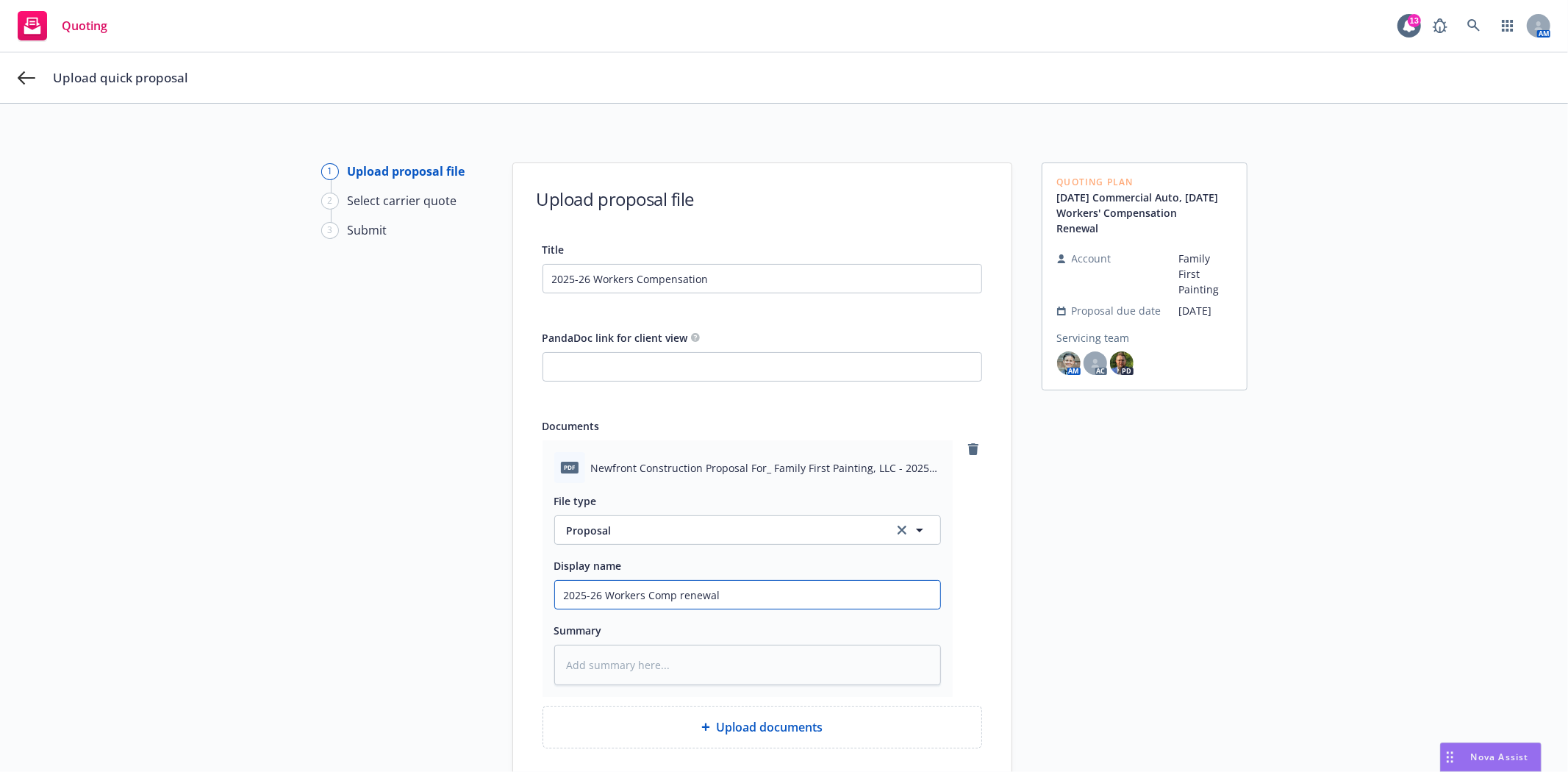
type textarea "x"
type input "2025-26 Workers Comp renewal"
type textarea "x"
type input "2025-26 Workers Comp renewal p"
type textarea "x"
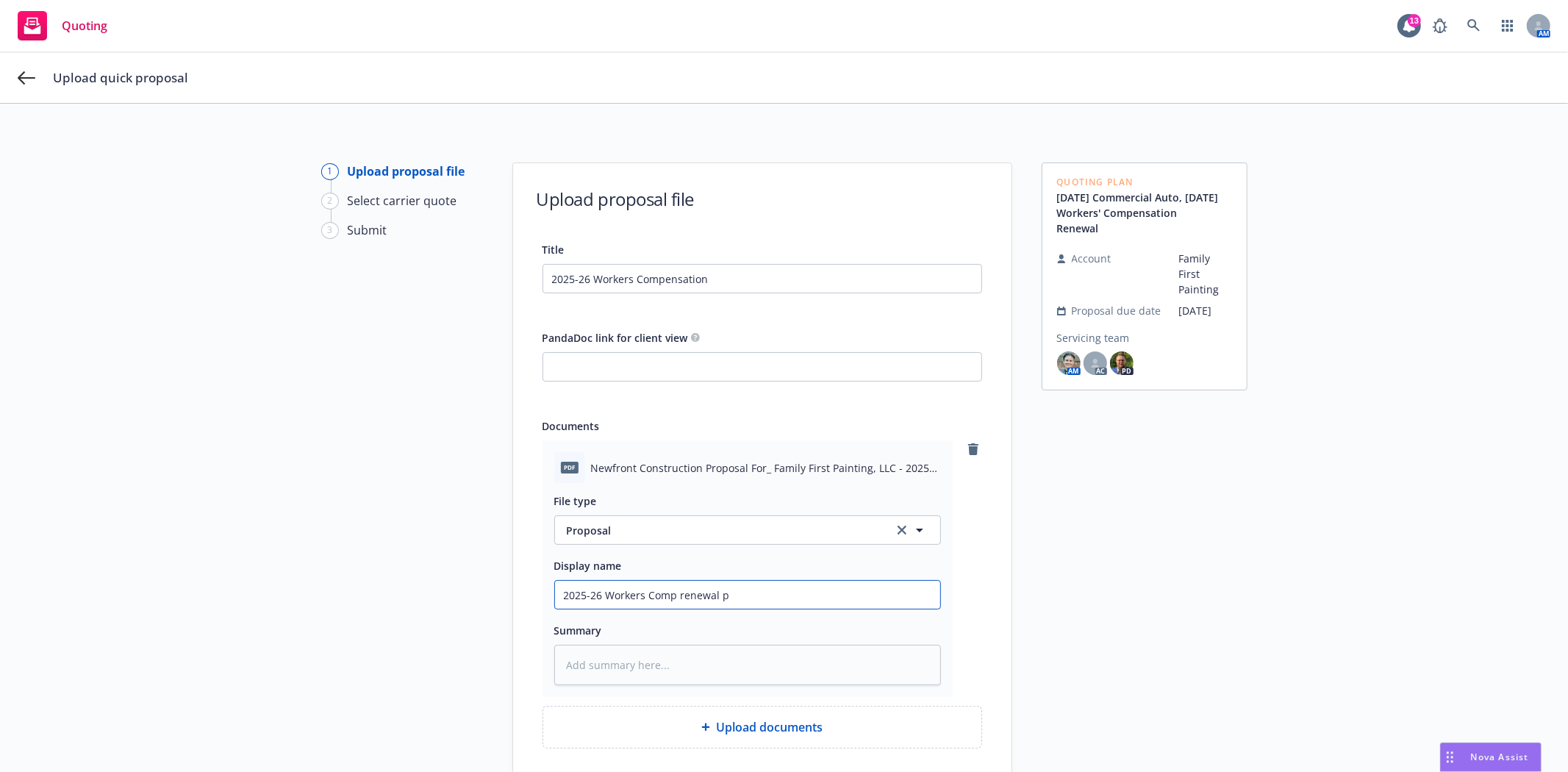
type input "2025-26 Workers Comp renewal pr"
type textarea "x"
type input "2025-26 Workers Comp renewal pro"
type textarea "x"
type input "2025-26 Workers Comp renewal prop"
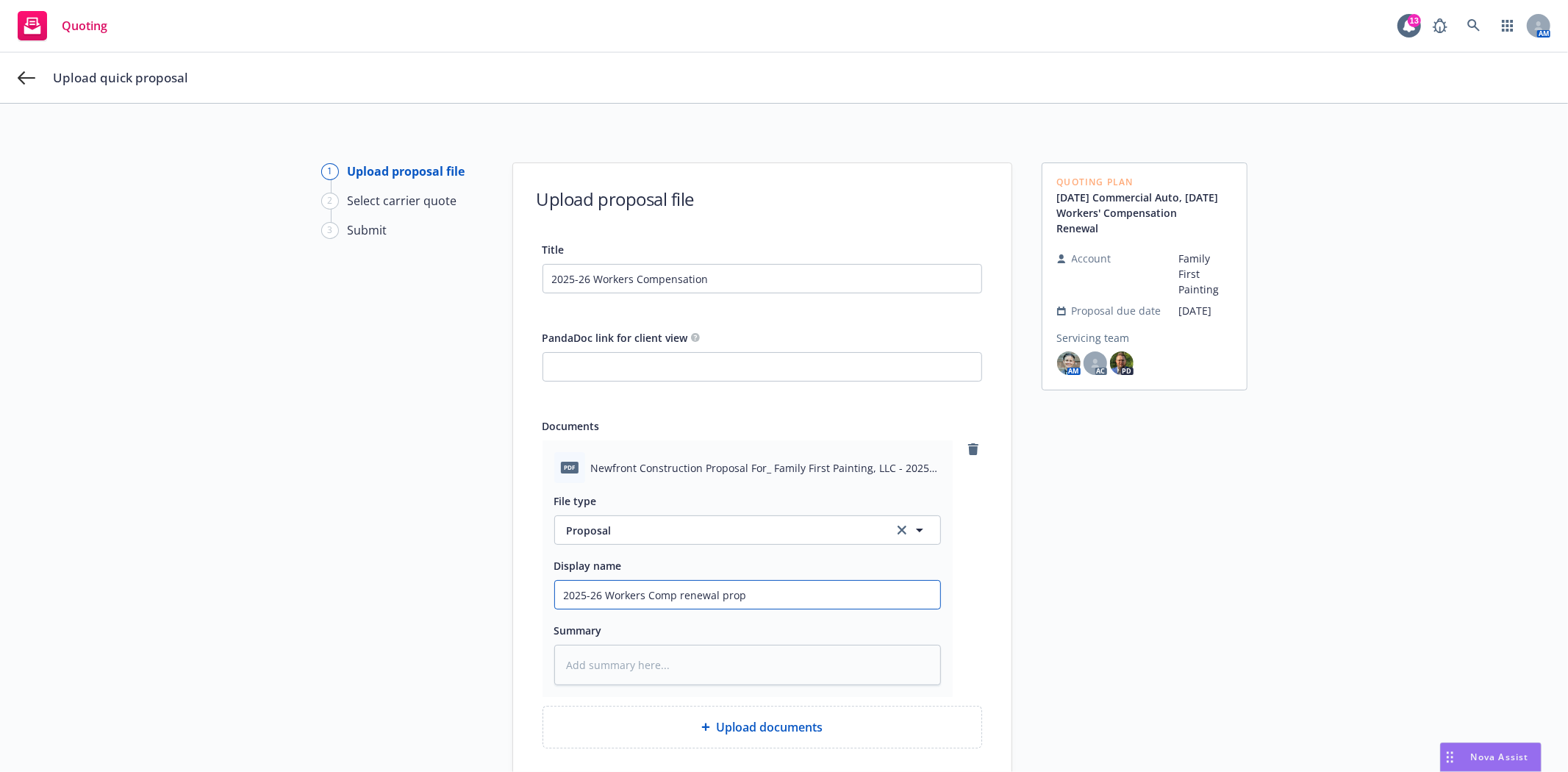
type textarea "x"
type input "2025-26 Workers Comp renewal propo"
type textarea "x"
type input "2025-26 Workers Comp renewal propos"
type textarea "x"
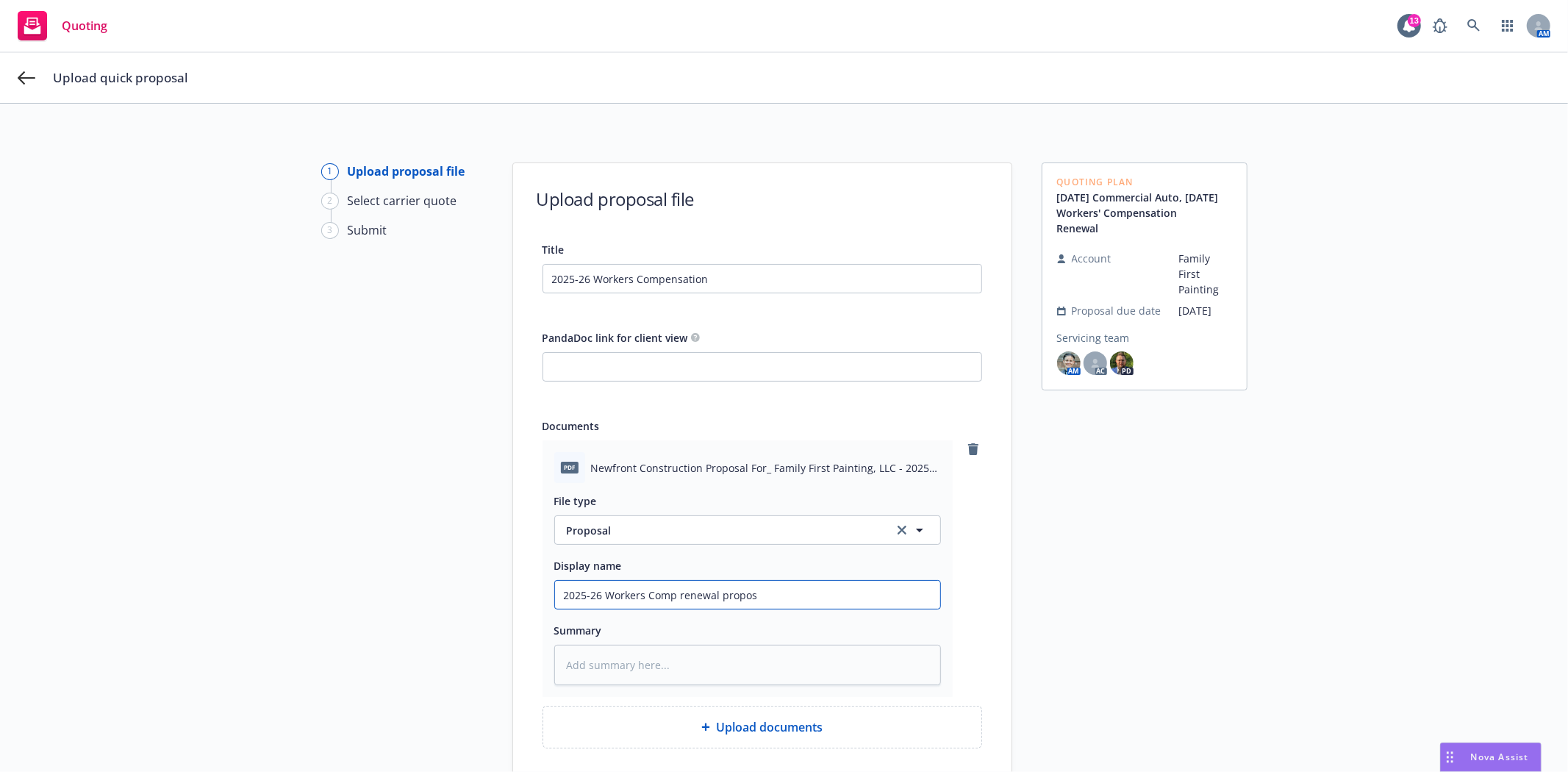
type input "2025-26 Workers Comp renewal proposl"
type textarea "x"
type input "2025-26 Workers Comp renewal propos"
type textarea "x"
type input "2025-26 Workers Comp renewal proposa"
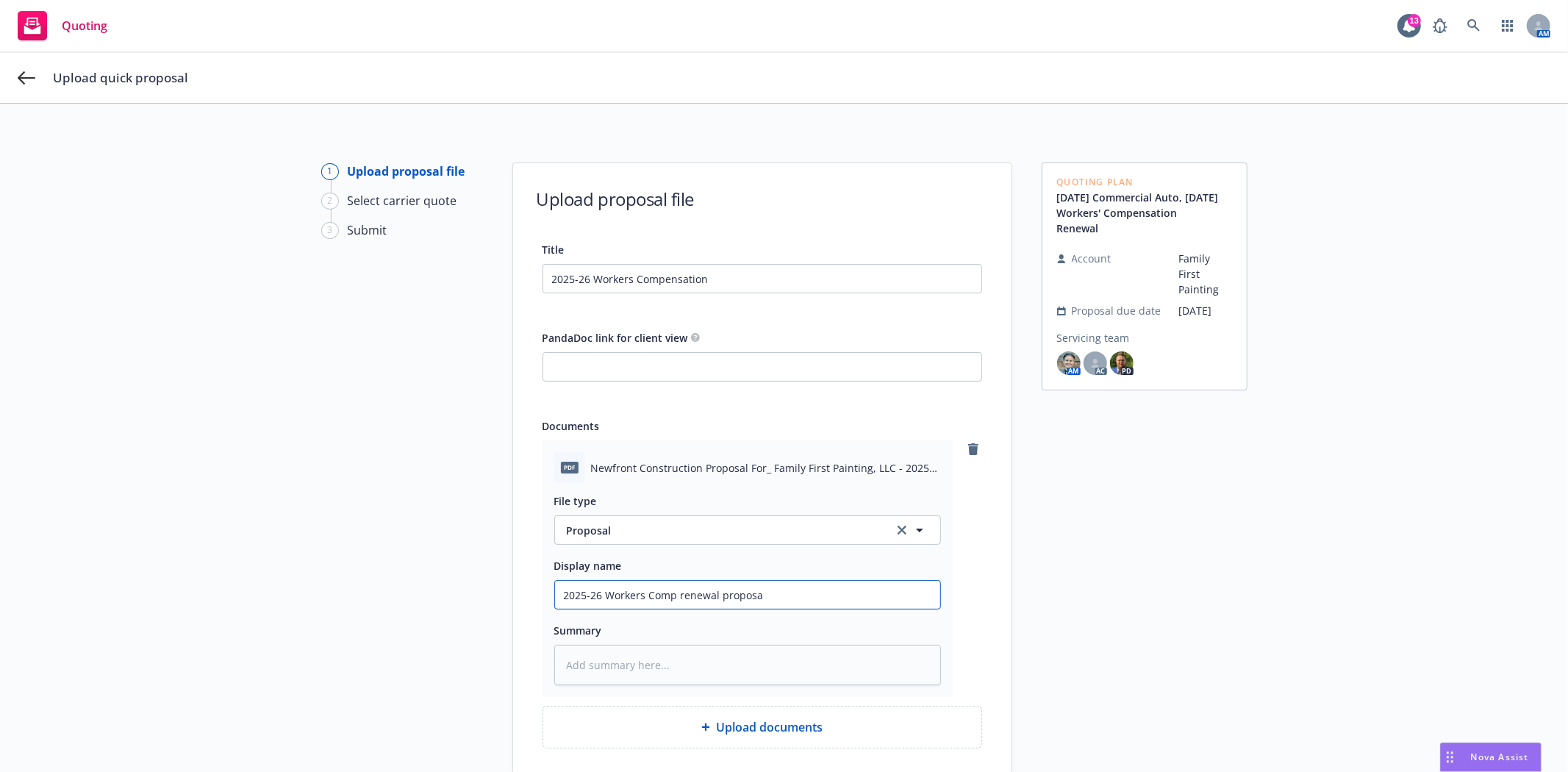
type textarea "x"
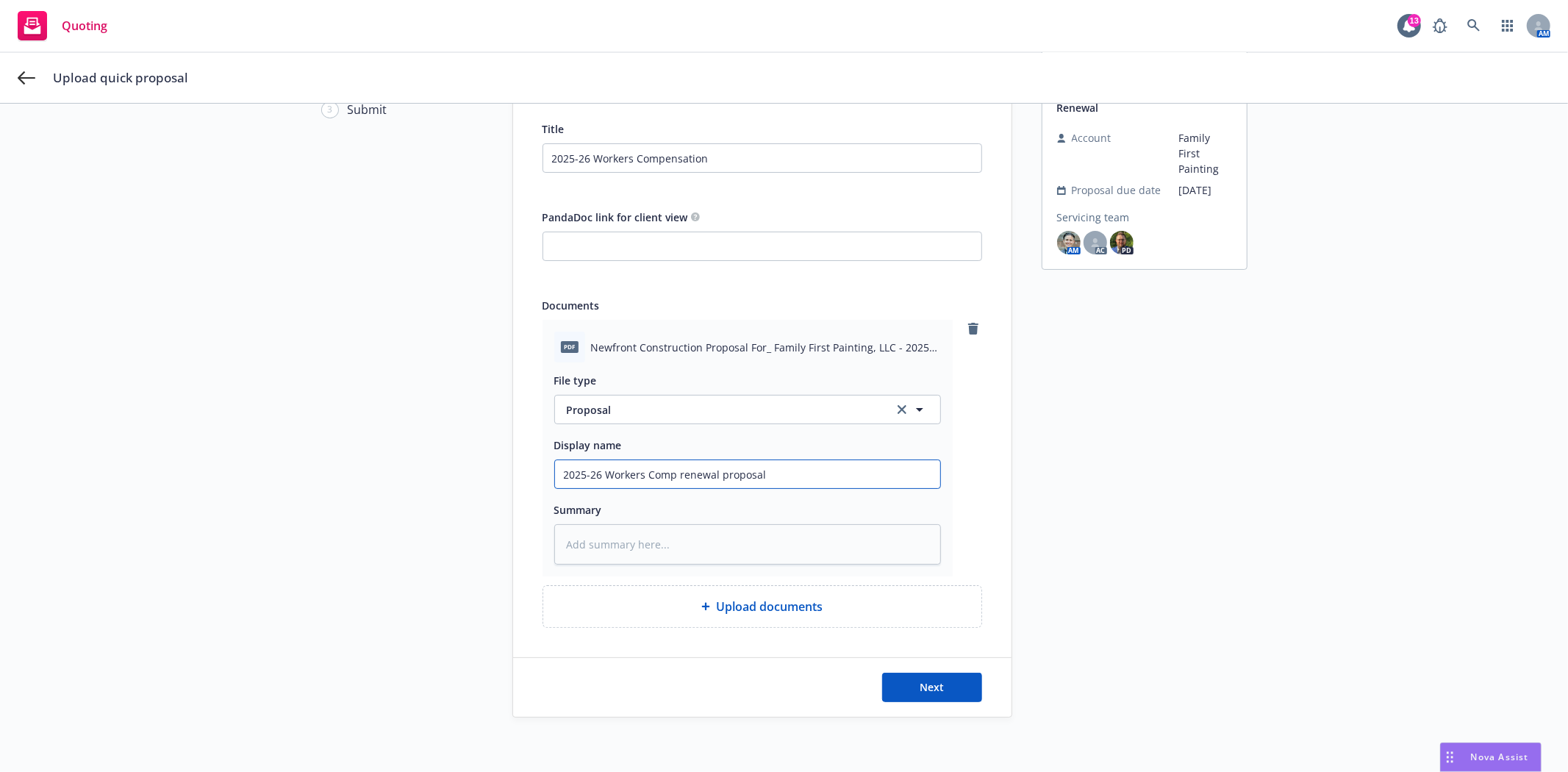
scroll to position [163, 0]
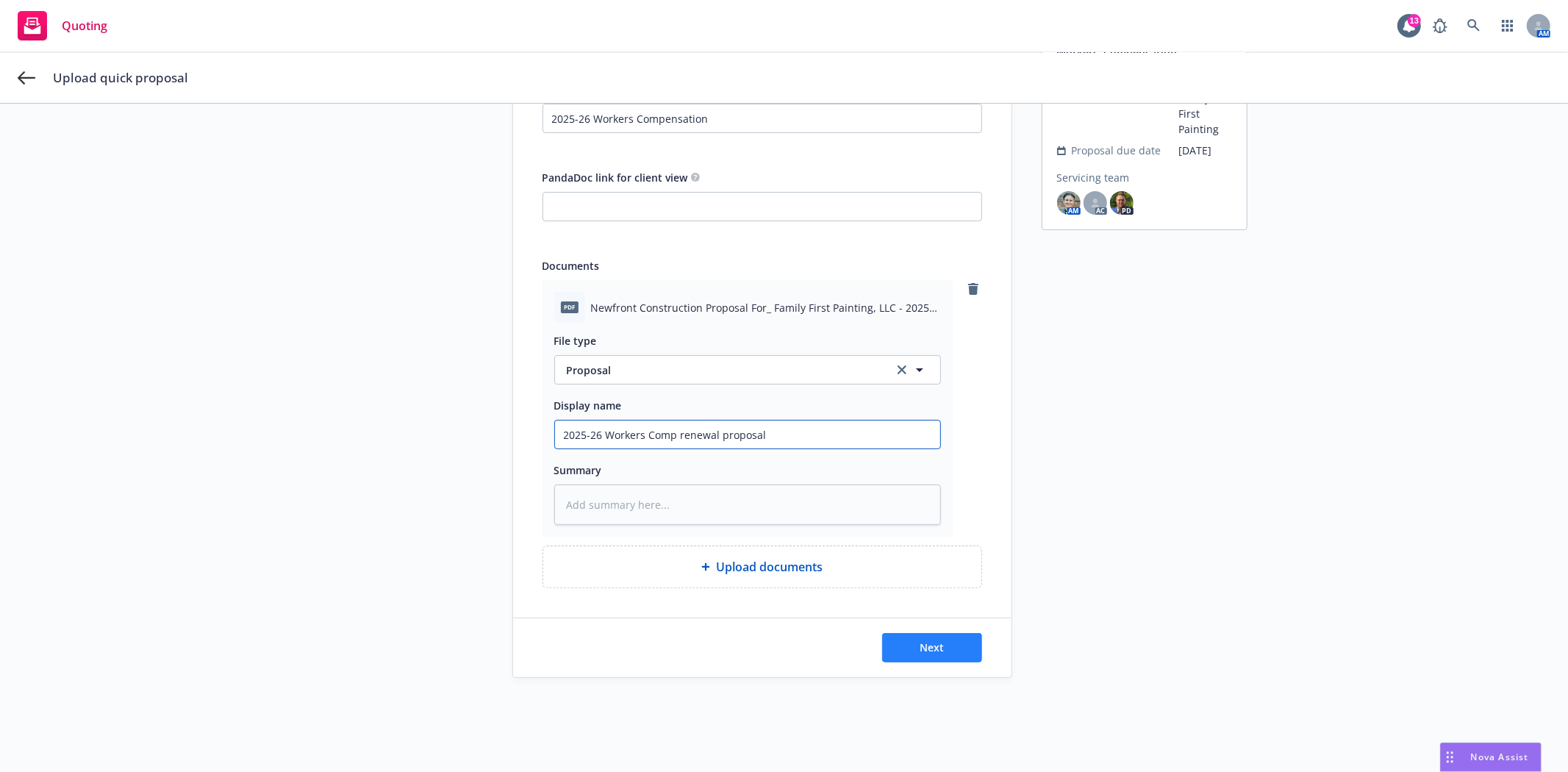
type input "2025-26 Workers Comp renewal proposal"
click at [943, 641] on button "Next" at bounding box center [932, 647] width 100 height 30
type textarea "x"
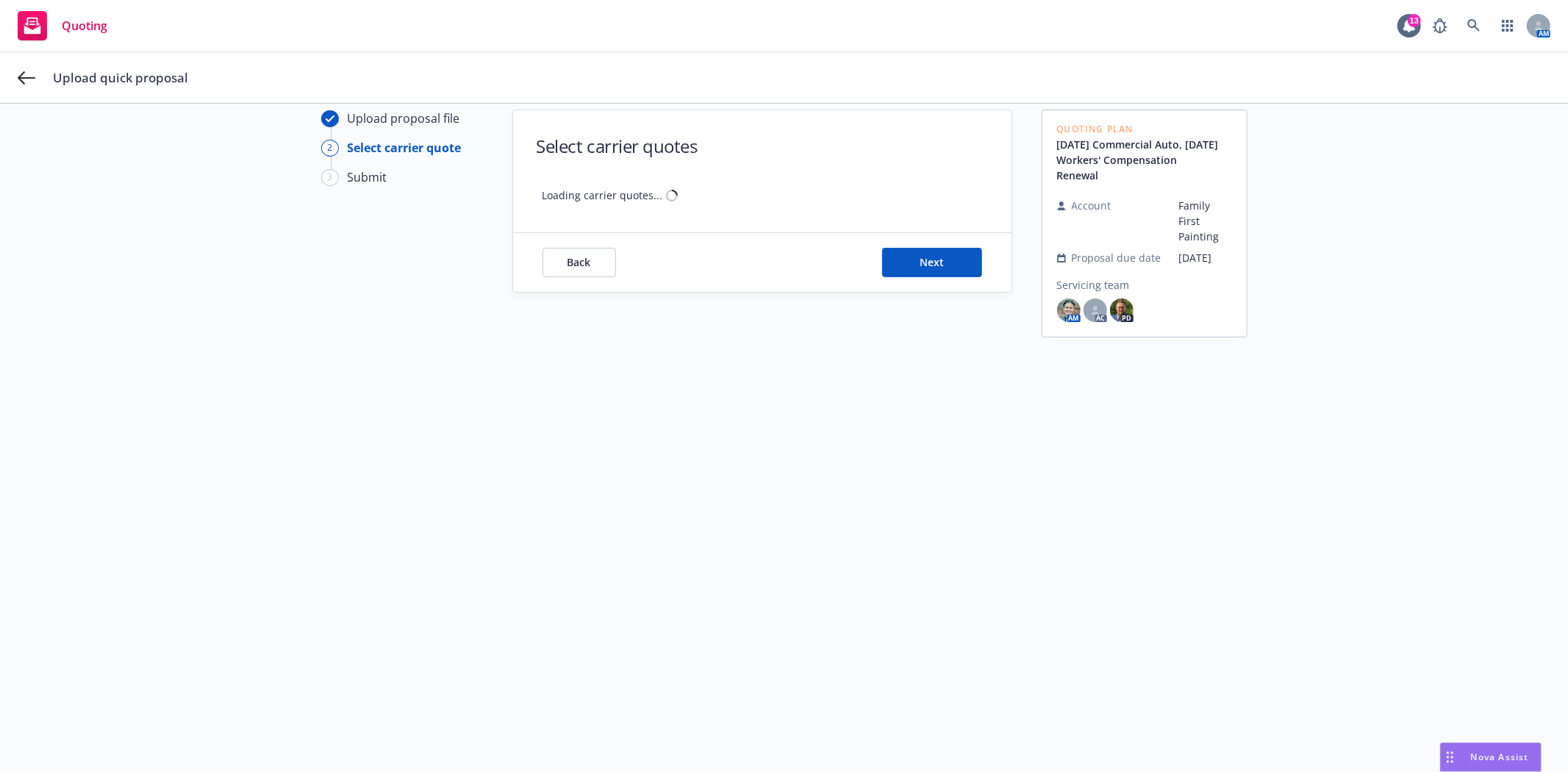
scroll to position [53, 0]
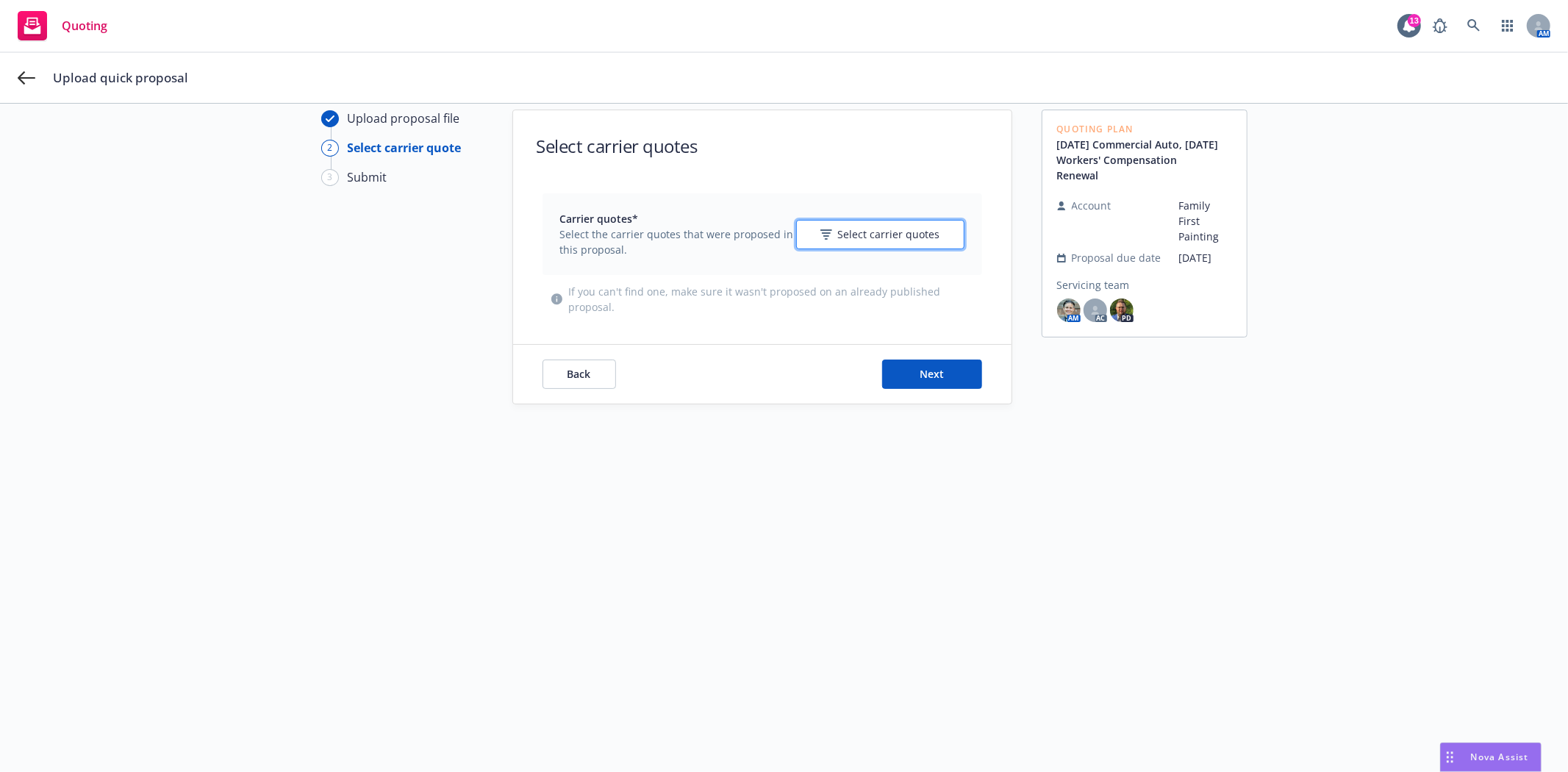
click at [828, 239] on icon "button" at bounding box center [826, 234] width 12 height 10
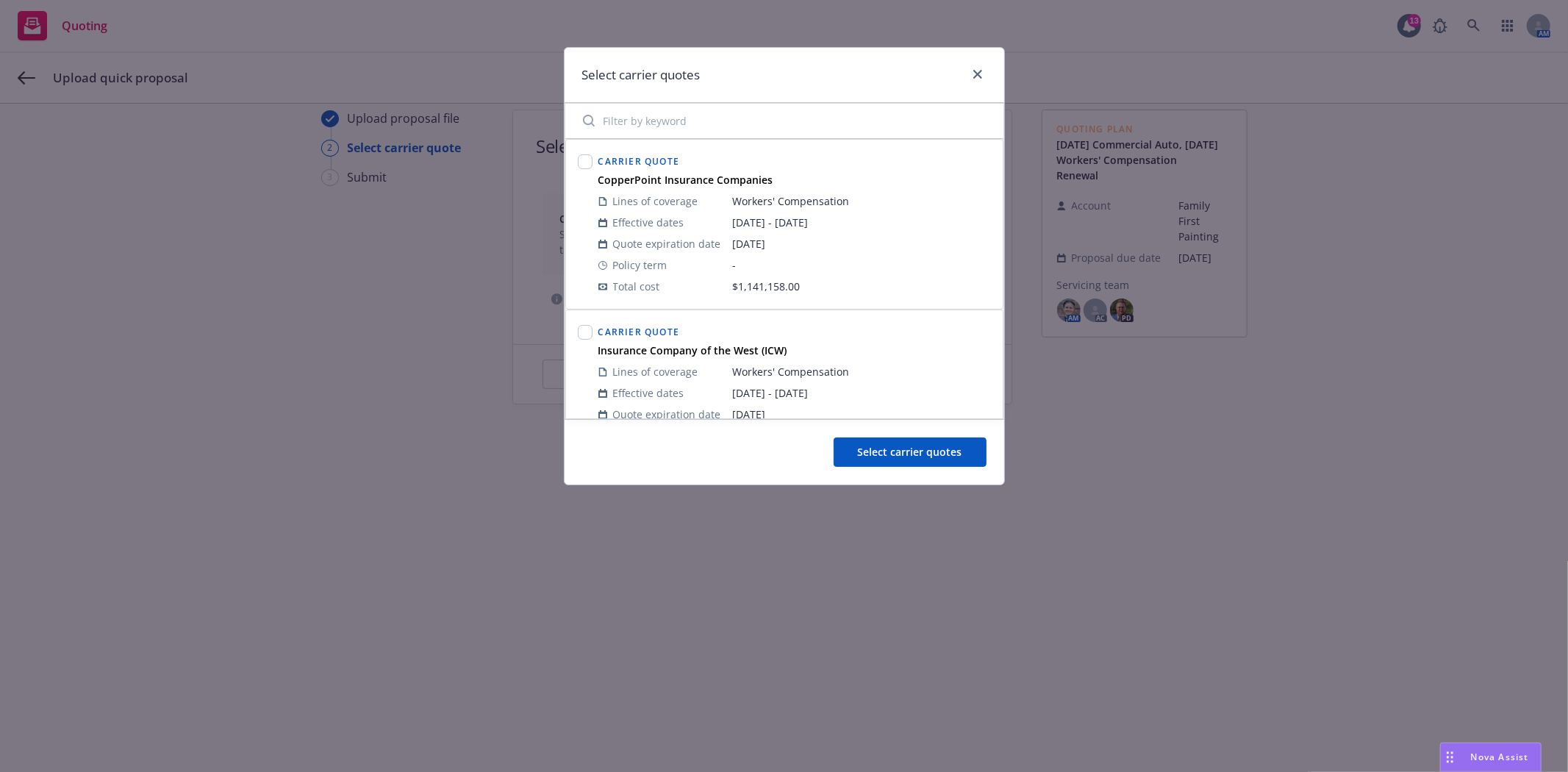
scroll to position [81, 0]
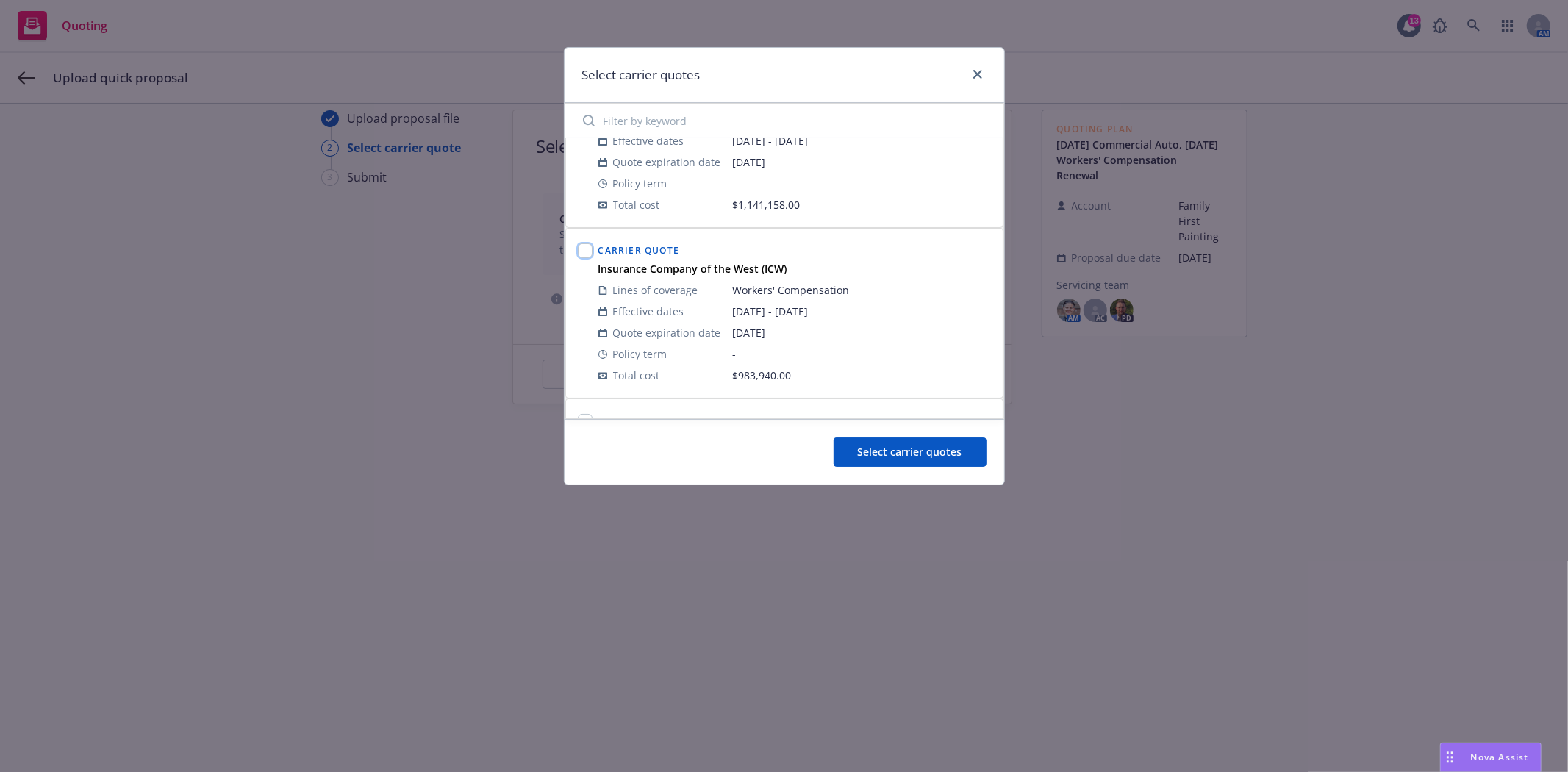
click at [583, 254] on input "checkbox" at bounding box center [585, 250] width 14 height 14
checkbox input "true"
click at [881, 462] on button "Select carrier quotes" at bounding box center [910, 452] width 153 height 30
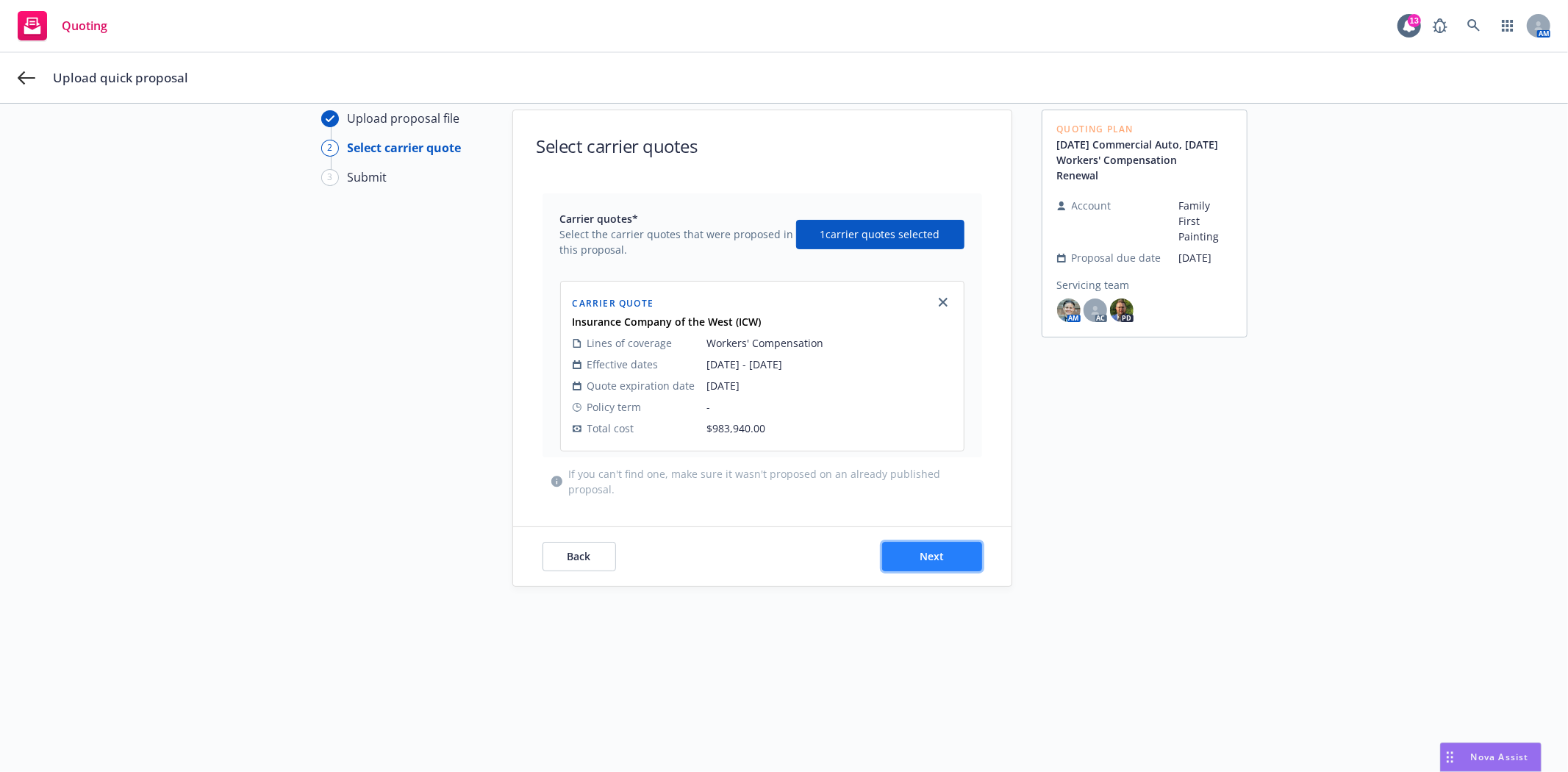
click at [934, 566] on button "Next" at bounding box center [932, 557] width 100 height 30
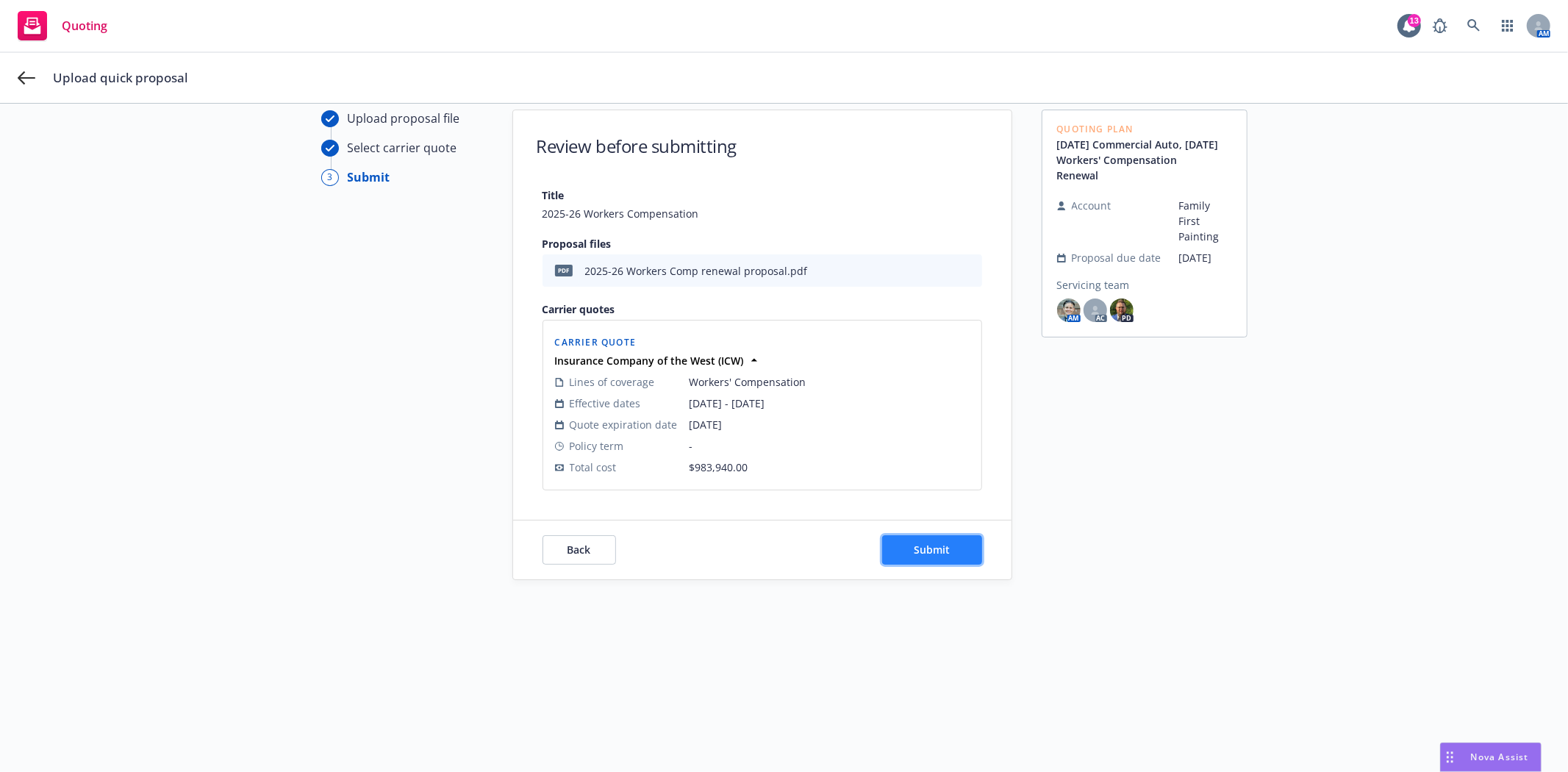
click at [936, 552] on span "Submit" at bounding box center [932, 549] width 36 height 14
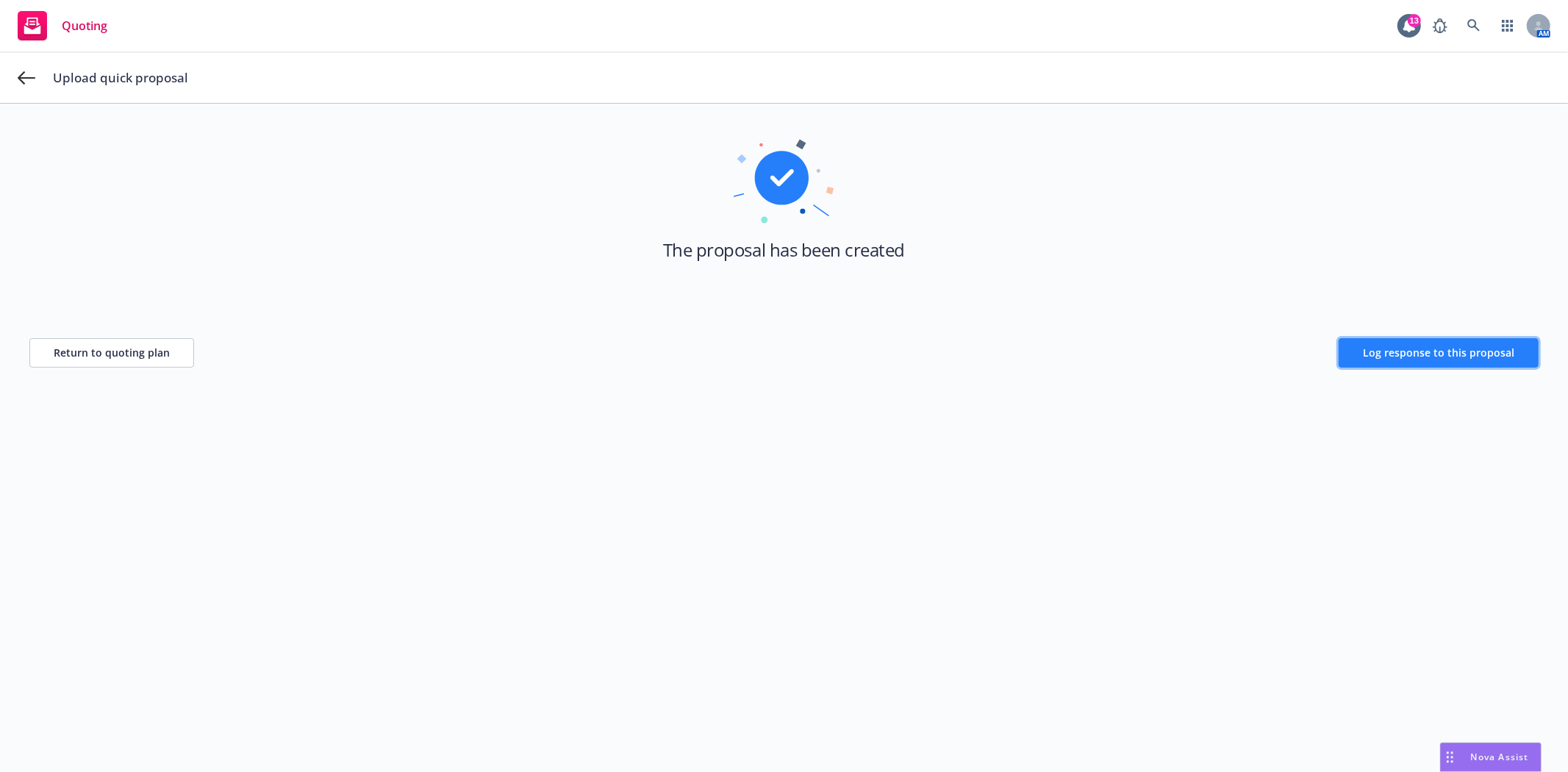
click at [1430, 361] on button "Log response to this proposal" at bounding box center [1438, 353] width 200 height 30
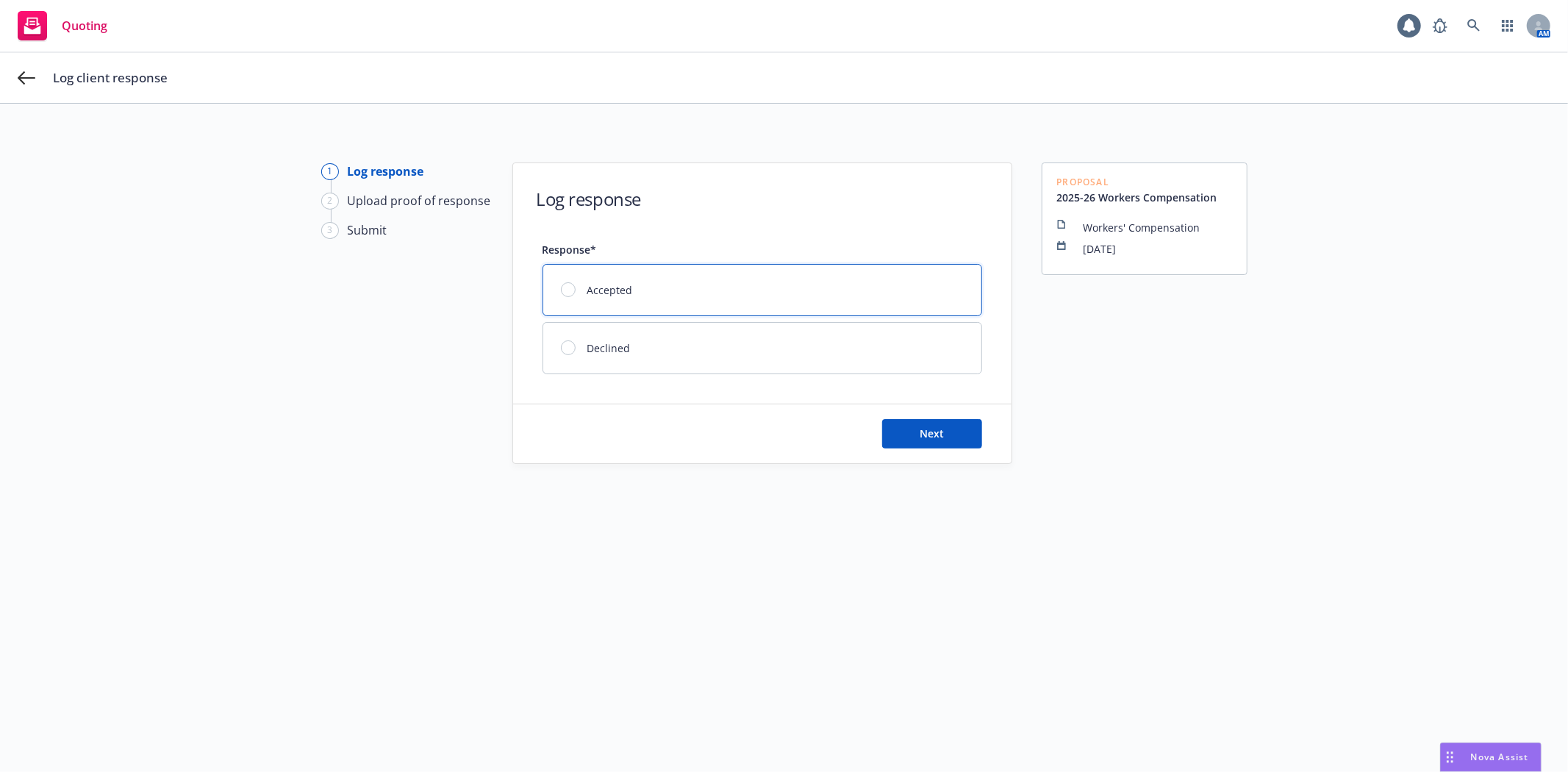
click at [601, 302] on div "Accepted" at bounding box center [762, 290] width 438 height 51
click at [898, 428] on button "Next" at bounding box center [932, 434] width 100 height 30
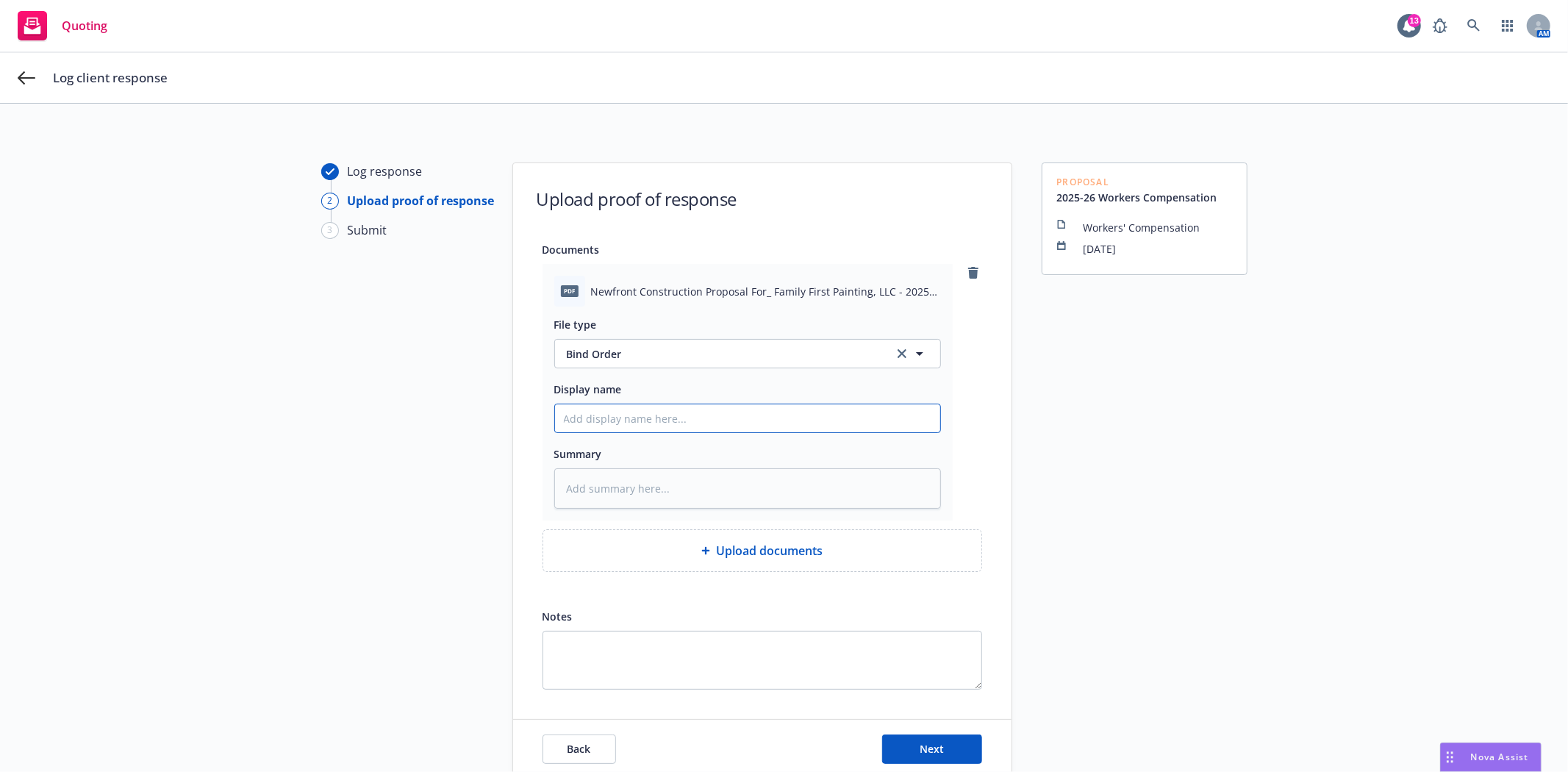
click at [608, 424] on input "Display name" at bounding box center [747, 418] width 385 height 28
type textarea "x"
type input "S"
type textarea "x"
type input "Si"
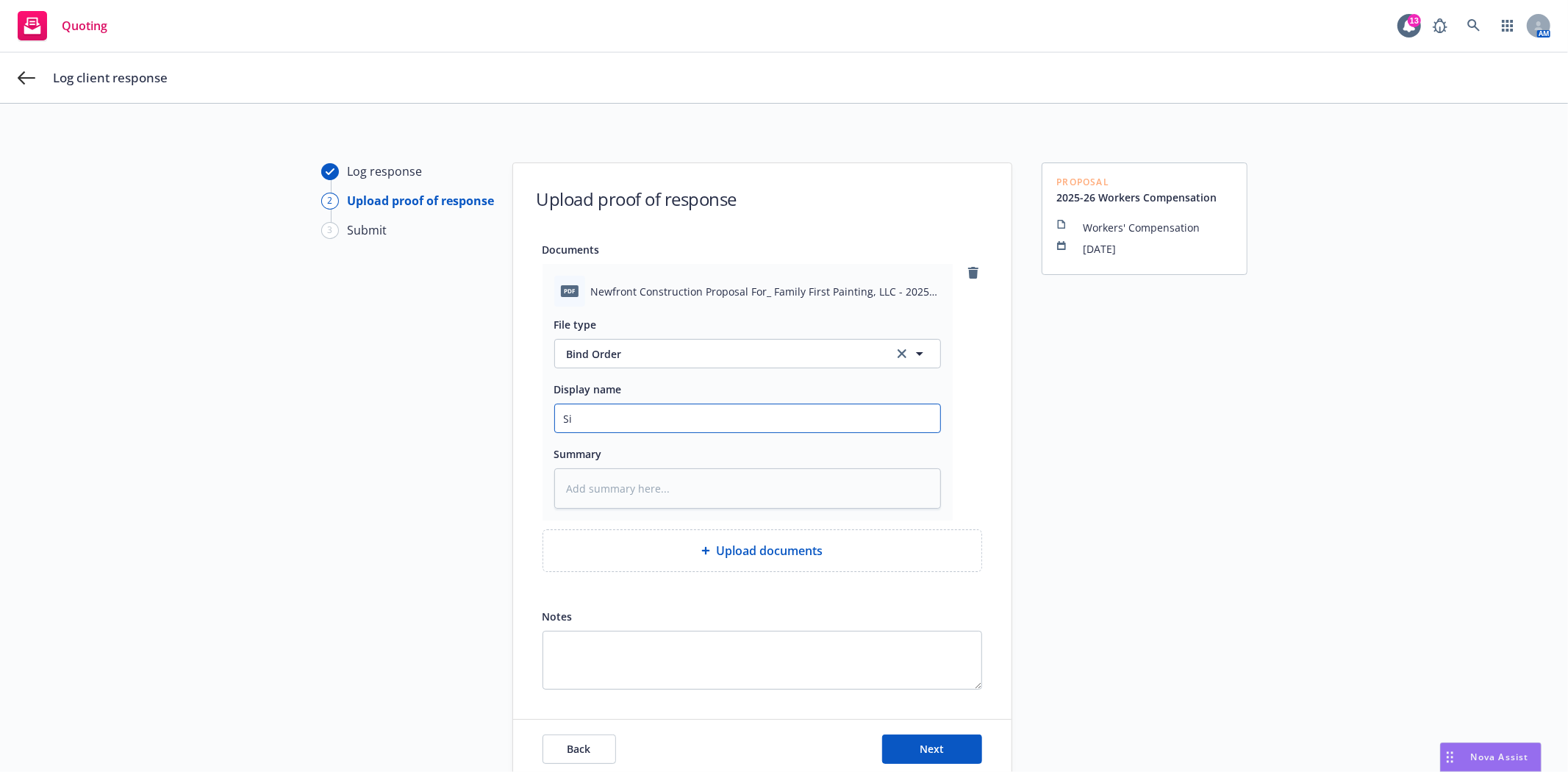
type textarea "x"
type input "Sig"
type textarea "x"
type input "Sign"
type textarea "x"
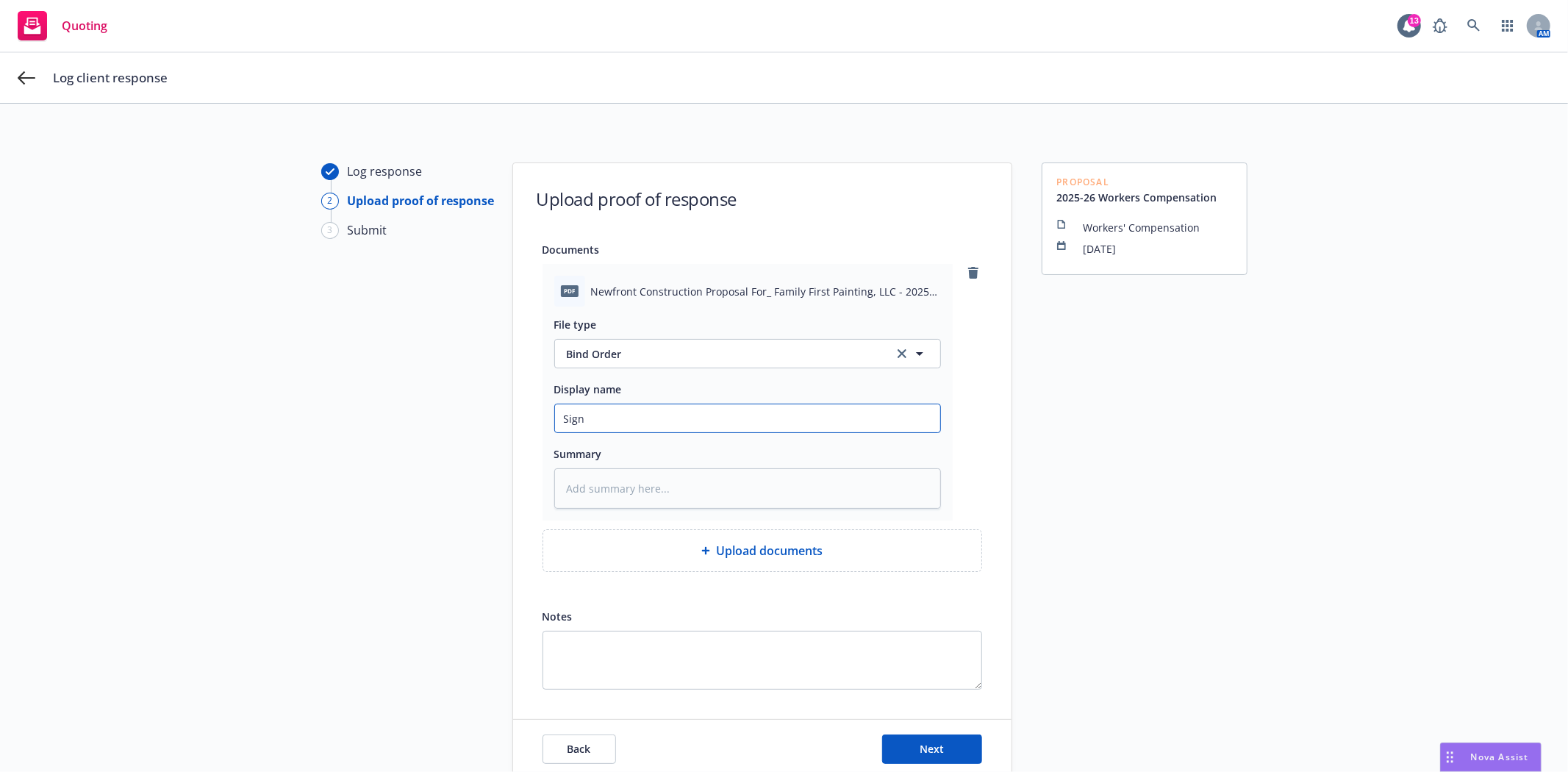
type input "Signe"
type textarea "x"
type input "Signed"
type textarea "x"
type input "Signed/"
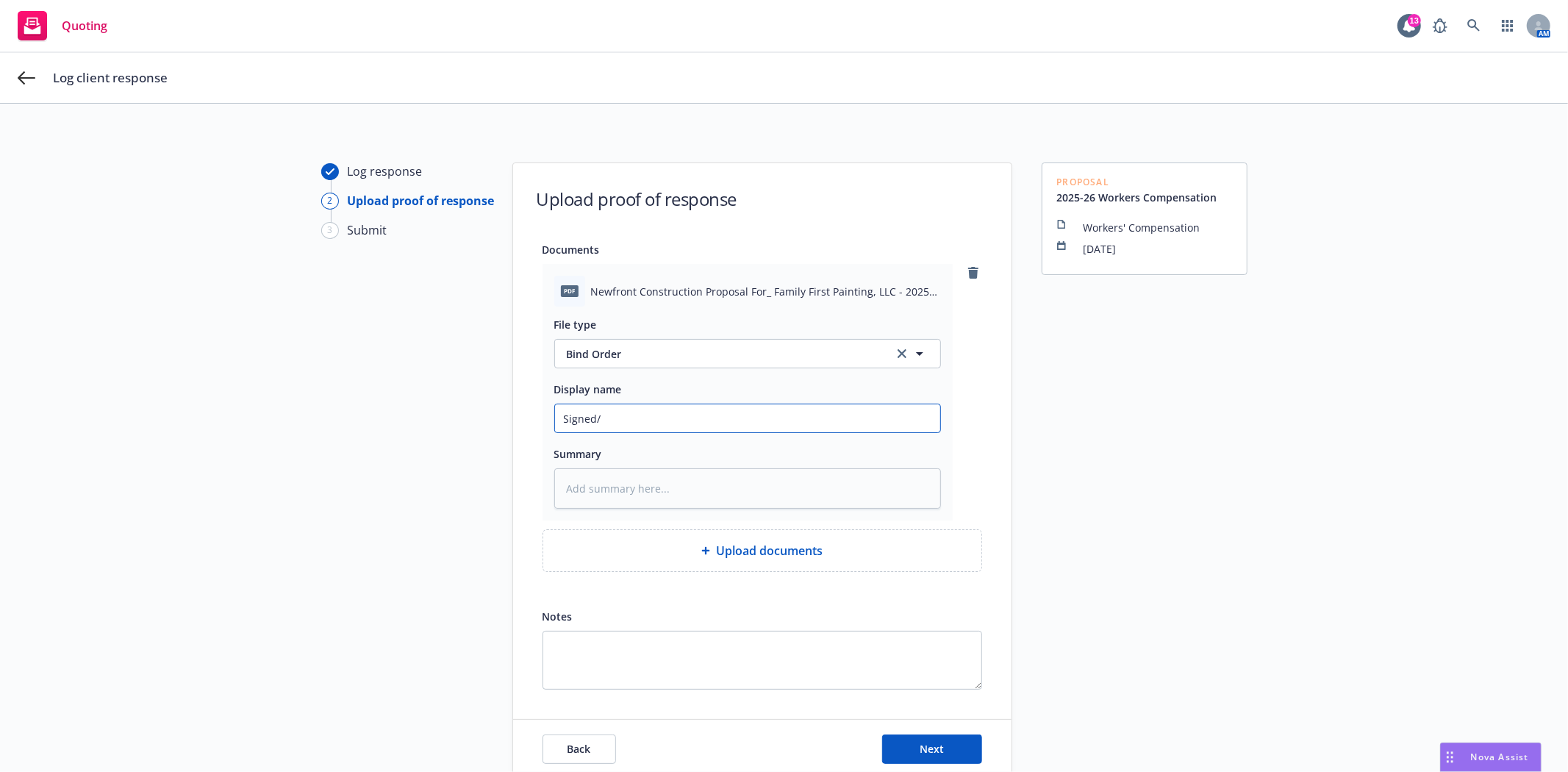
type textarea "x"
type input "Signed/a"
type textarea "x"
type input "Signed/ac"
type textarea "x"
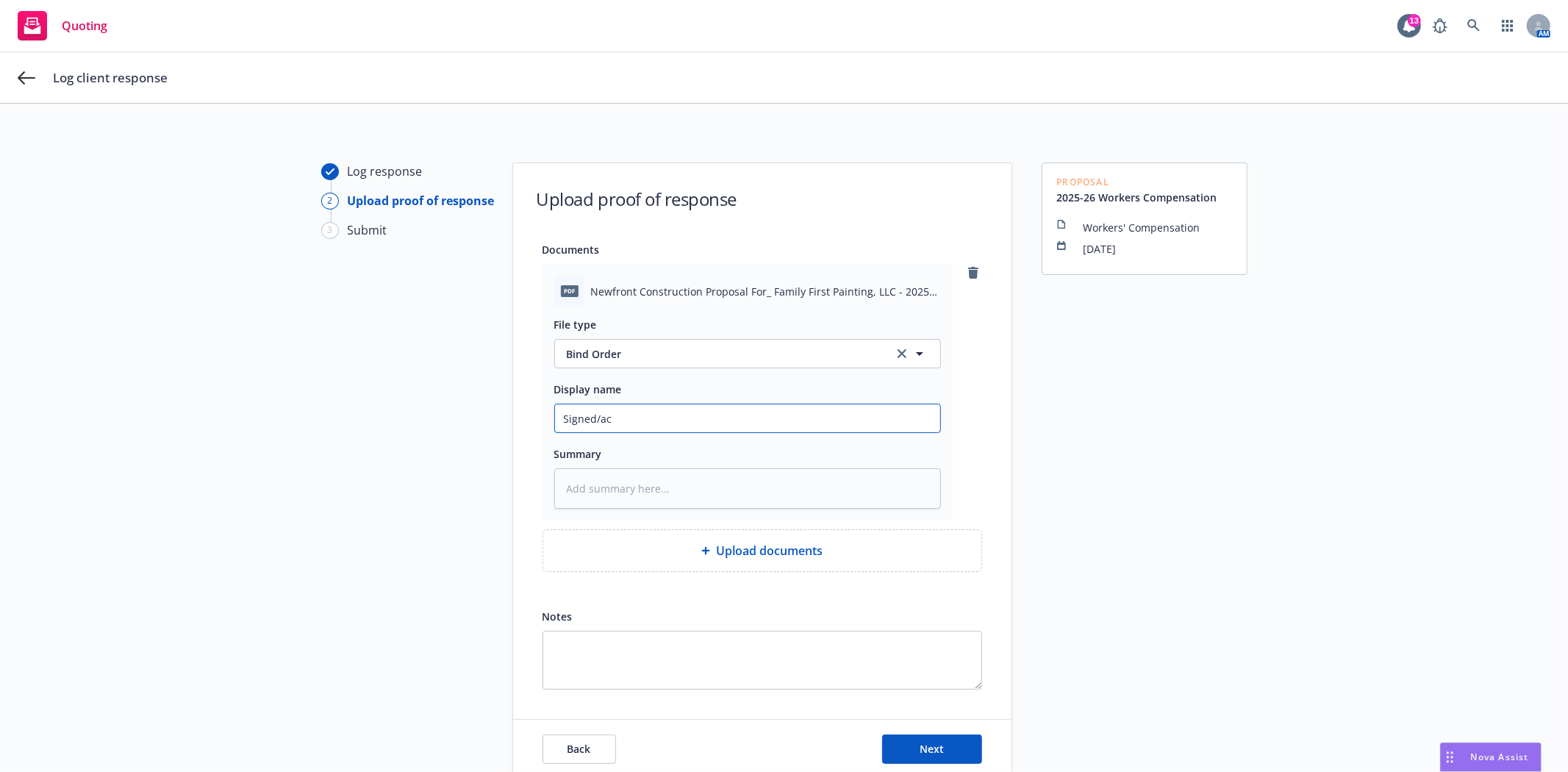
type input "Signed/acc"
type textarea "x"
type input "Signed/acce"
type textarea "x"
type input "Signed/accep"
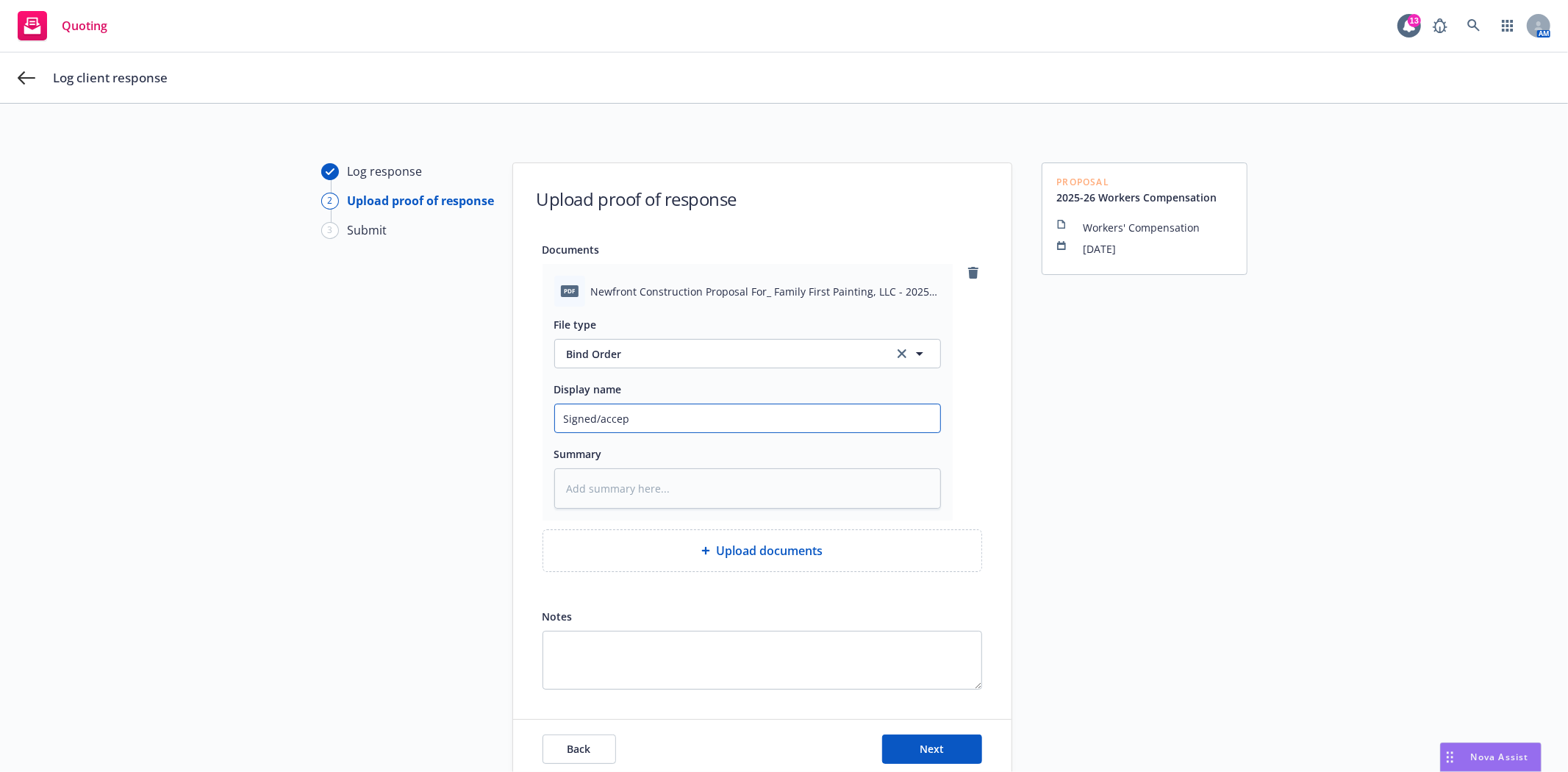
type textarea "x"
type input "Signed/accept"
type textarea "x"
type input "Signed/accepte"
type textarea "x"
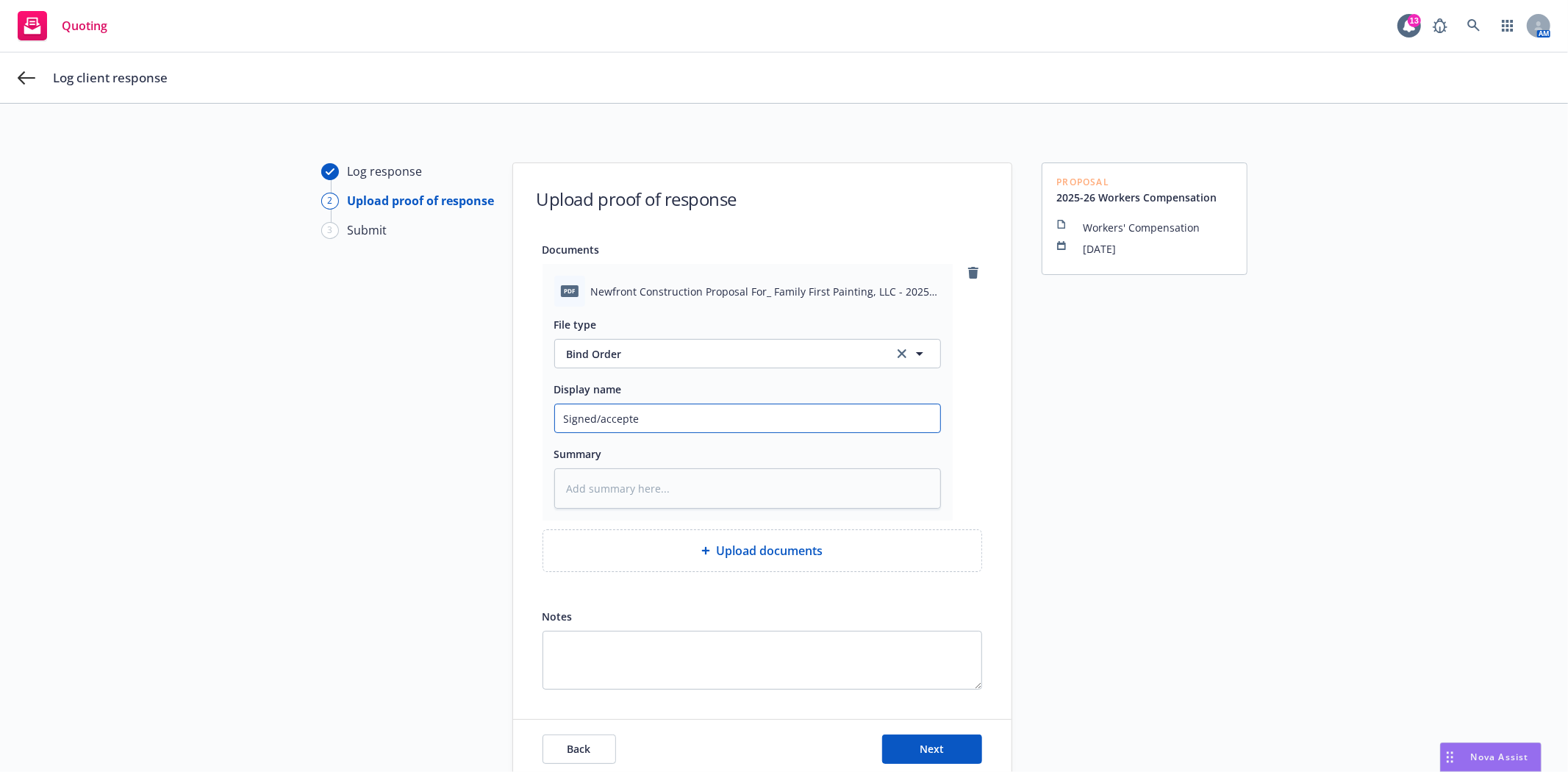
type input "Signed/accepted"
type textarea "x"
type input "Signed/accepted"
type textarea "x"
type input "Signed/accepted 2"
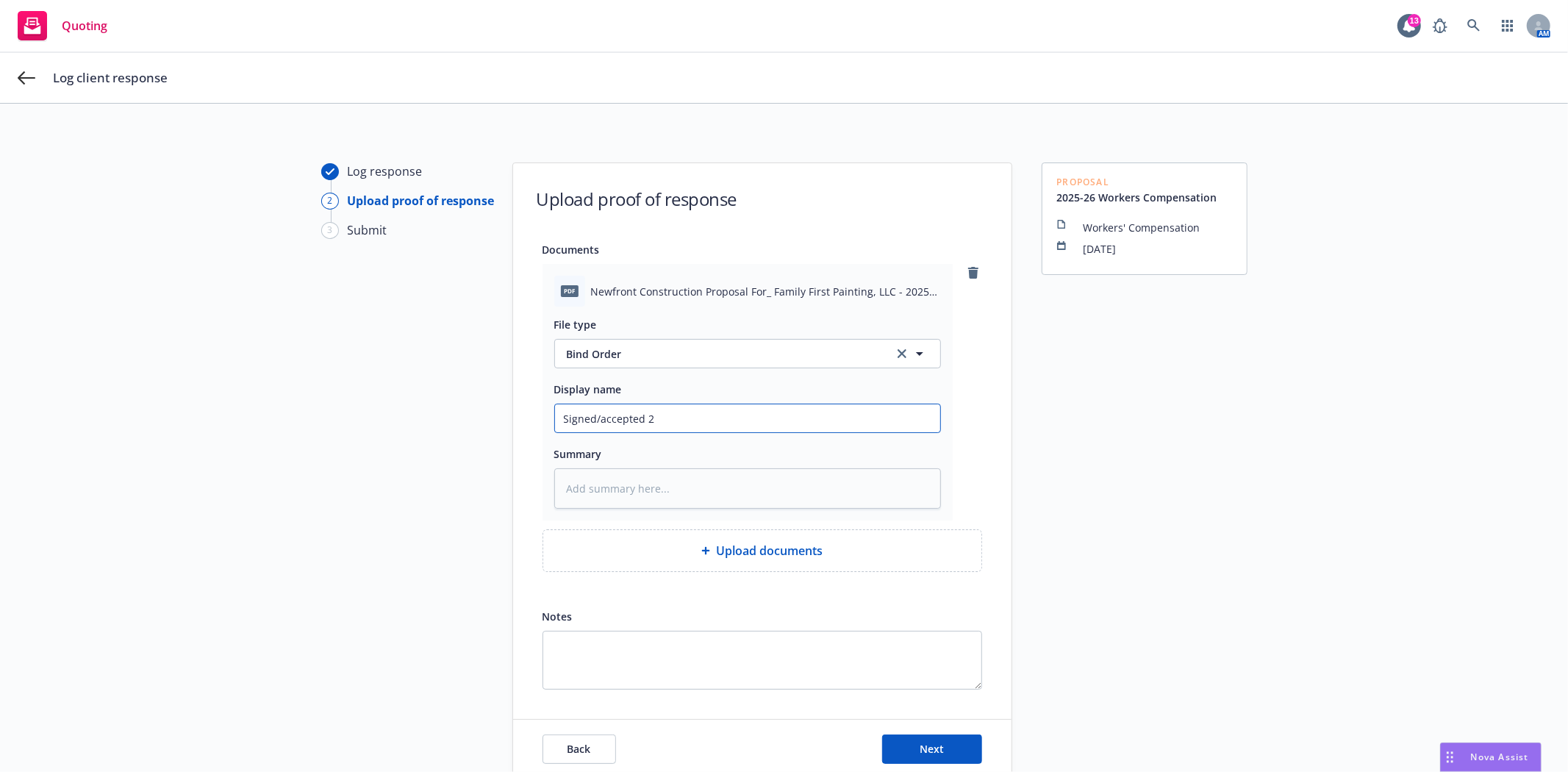
type textarea "x"
type input "Signed/accepted 20"
type textarea "x"
type input "Signed/accepted 202"
type textarea "x"
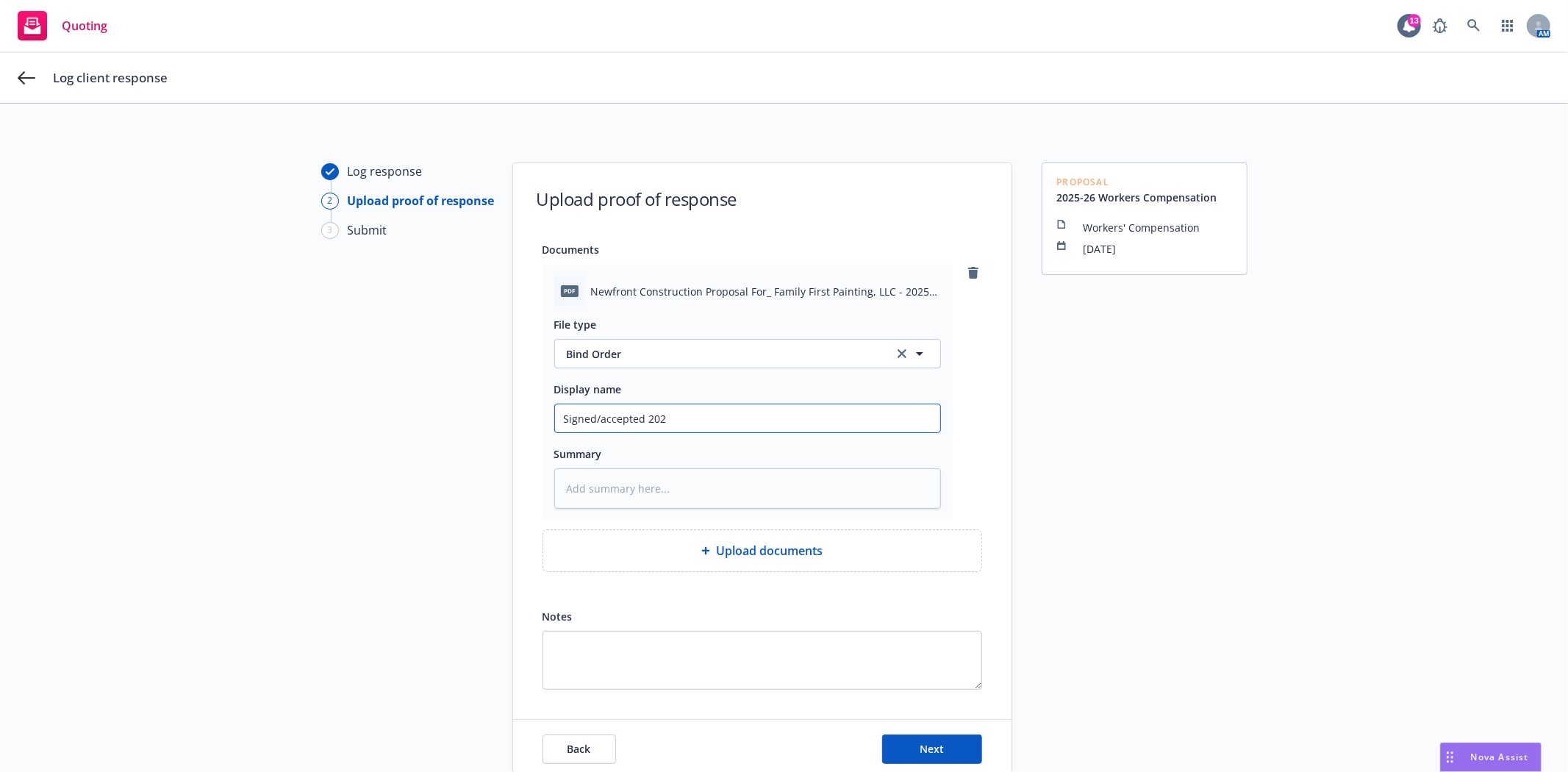
type input "Signed/accepted 2025"
type textarea "x"
type input "Signed/accepted 2025"
type textarea "x"
type input "Signed/accepted 2025 W"
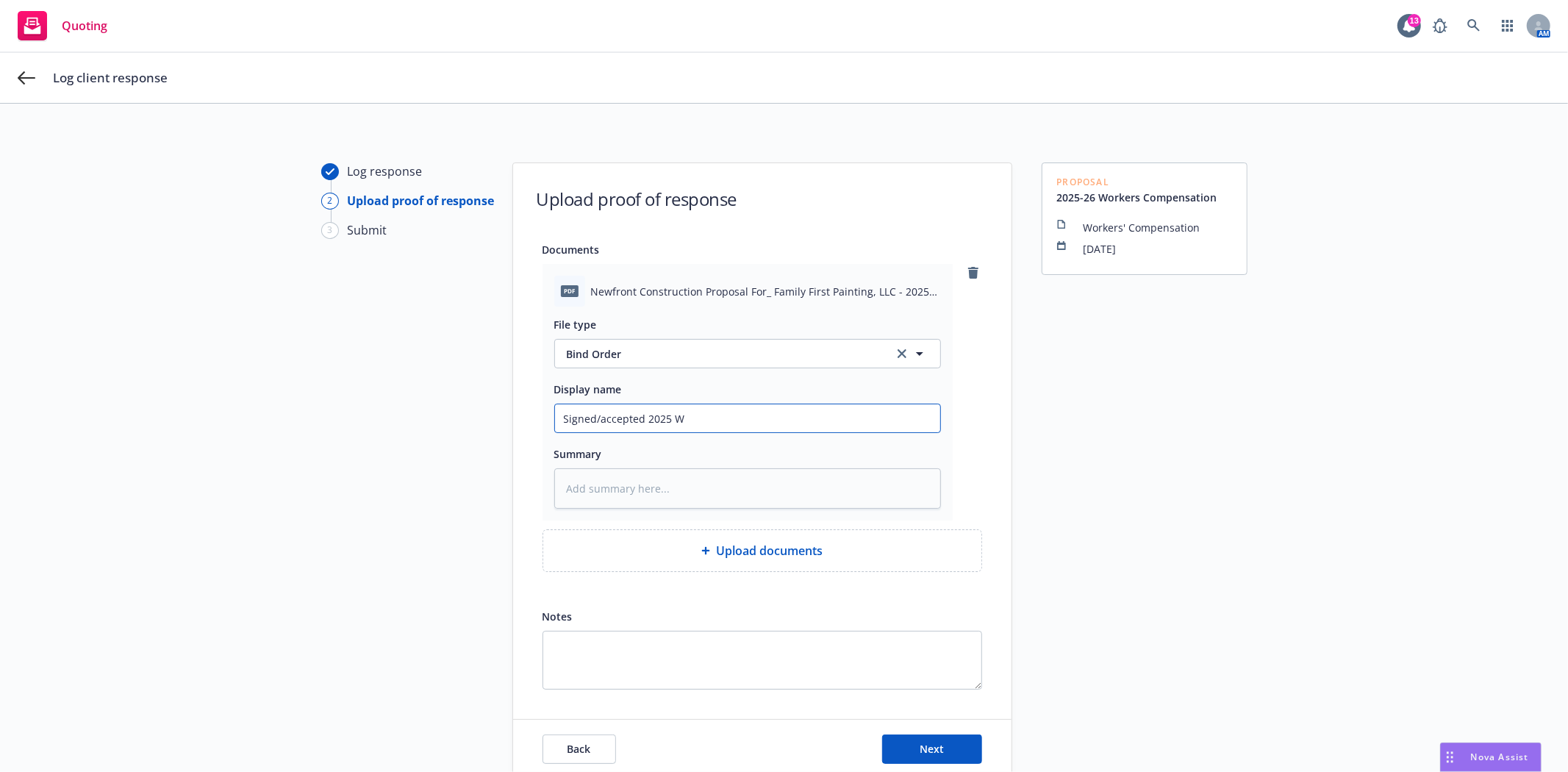
type textarea "x"
type input "Signed/accepted 2025 Wo"
type textarea "x"
type input "Signed/accepted 2025 Wor"
type textarea "x"
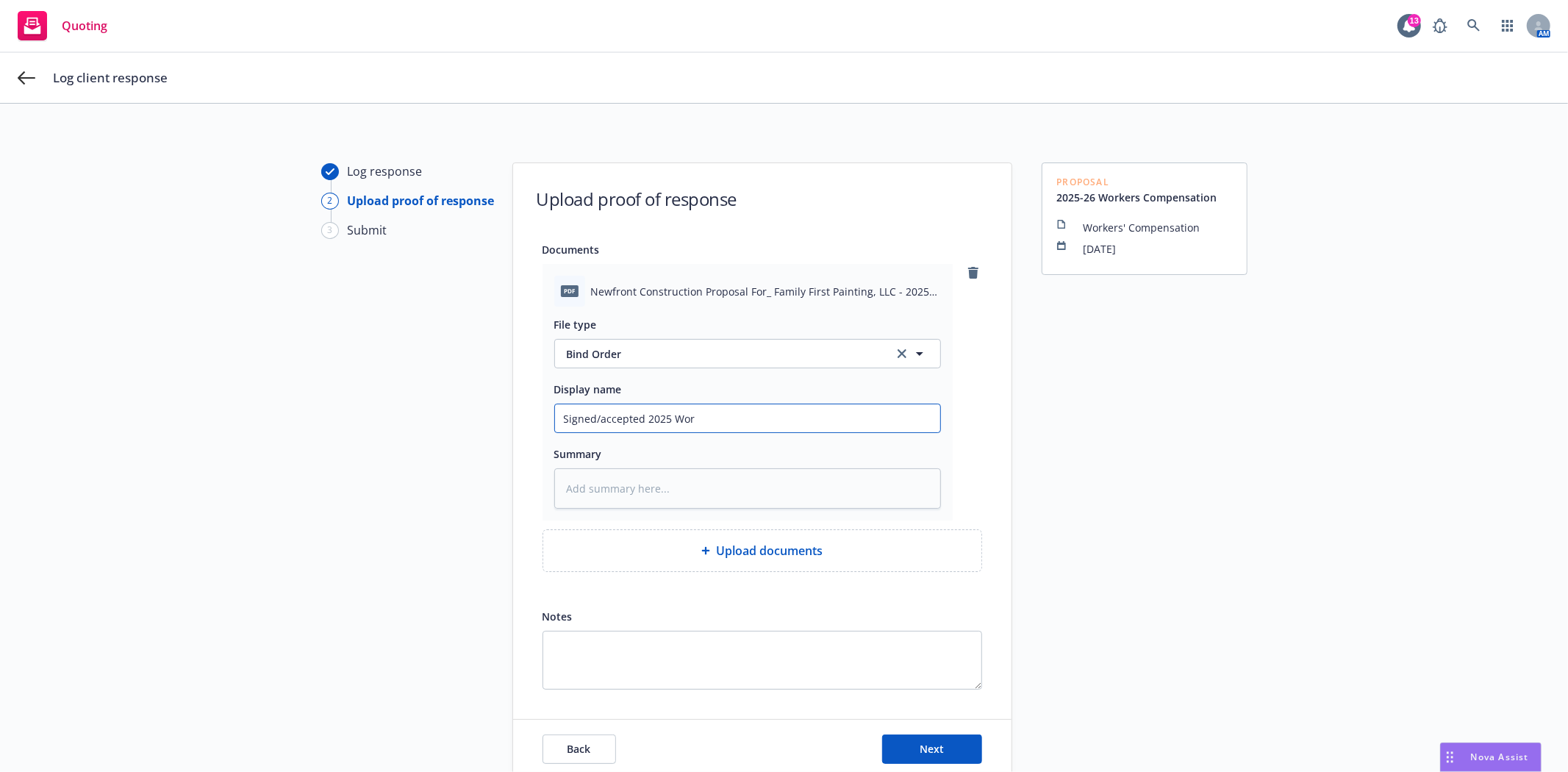
type input "Signed/accepted 2025 Work"
type textarea "x"
type input "Signed/accepted 2025 Work"
type textarea "x"
type input "Signed/accepted 2025 Work C"
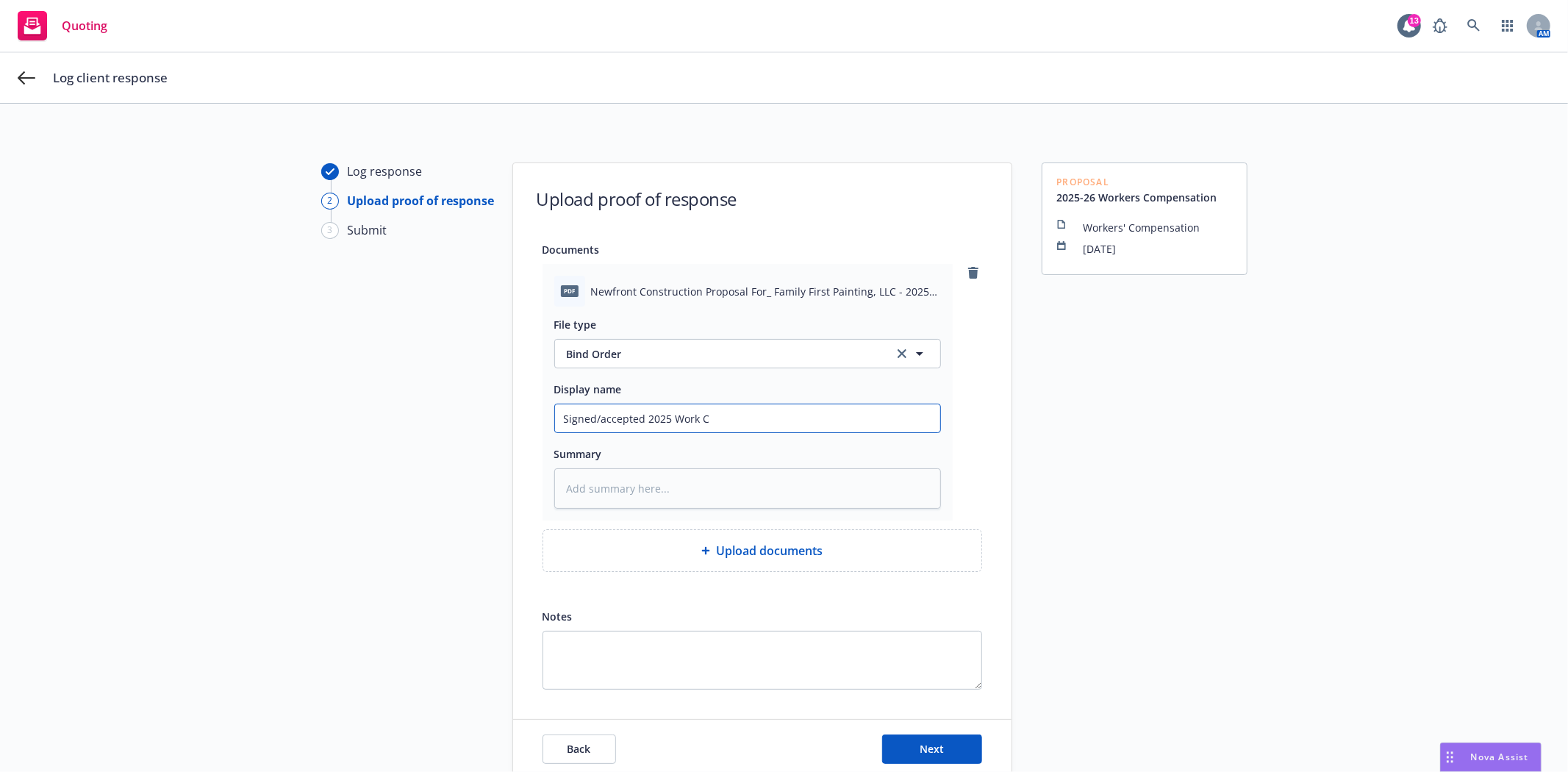
type textarea "x"
type input "Signed/accepted 2025 Work Co"
type textarea "x"
type input "Signed/accepted 2025 Work Com"
type textarea "x"
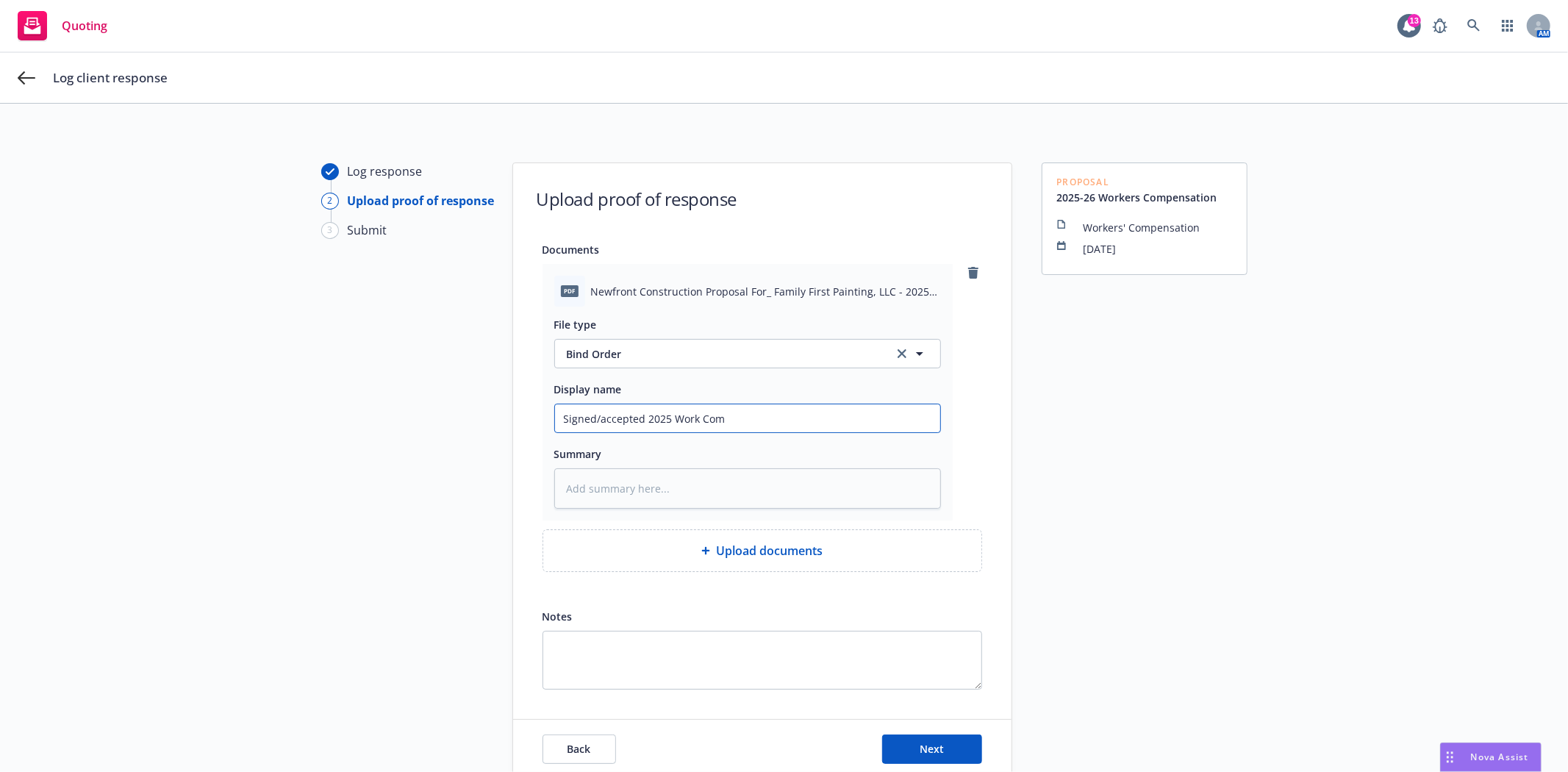
type input "Signed/accepted 2025 Work Comp"
type textarea "x"
type input "Signed/accepted 2025 Work Comp"
type textarea "x"
type input "Signed/accepted 2025 Work Comp r"
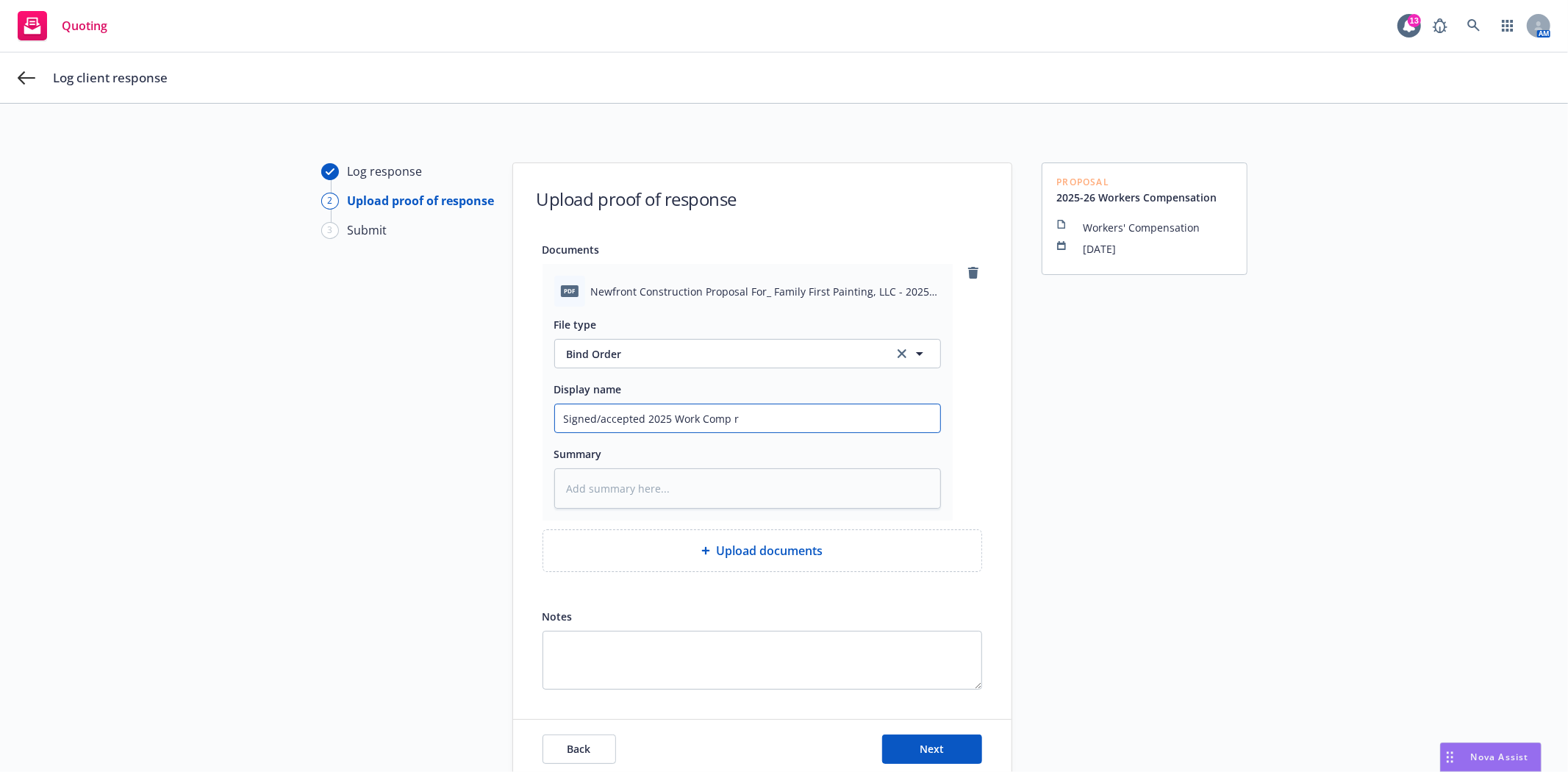
type textarea "x"
type input "Signed/accepted 2025 Work Comp re"
type textarea "x"
type input "Signed/accepted 2025 Work Comp ren"
type textarea "x"
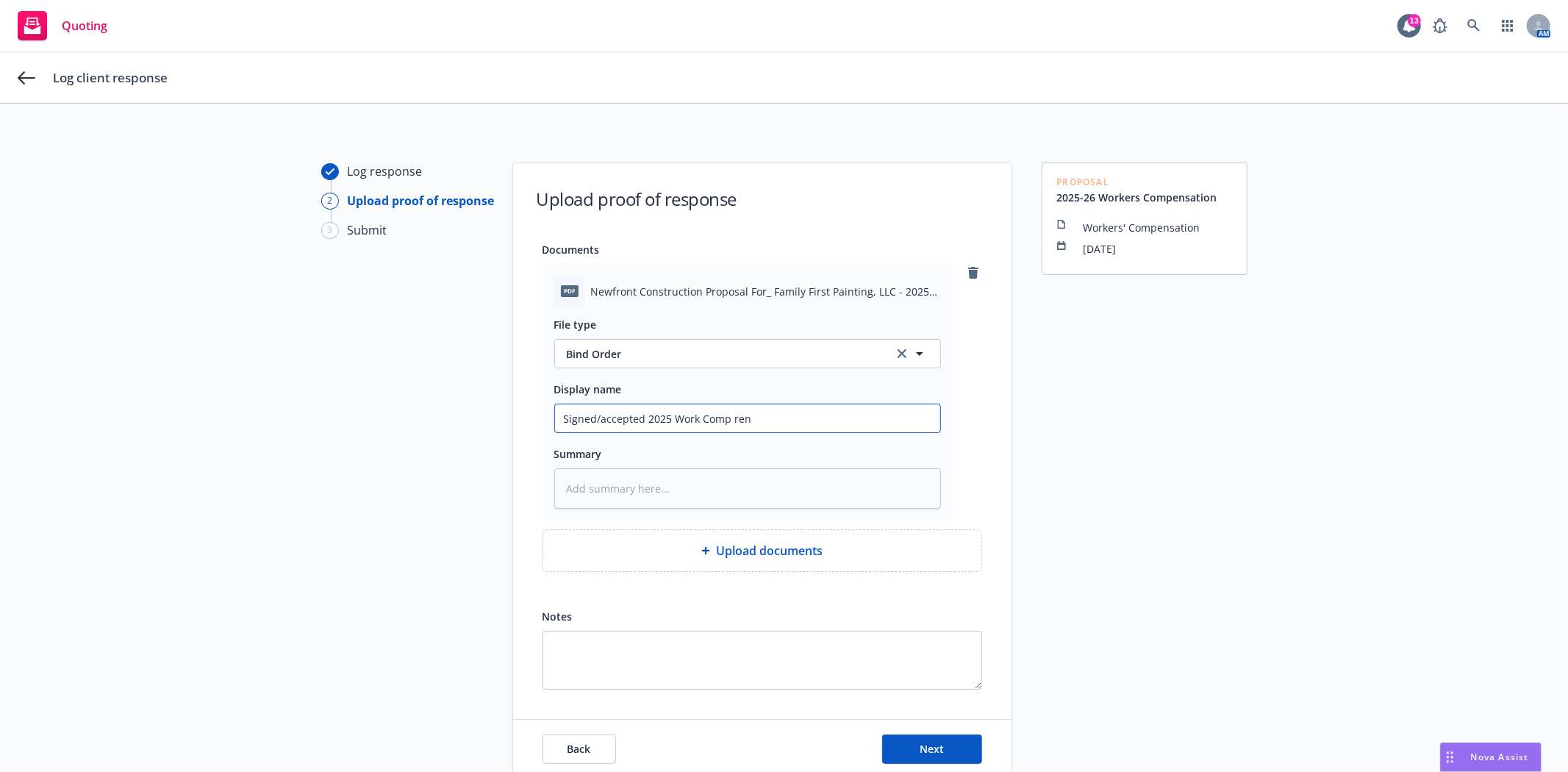
type input "Signed/accepted 2025 Work Comp [PERSON_NAME]"
type textarea "x"
type input "Signed/accepted 2025 Work Comp renew"
type textarea "x"
type input "Signed/accepted 2025 Work Comp renewa"
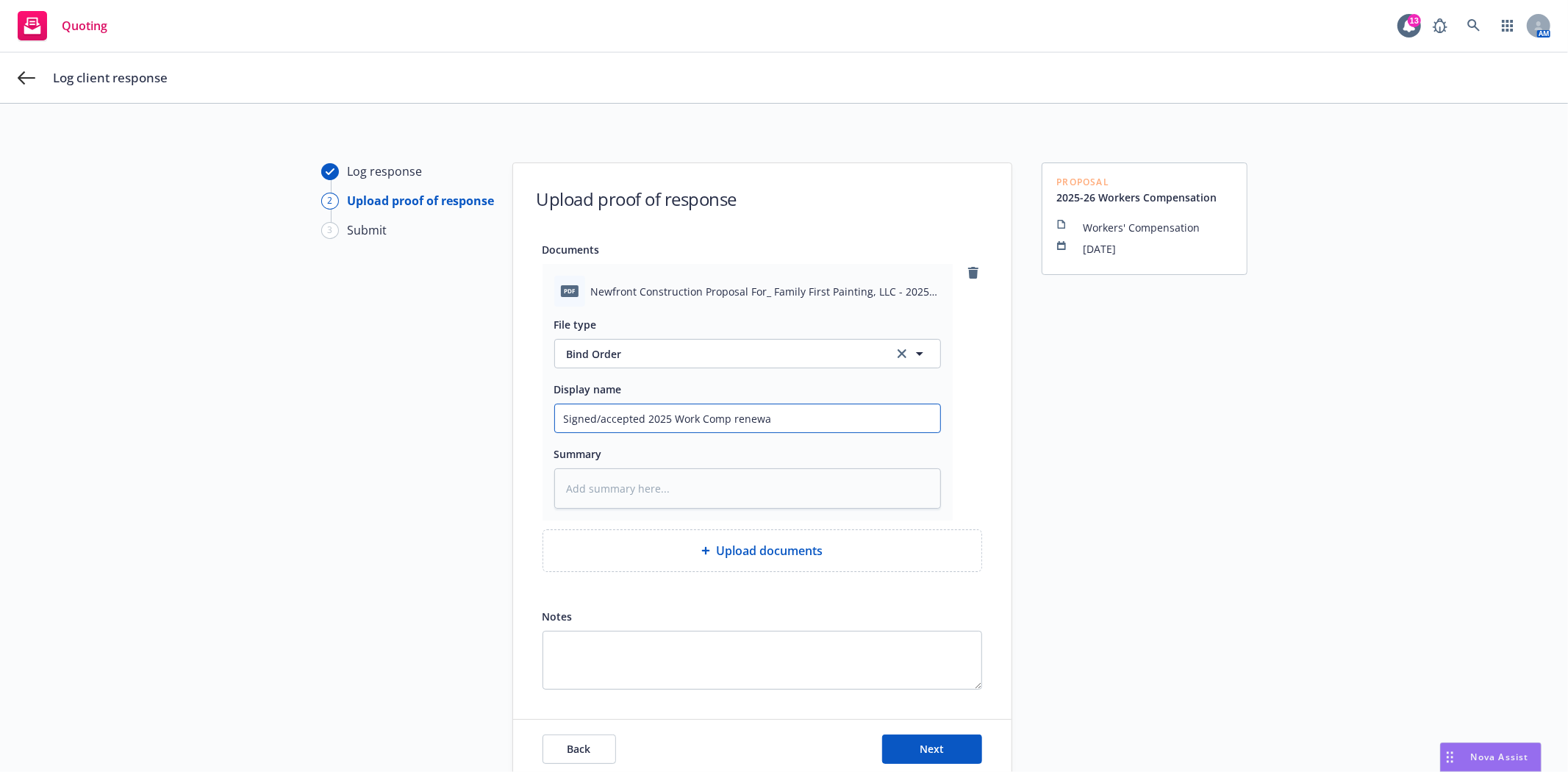
type textarea "x"
type input "Signed/accepted 2025 Work Comp renewal"
type textarea "x"
type input "Signed/accepted 2025 Work Comp renewal"
type textarea "x"
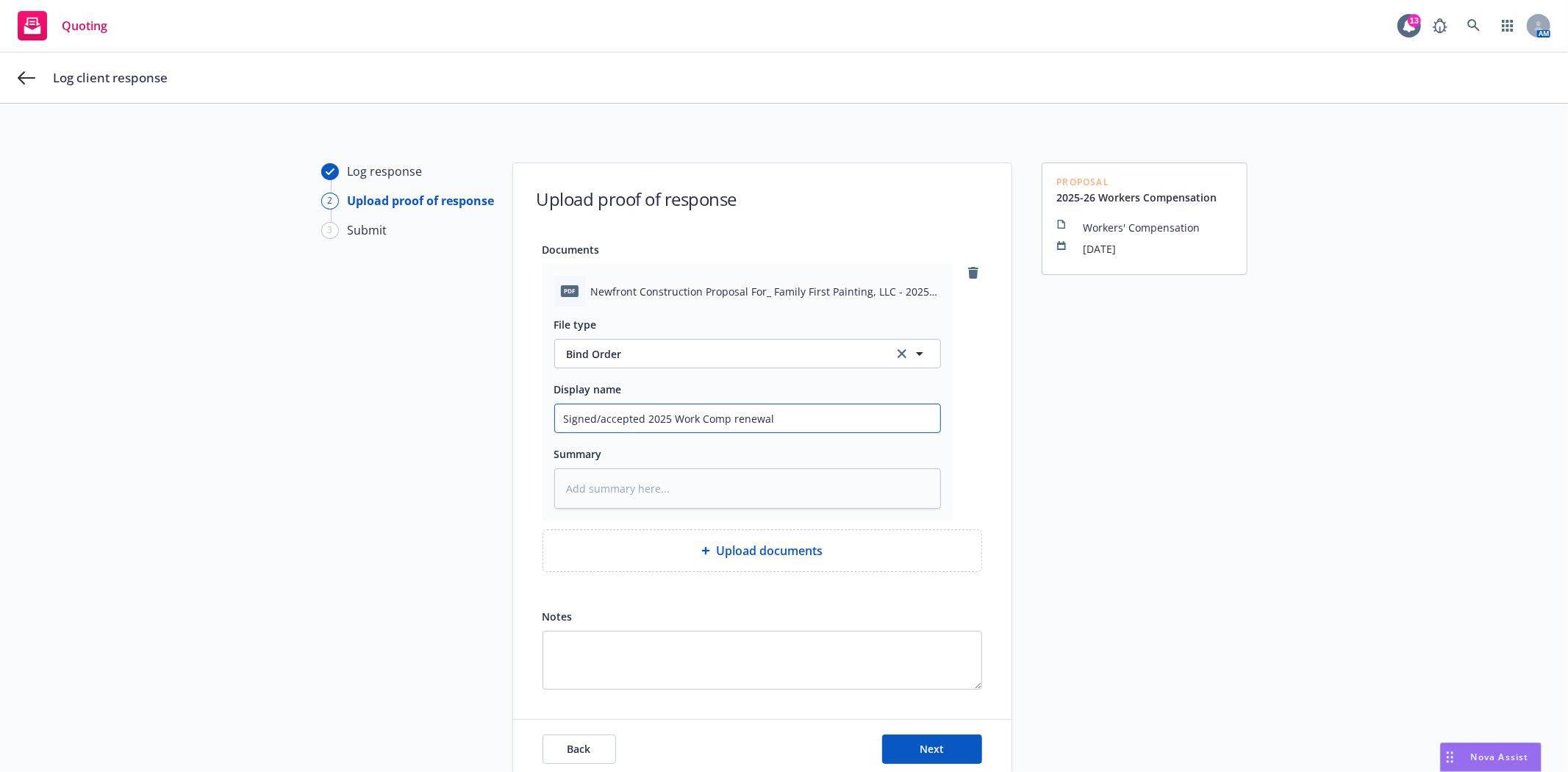
type input "Signed/accepted 2025 Work Comp renewal p"
type textarea "x"
type input "Signed/accepted 2025 Work Comp renewal pr"
type textarea "x"
type input "Signed/accepted 2025 Work Comp renewal pro"
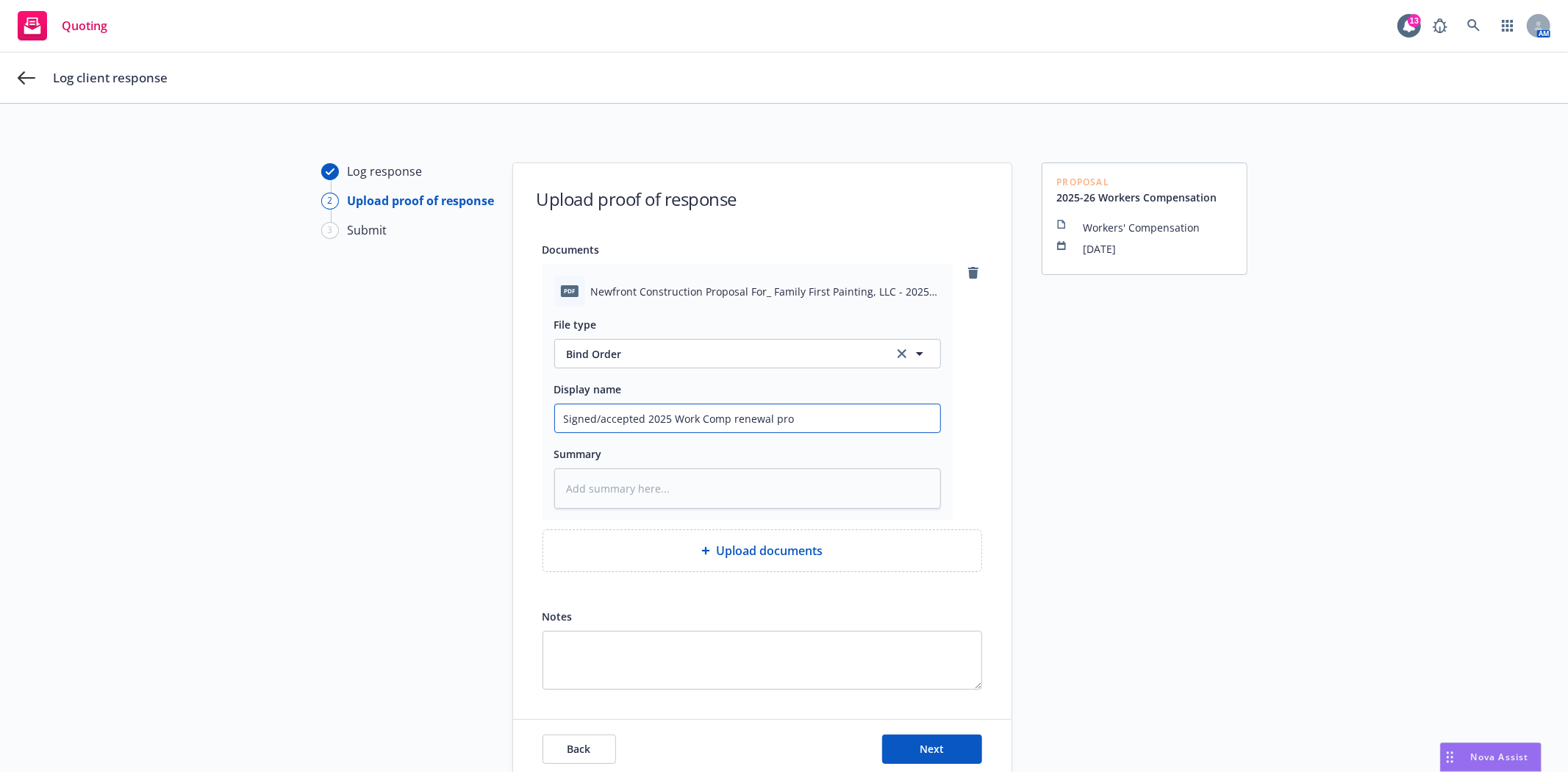
type textarea "x"
type input "Signed/accepted 2025 Work Comp renewal prop"
type textarea "x"
type input "Signed/accepted 2025 Work Comp renewal propo"
type textarea "x"
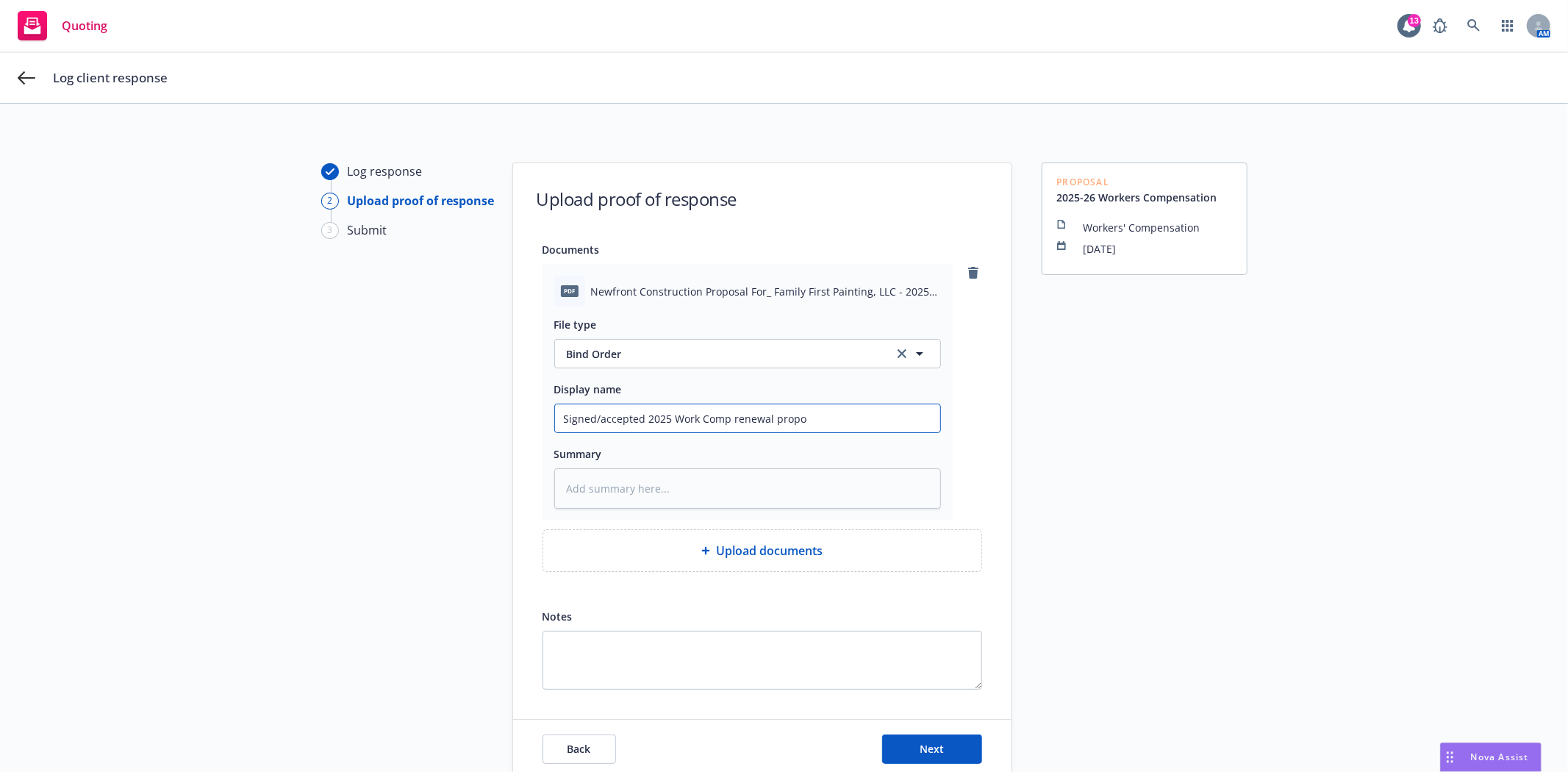
type input "Signed/accepted 2025 Work Comp renewal propos"
type textarea "x"
type input "Signed/accepted 2025 Work Comp renewal proposa"
type textarea "x"
type input "Signed/accepted 2025 Work Comp renewal proposal"
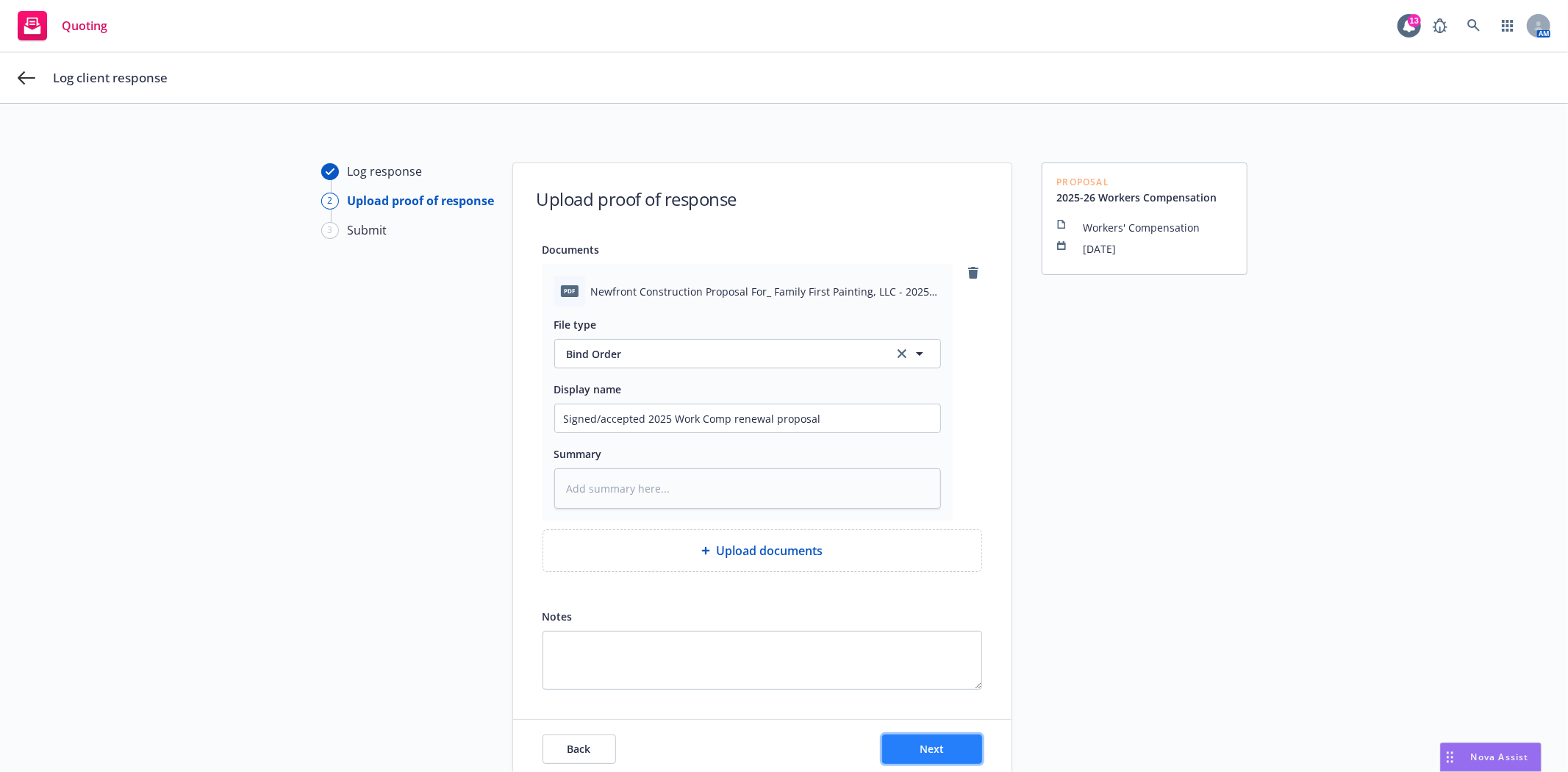
click at [960, 754] on button "Next" at bounding box center [932, 749] width 100 height 30
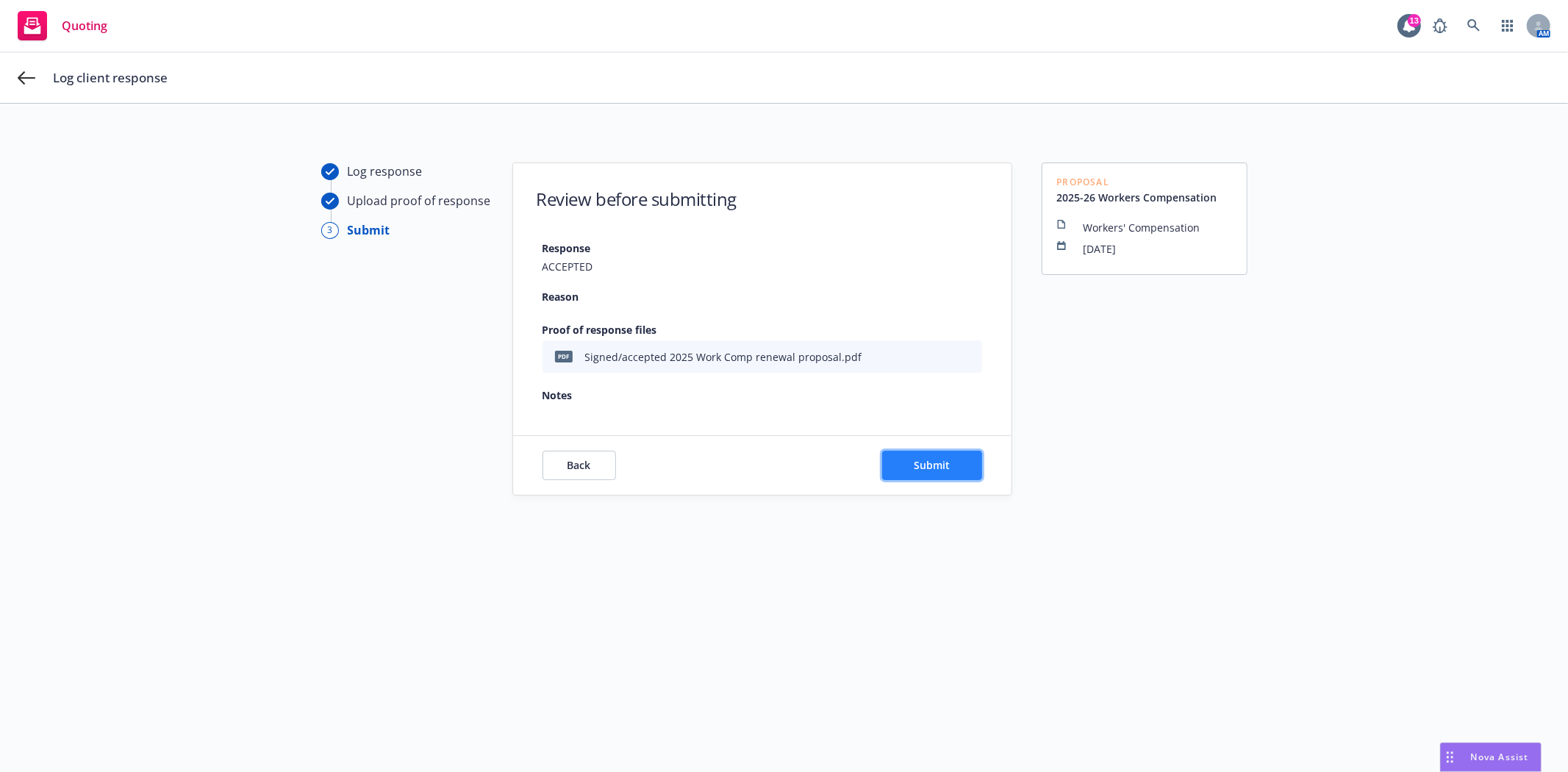
click at [917, 461] on span "Submit" at bounding box center [932, 465] width 36 height 14
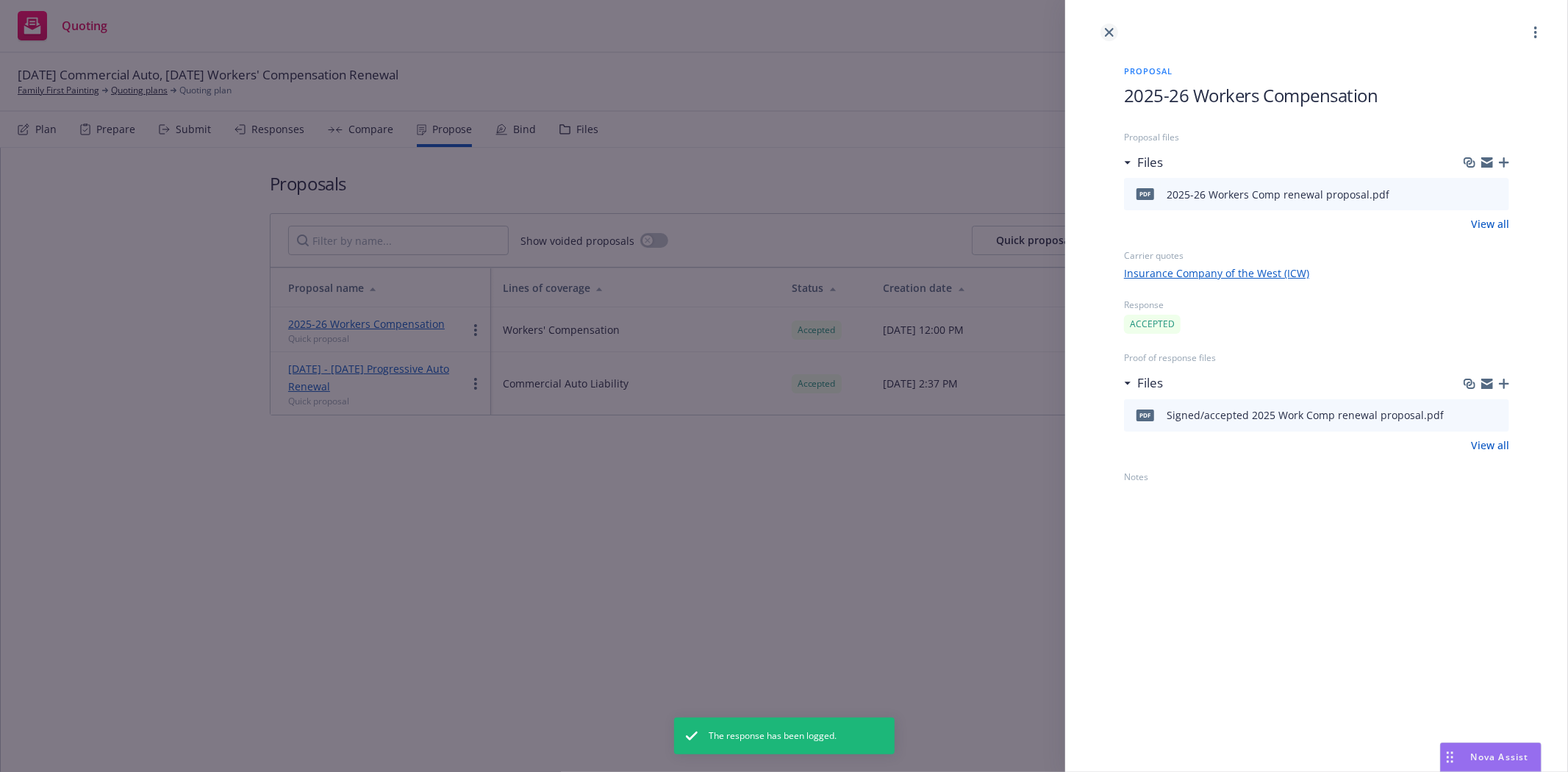
click at [1113, 34] on link "close" at bounding box center [1110, 33] width 18 height 18
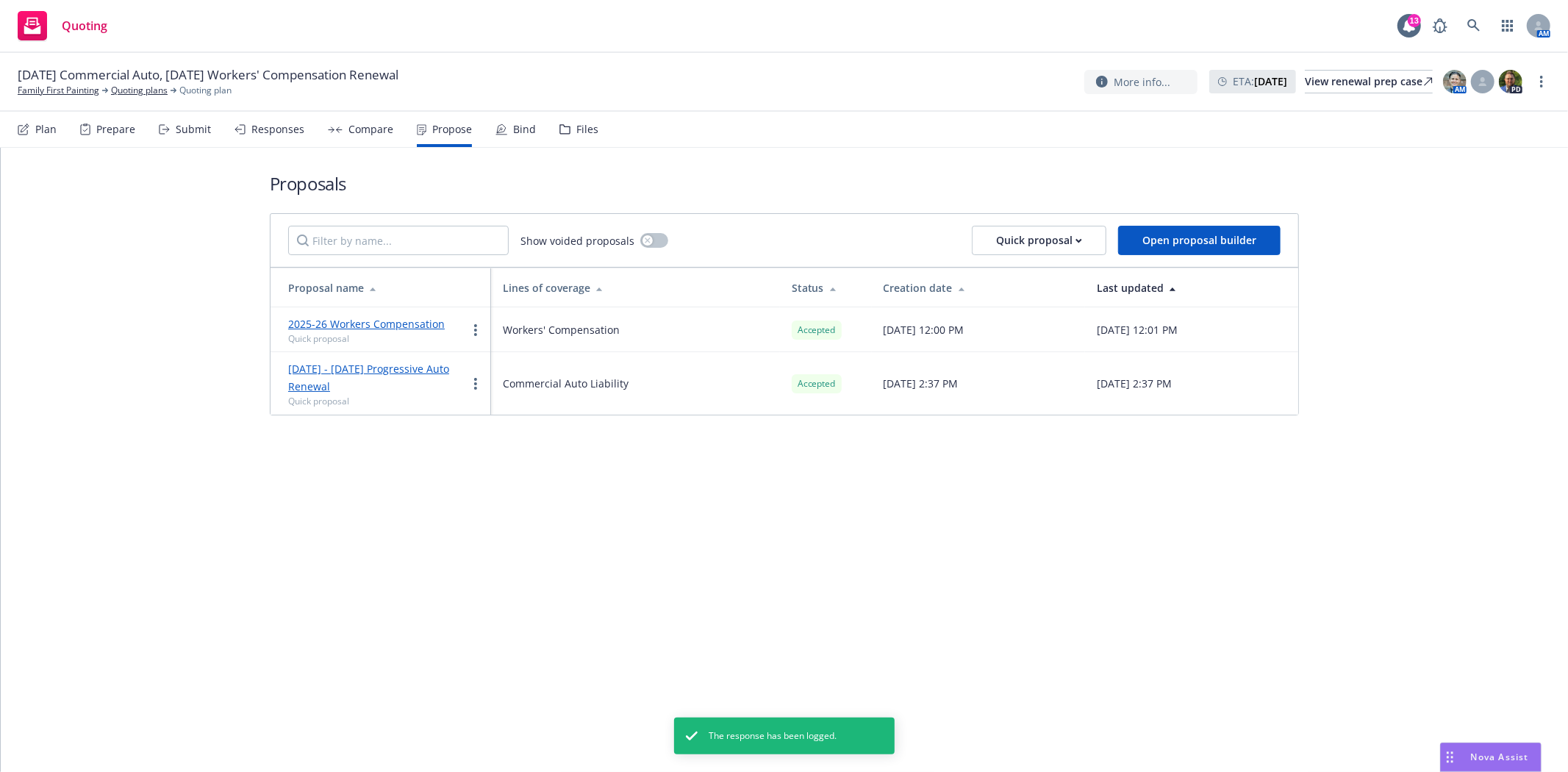
click at [497, 126] on icon at bounding box center [501, 129] width 12 height 12
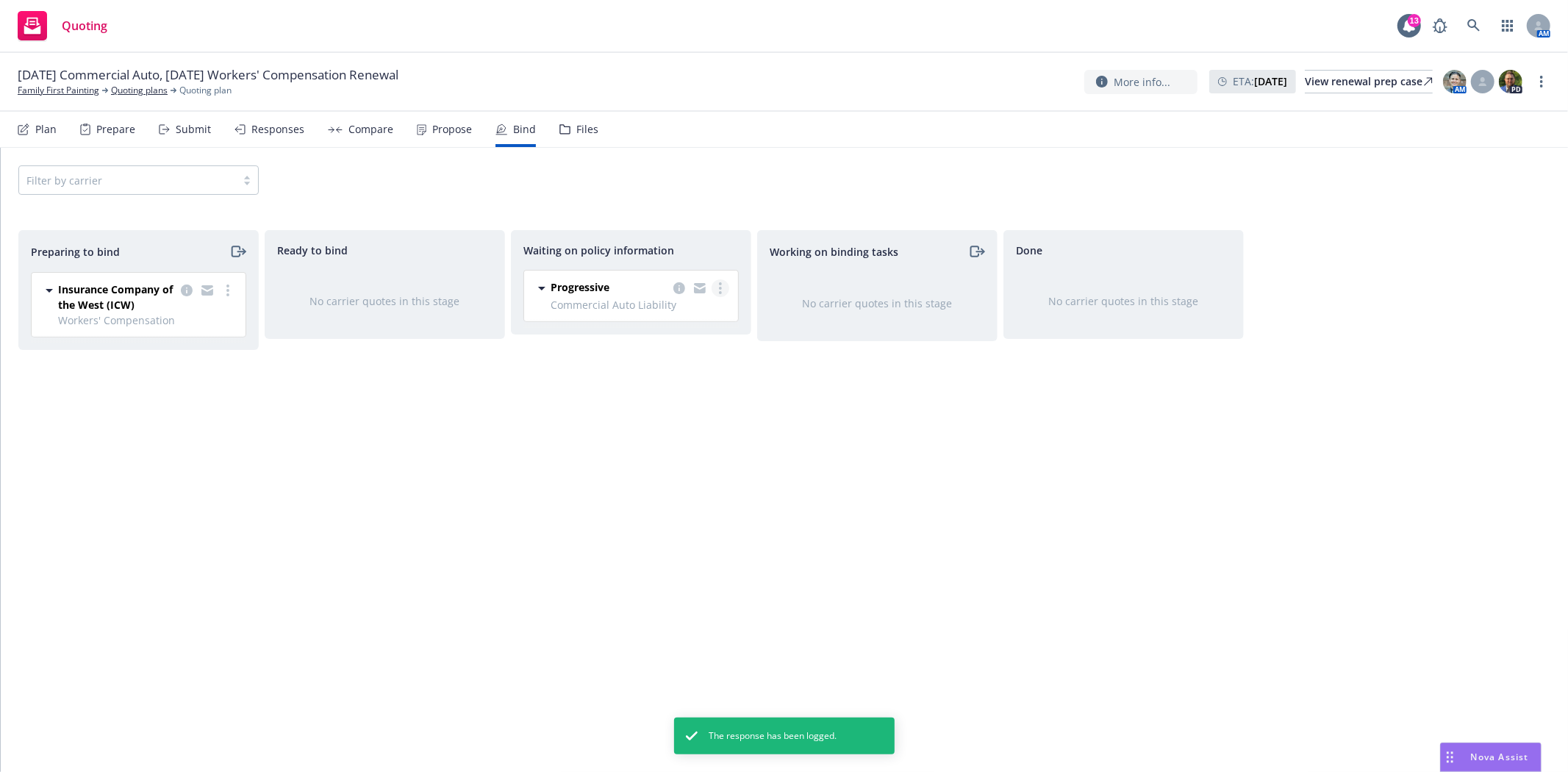
click at [719, 290] on icon "more" at bounding box center [720, 287] width 3 height 12
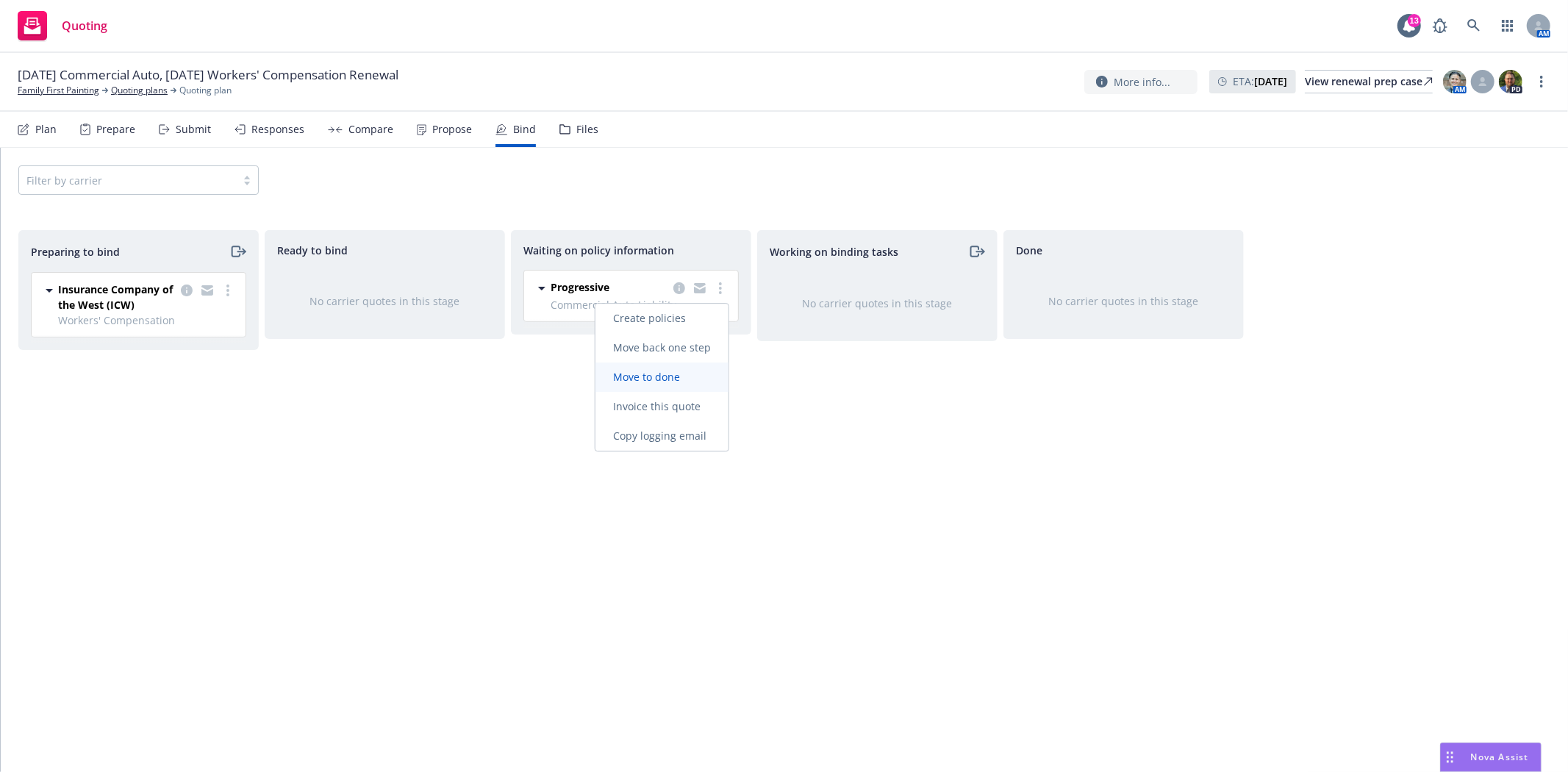
click at [689, 378] on span "Move to done" at bounding box center [646, 376] width 102 height 14
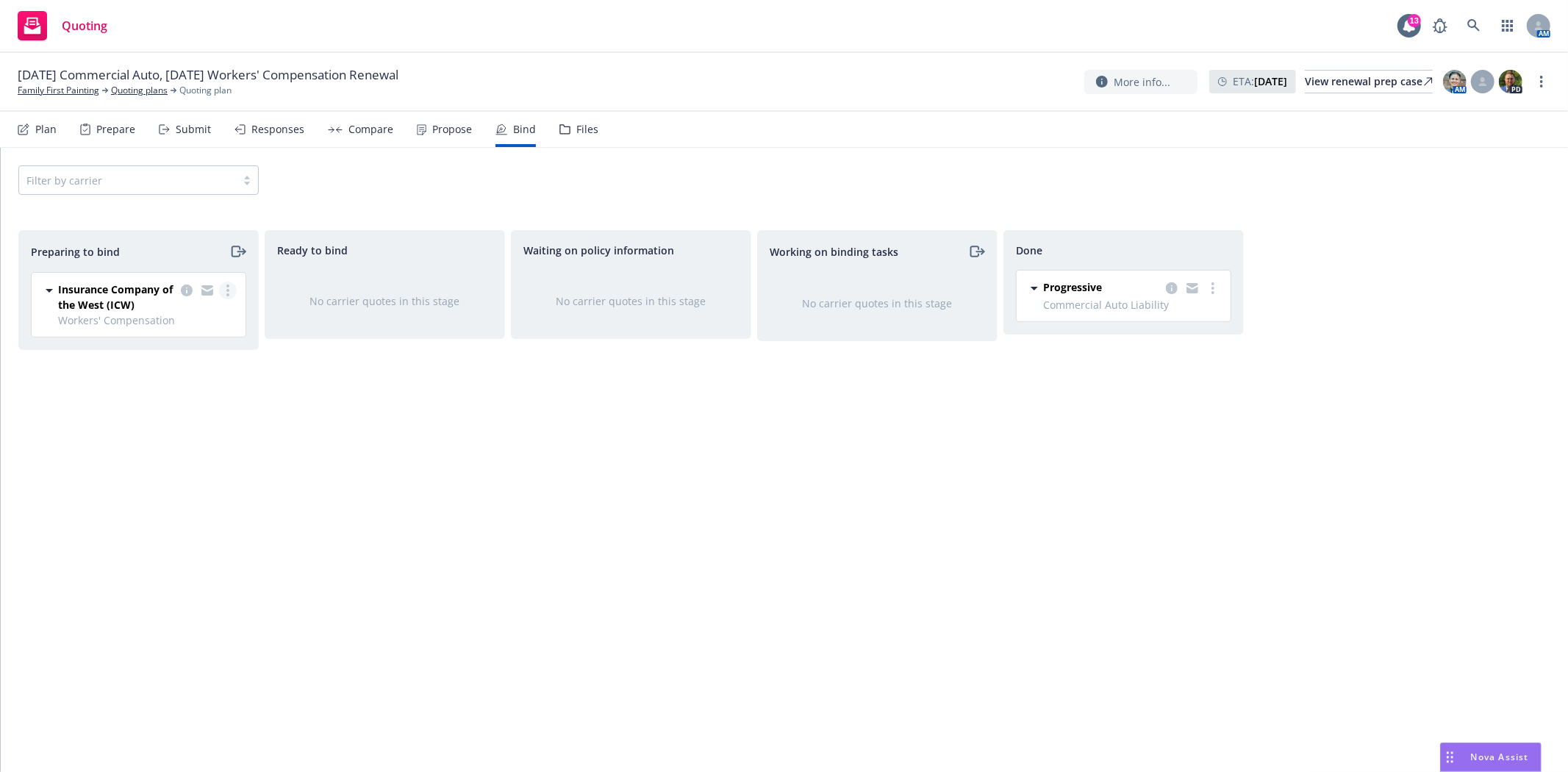
click at [230, 293] on link "more" at bounding box center [228, 291] width 18 height 18
click at [202, 353] on link "Log bind order" at bounding box center [164, 351] width 144 height 30
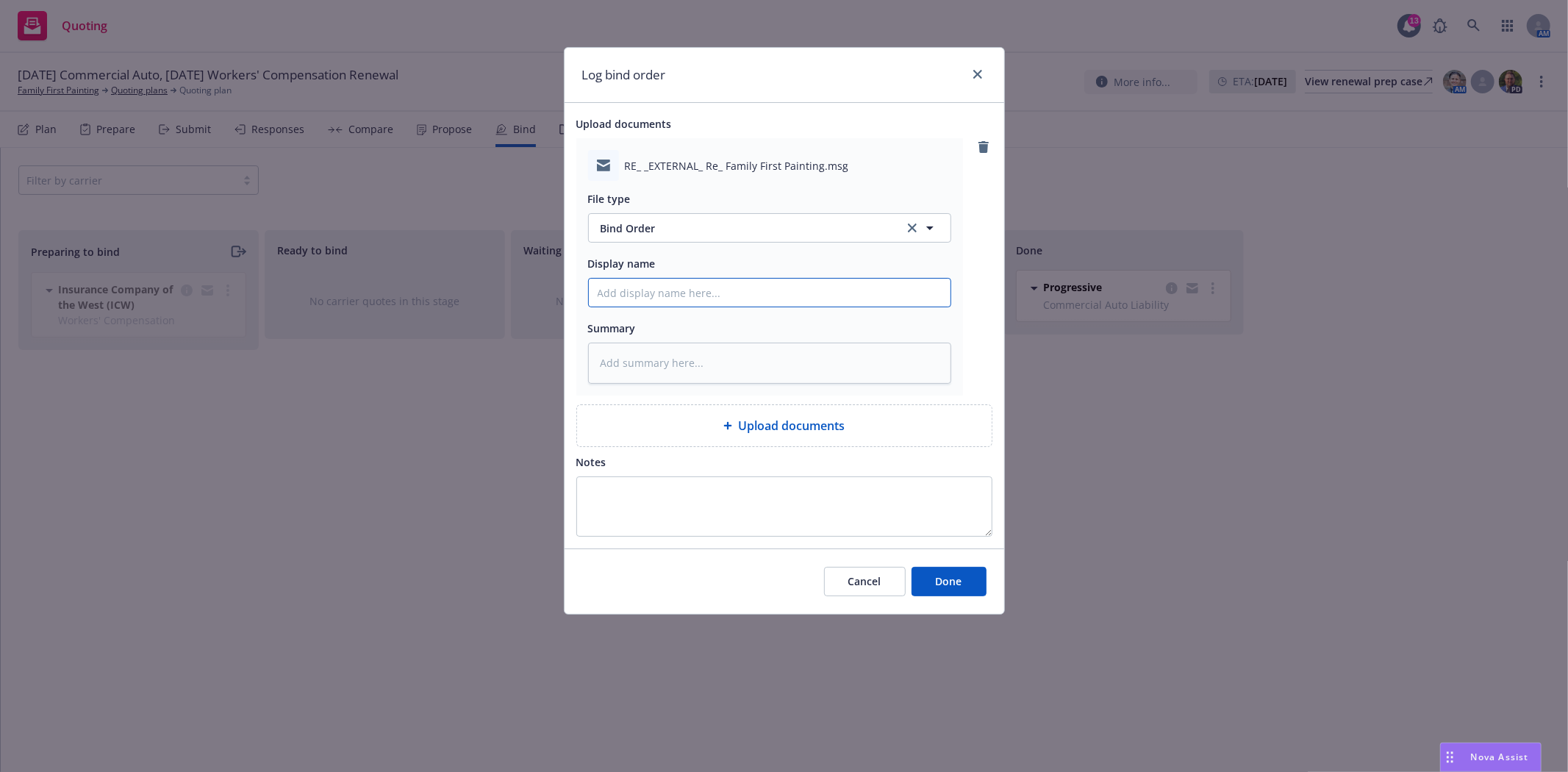
click at [636, 287] on input "Display name" at bounding box center [770, 292] width 361 height 28
type textarea "x"
type input "t"
type textarea "x"
type input "t/"
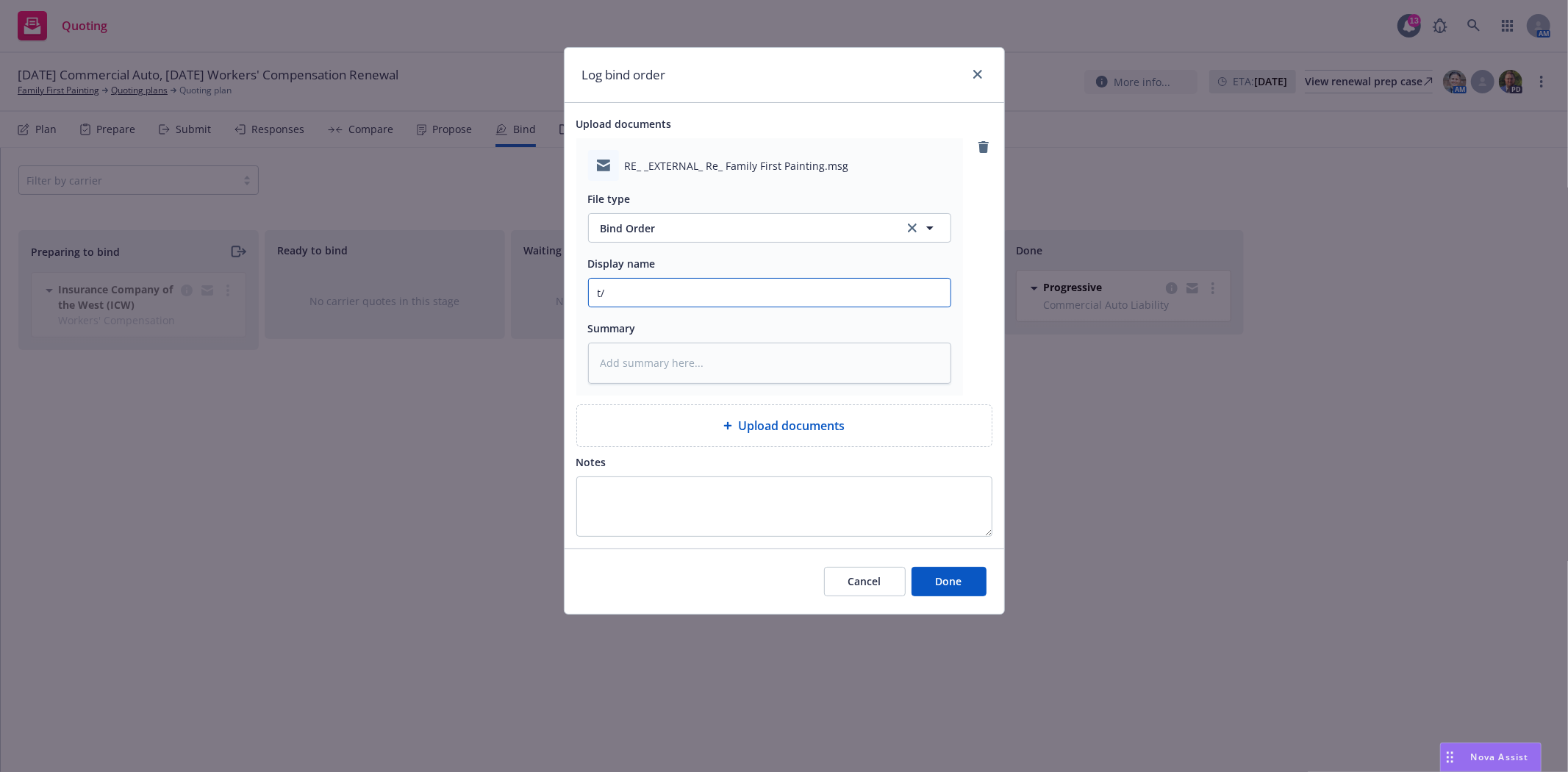
type textarea "x"
type input "t/B"
type textarea "x"
type input "t/Br"
type textarea "x"
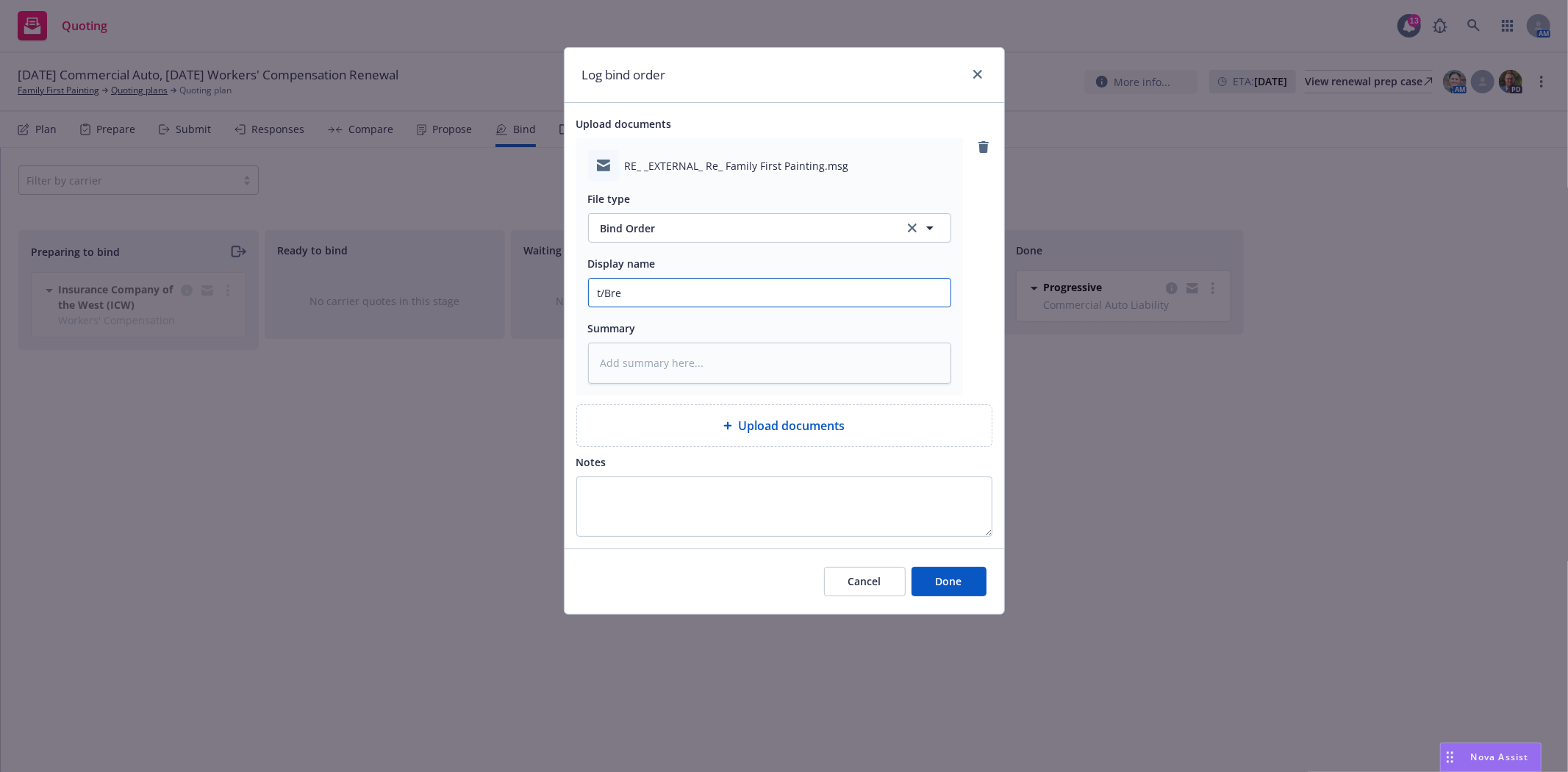
type input "t/[PERSON_NAME]"
type textarea "x"
type input "t/[PERSON_NAME]"
type textarea "x"
type input "t/[PERSON_NAME]"
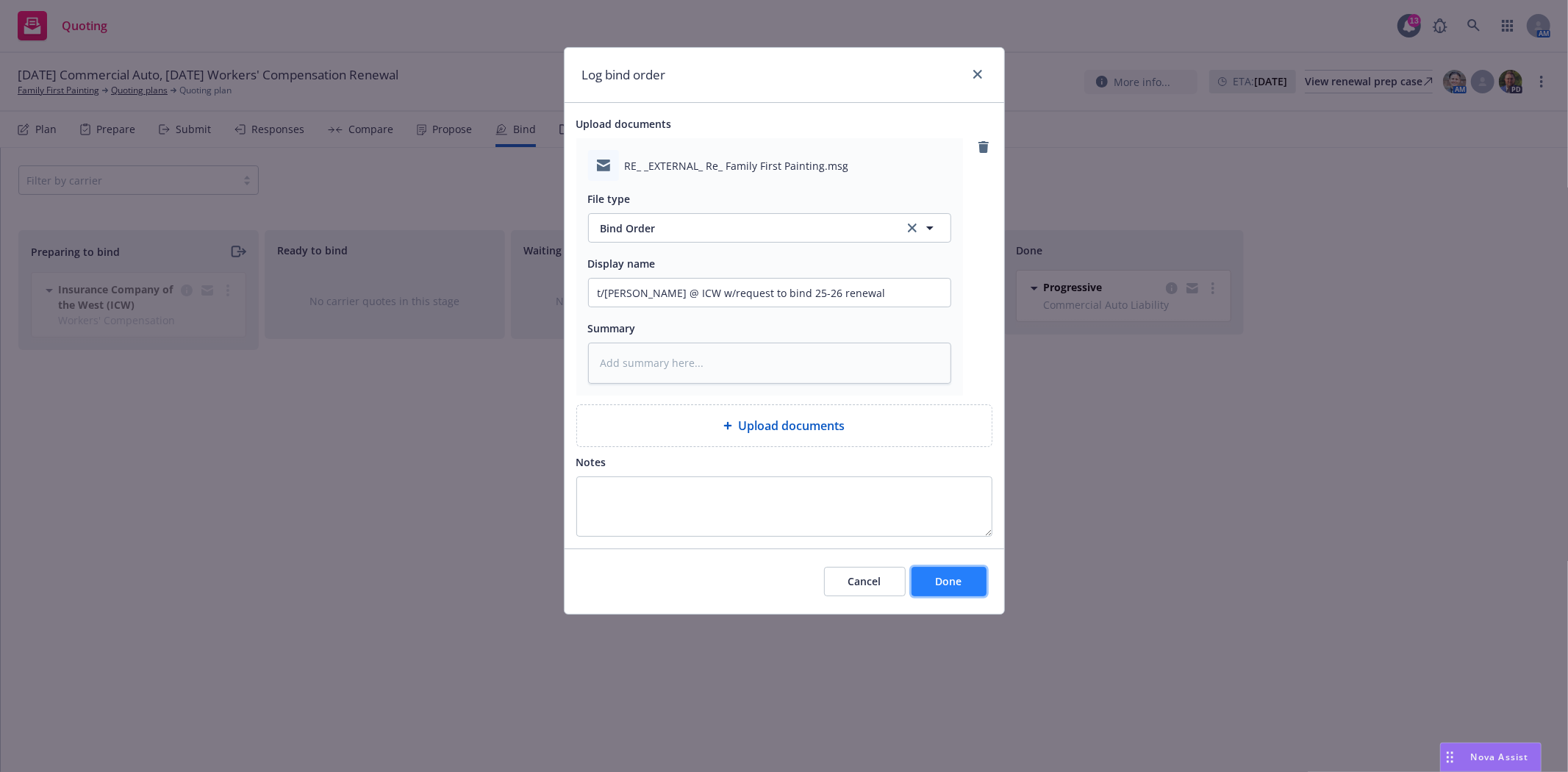
click at [934, 584] on button "Done" at bounding box center [949, 581] width 75 height 30
